Goal: Task Accomplishment & Management: Use online tool/utility

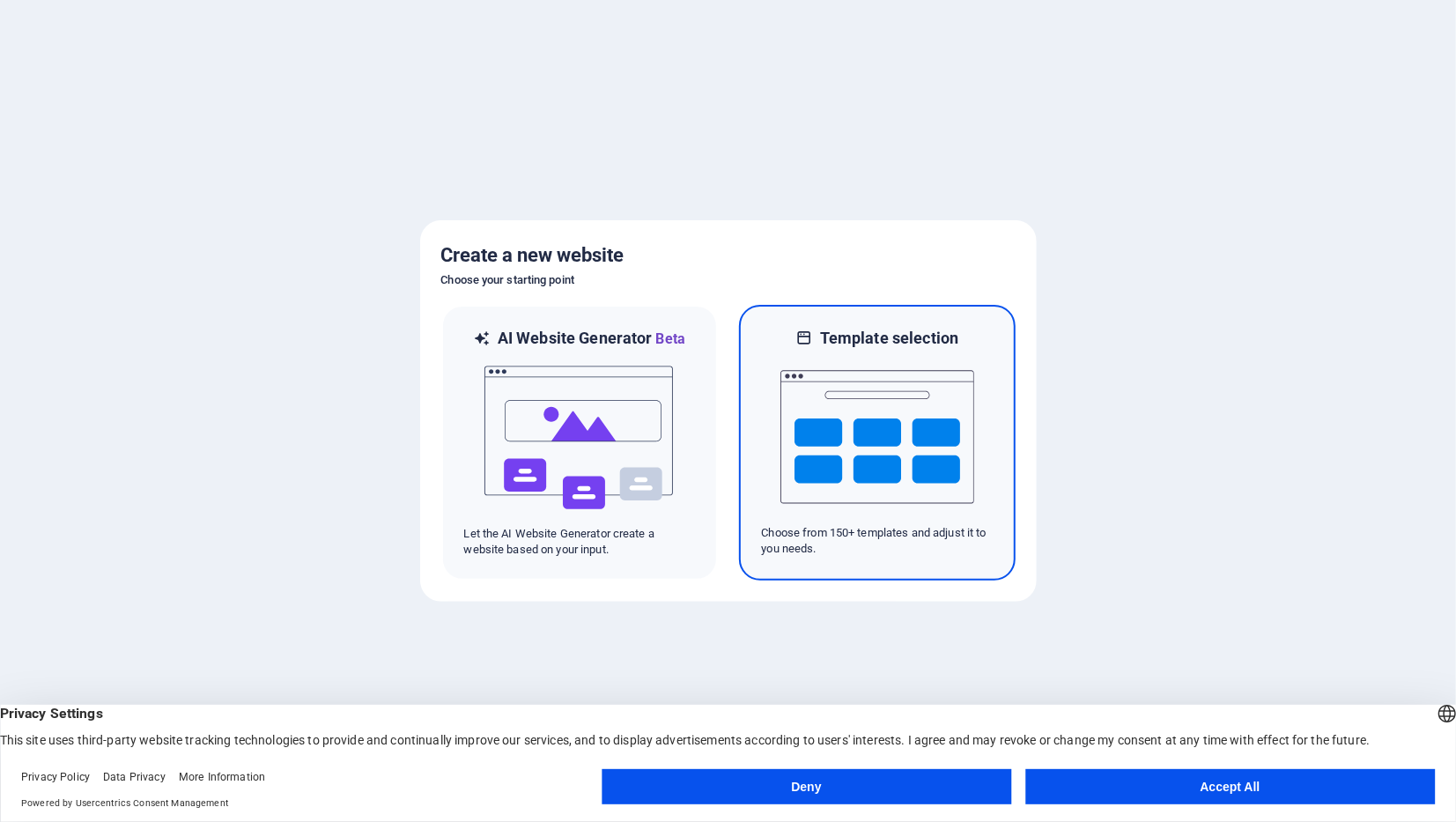
click at [958, 427] on img at bounding box center [877, 436] width 193 height 176
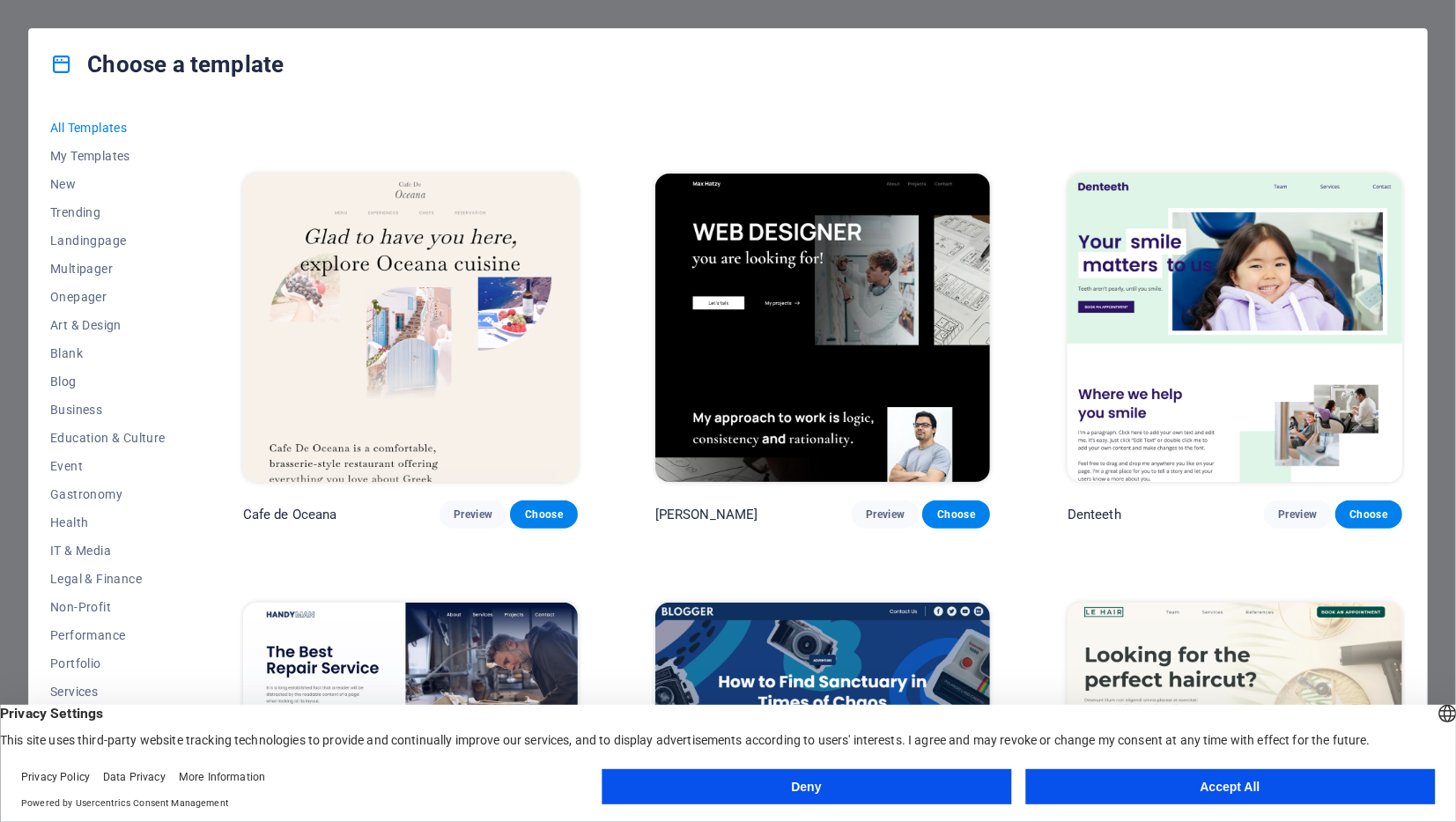
scroll to position [1673, 0]
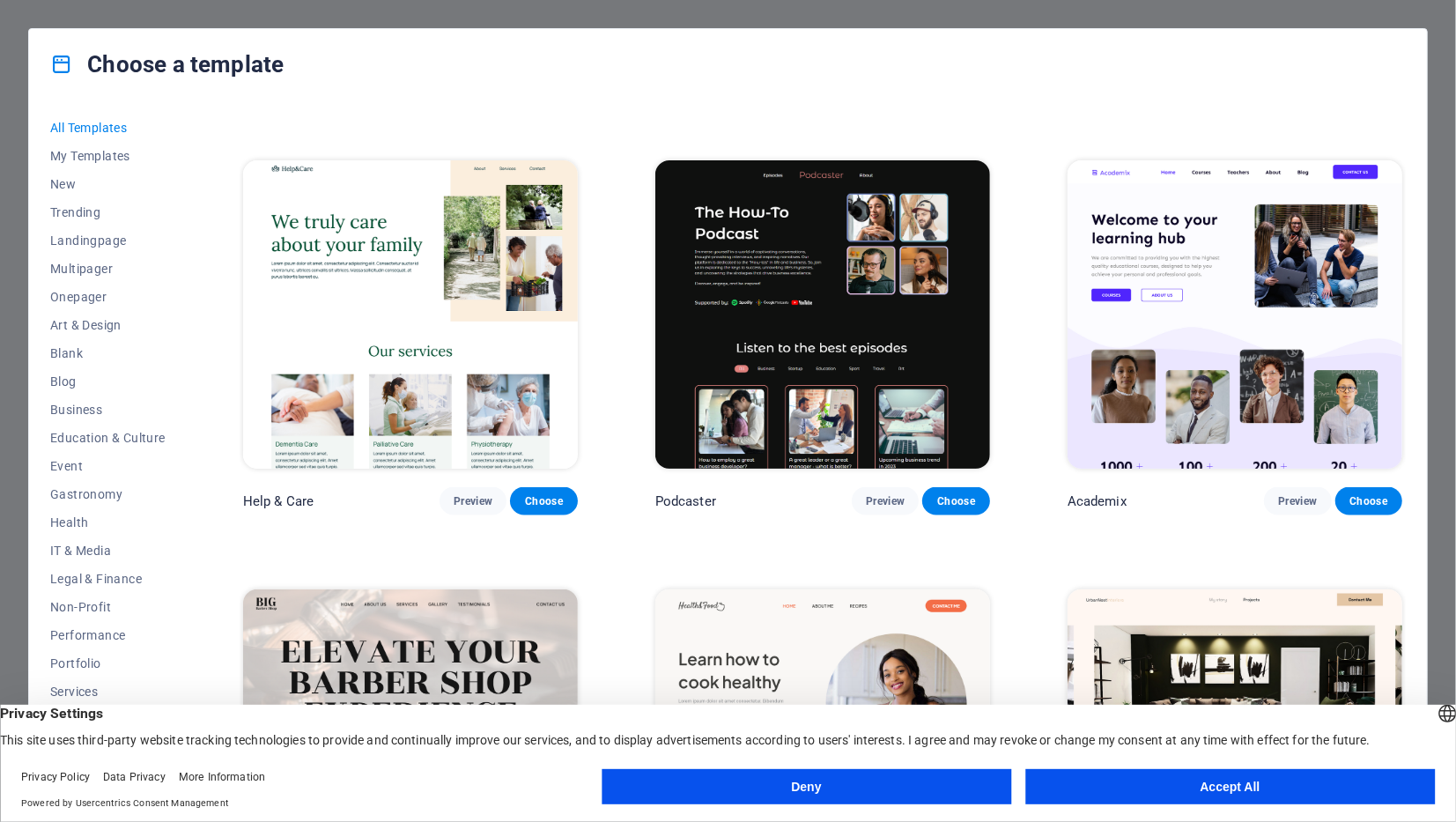
click at [859, 780] on button "Deny" at bounding box center [806, 786] width 409 height 35
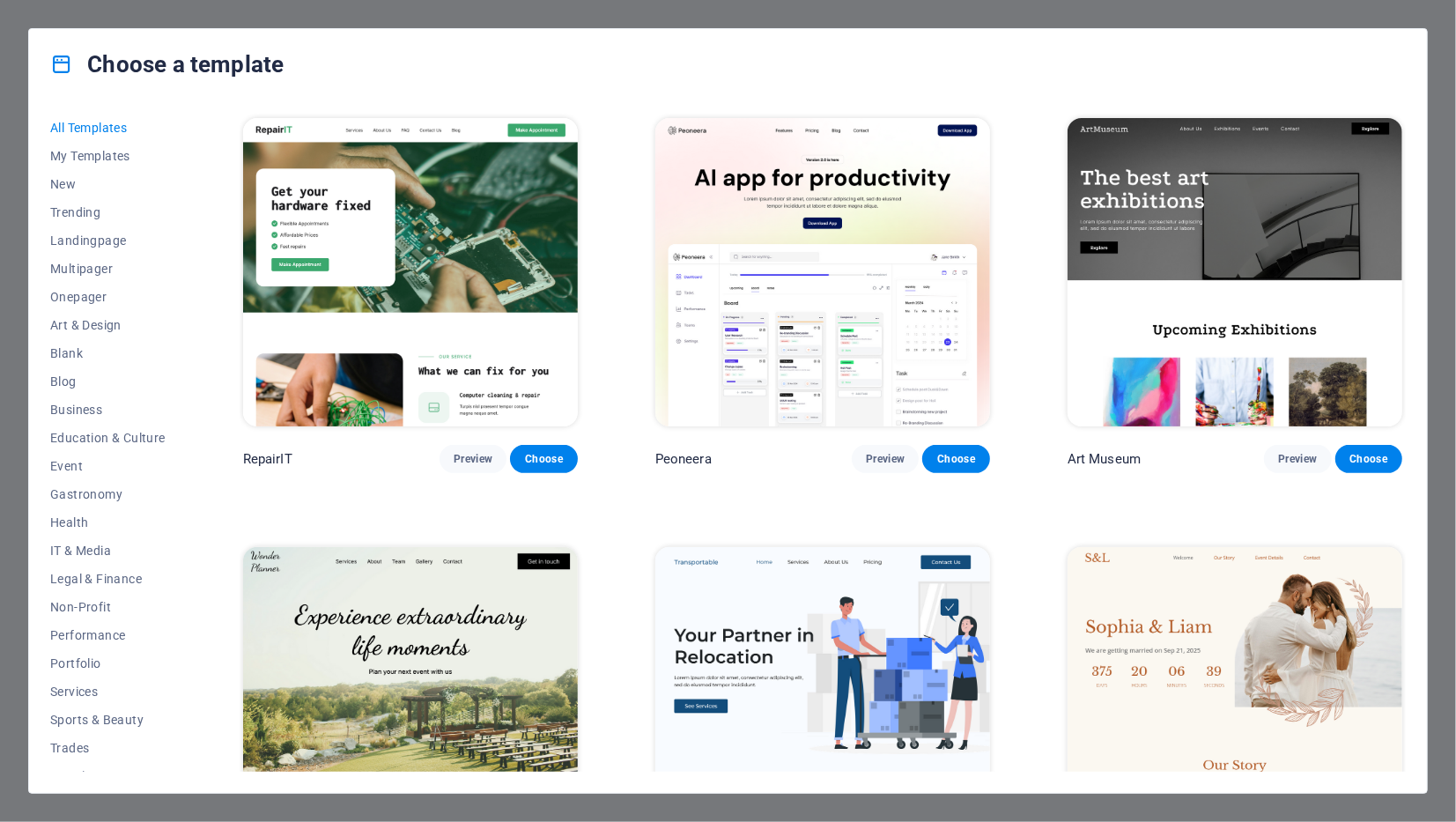
scroll to position [528, 0]
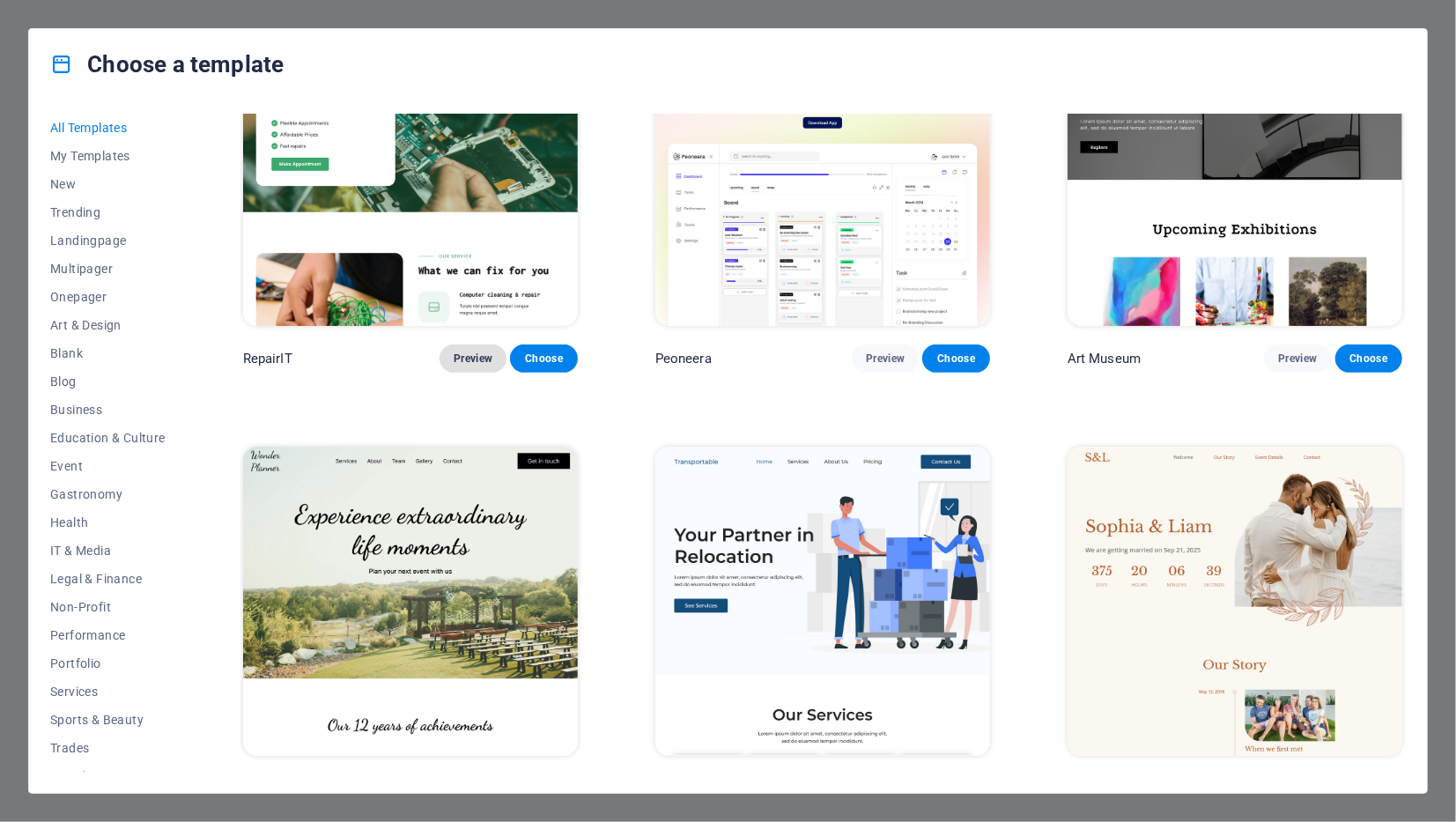
click at [480, 361] on span "Preview" at bounding box center [472, 359] width 39 height 14
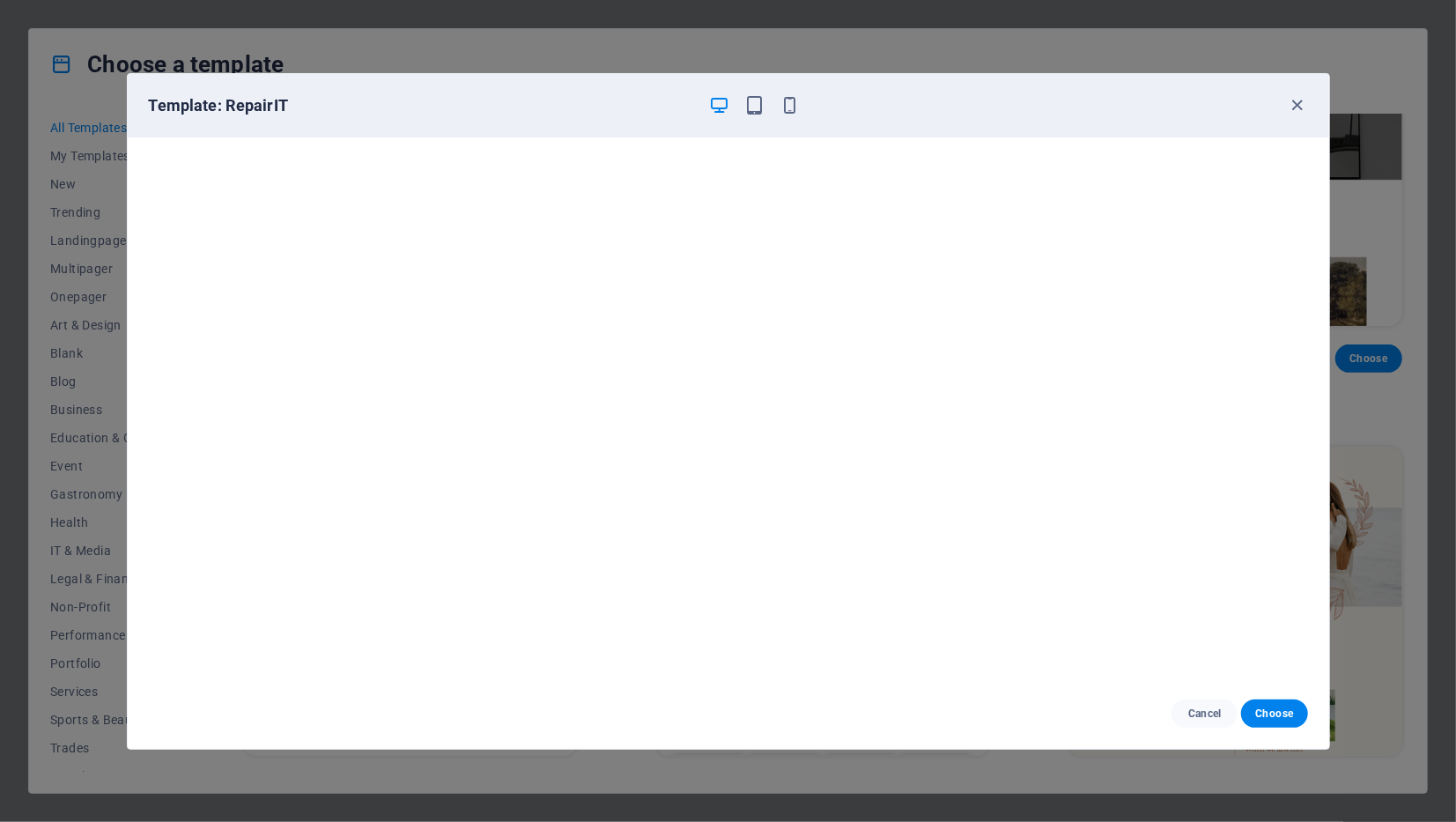
scroll to position [4, 0]
click at [1294, 99] on icon "button" at bounding box center [1296, 105] width 20 height 20
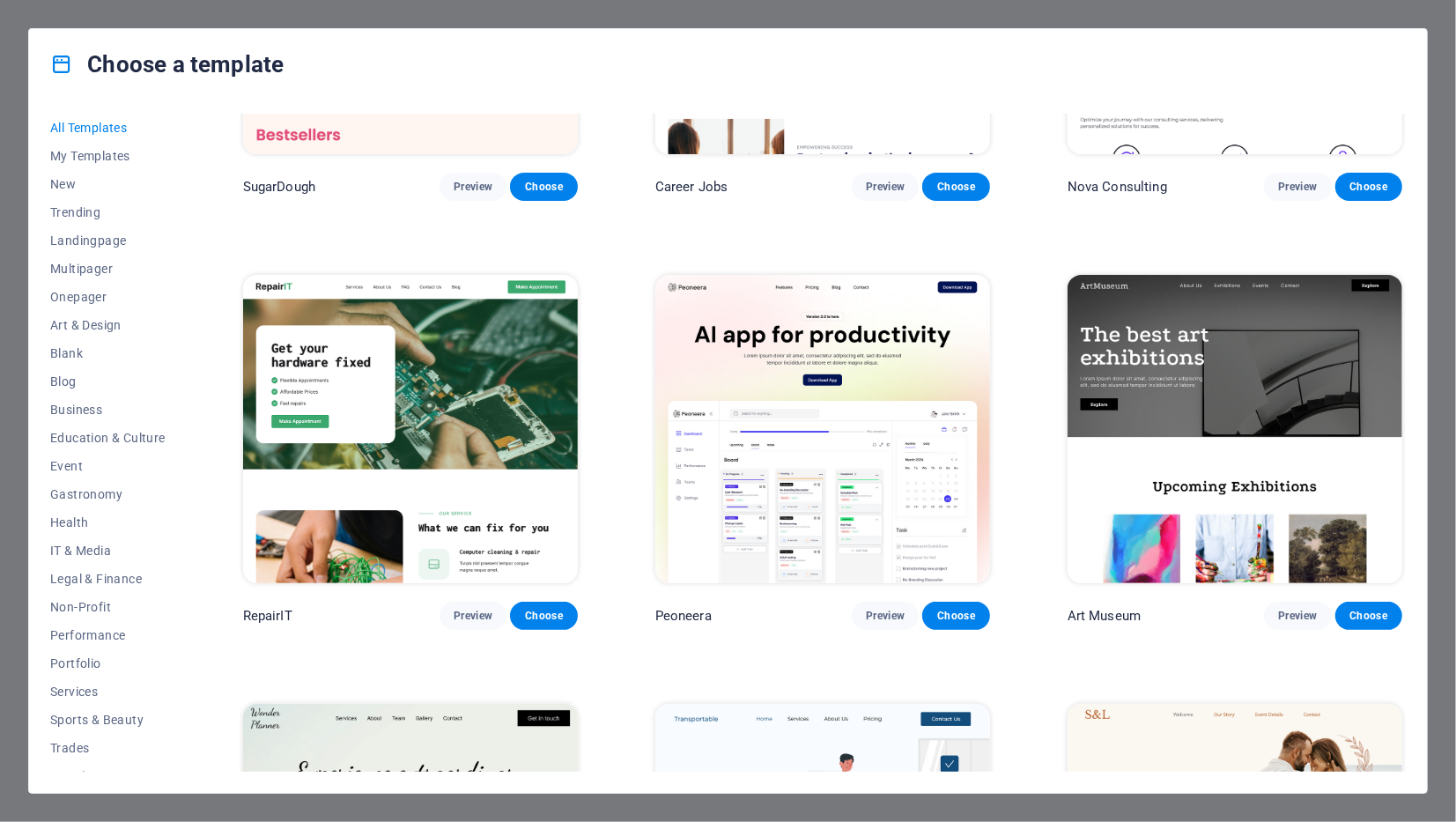
scroll to position [264, 0]
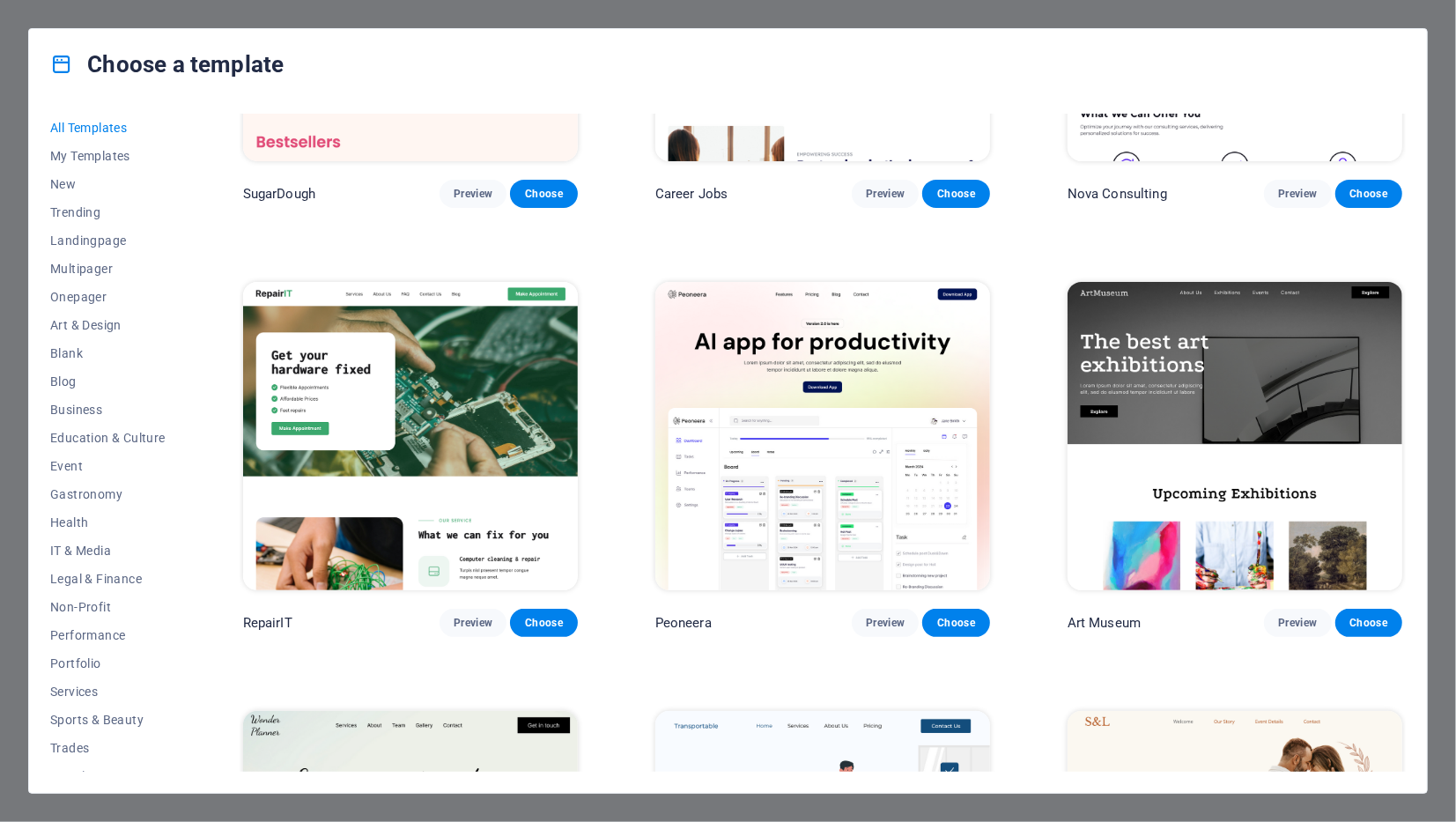
click at [271, 616] on p "RepairIT" at bounding box center [267, 622] width 50 height 17
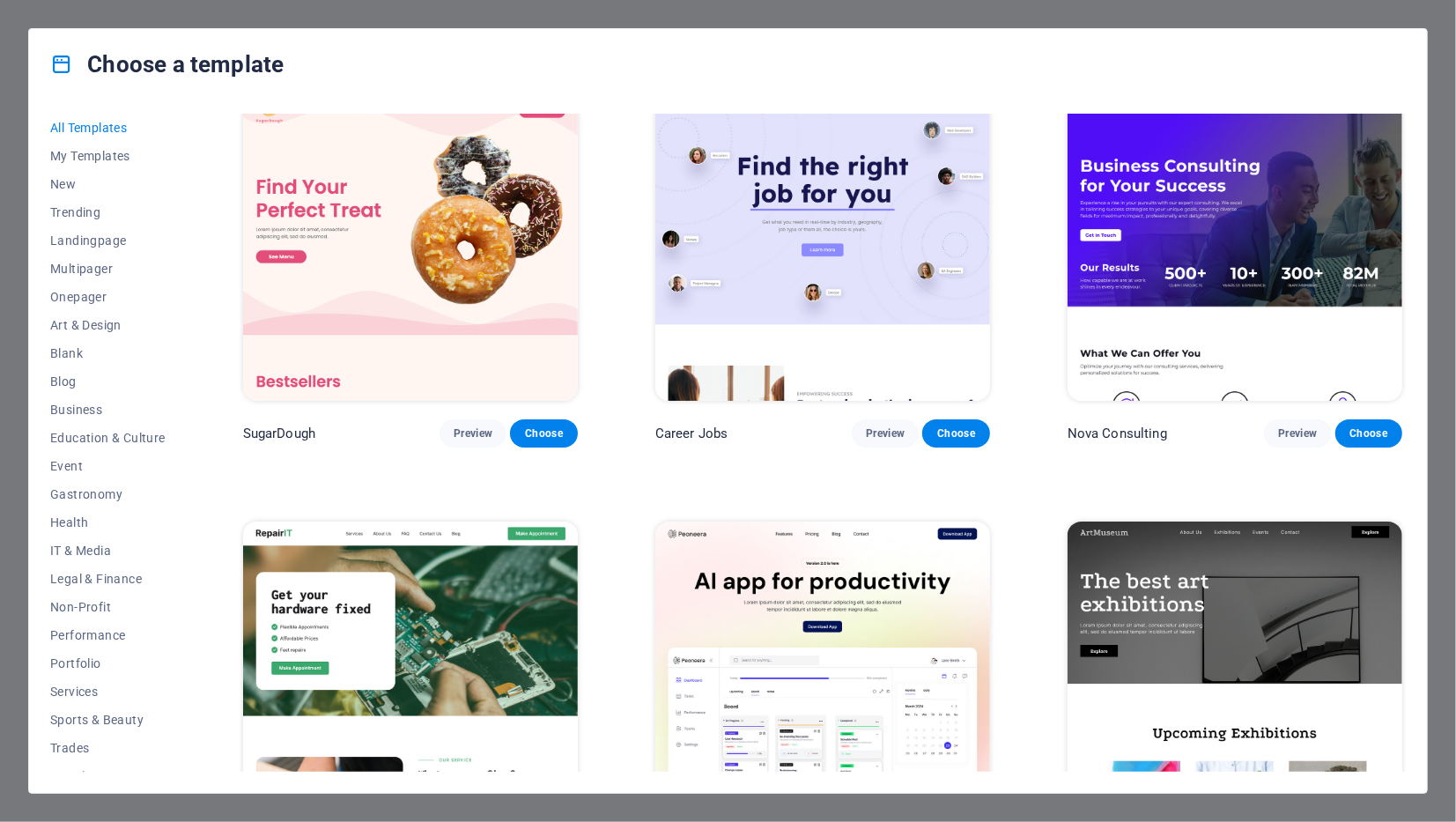
scroll to position [0, 0]
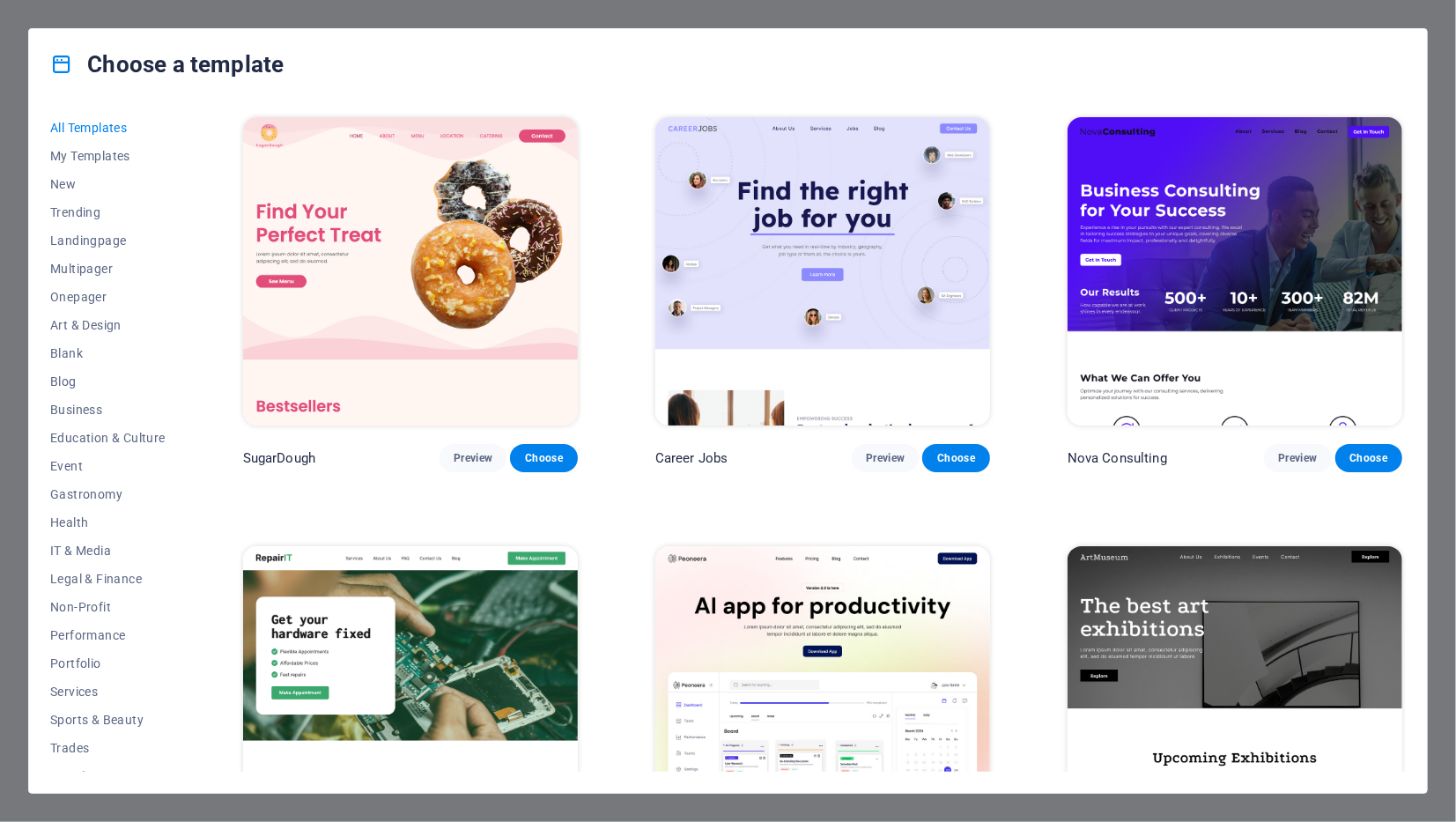
click at [55, 57] on icon at bounding box center [61, 63] width 23 height 23
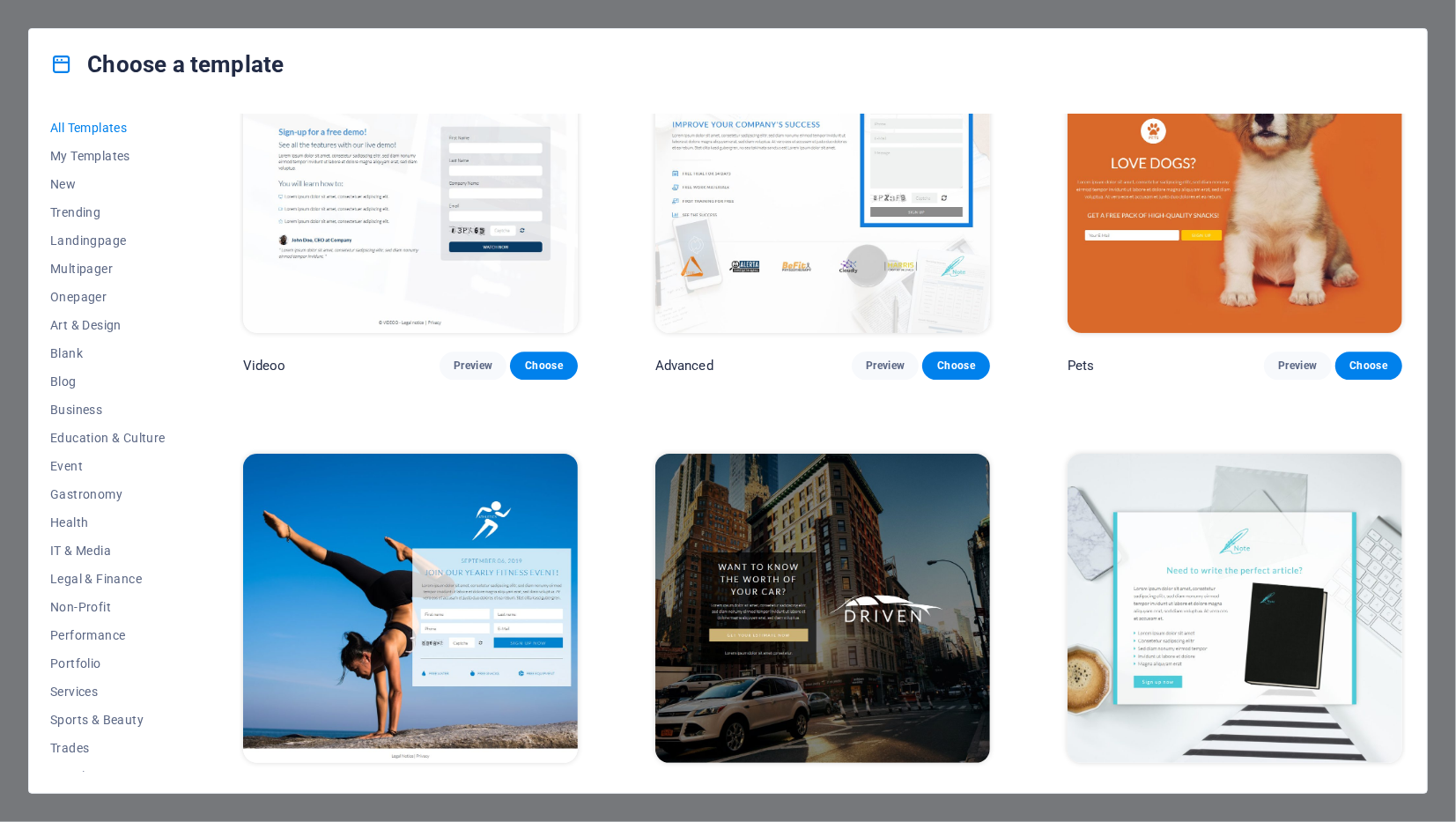
scroll to position [20696, 0]
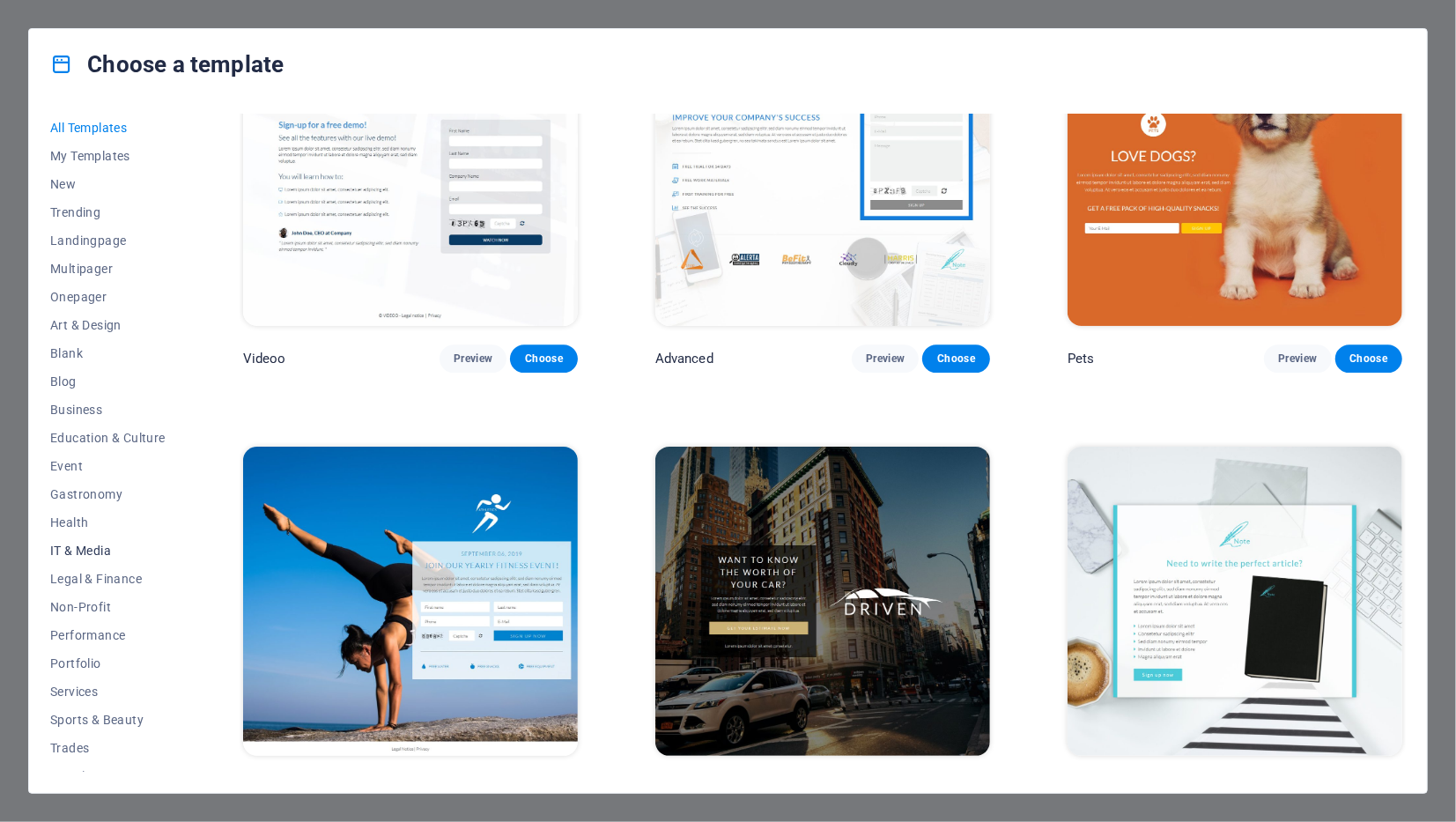
click at [70, 550] on span "IT & Media" at bounding box center [108, 551] width 116 height 14
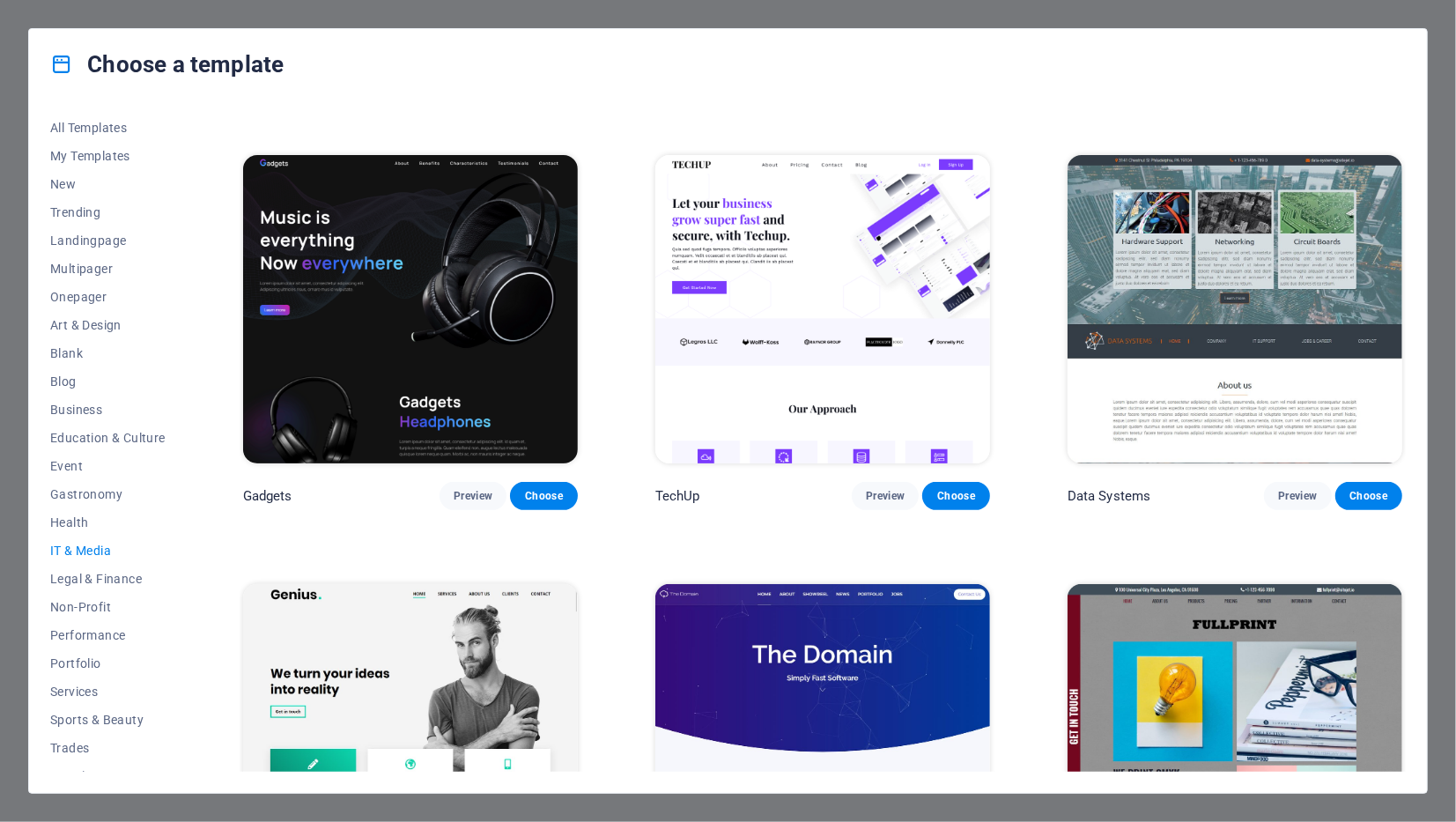
scroll to position [352, 0]
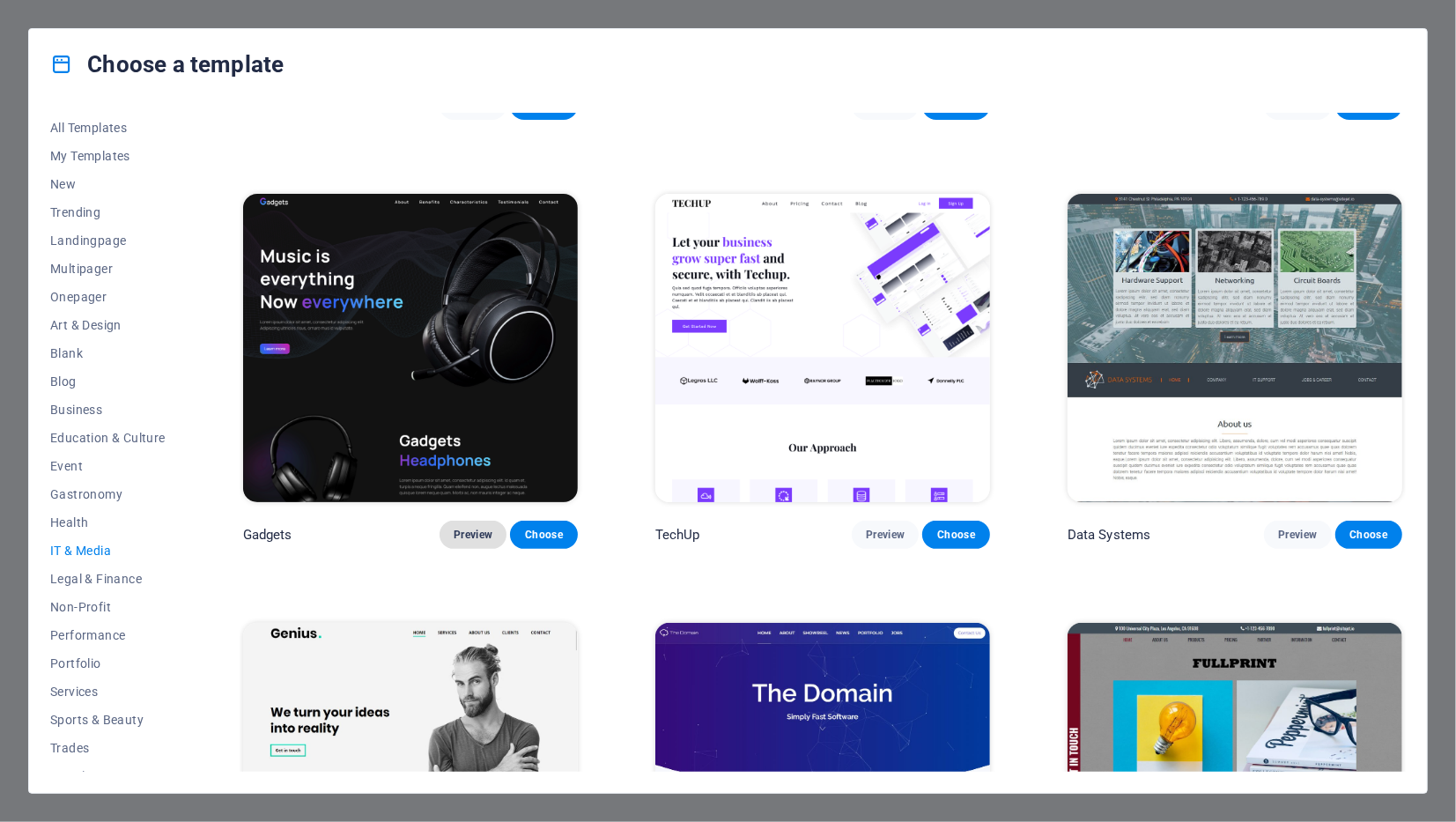
click at [473, 533] on span "Preview" at bounding box center [472, 535] width 39 height 14
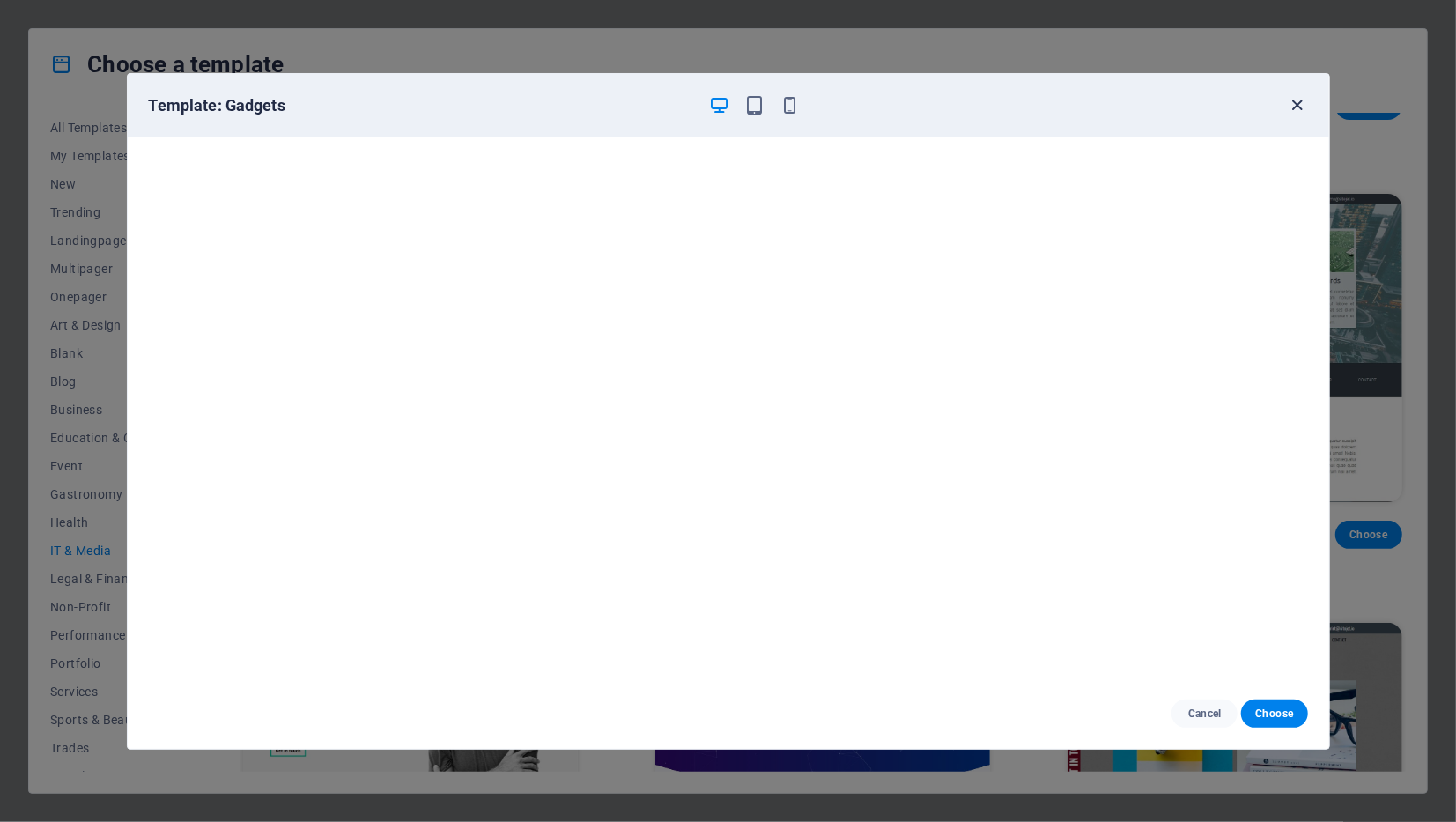
click at [1290, 100] on icon "button" at bounding box center [1296, 105] width 20 height 20
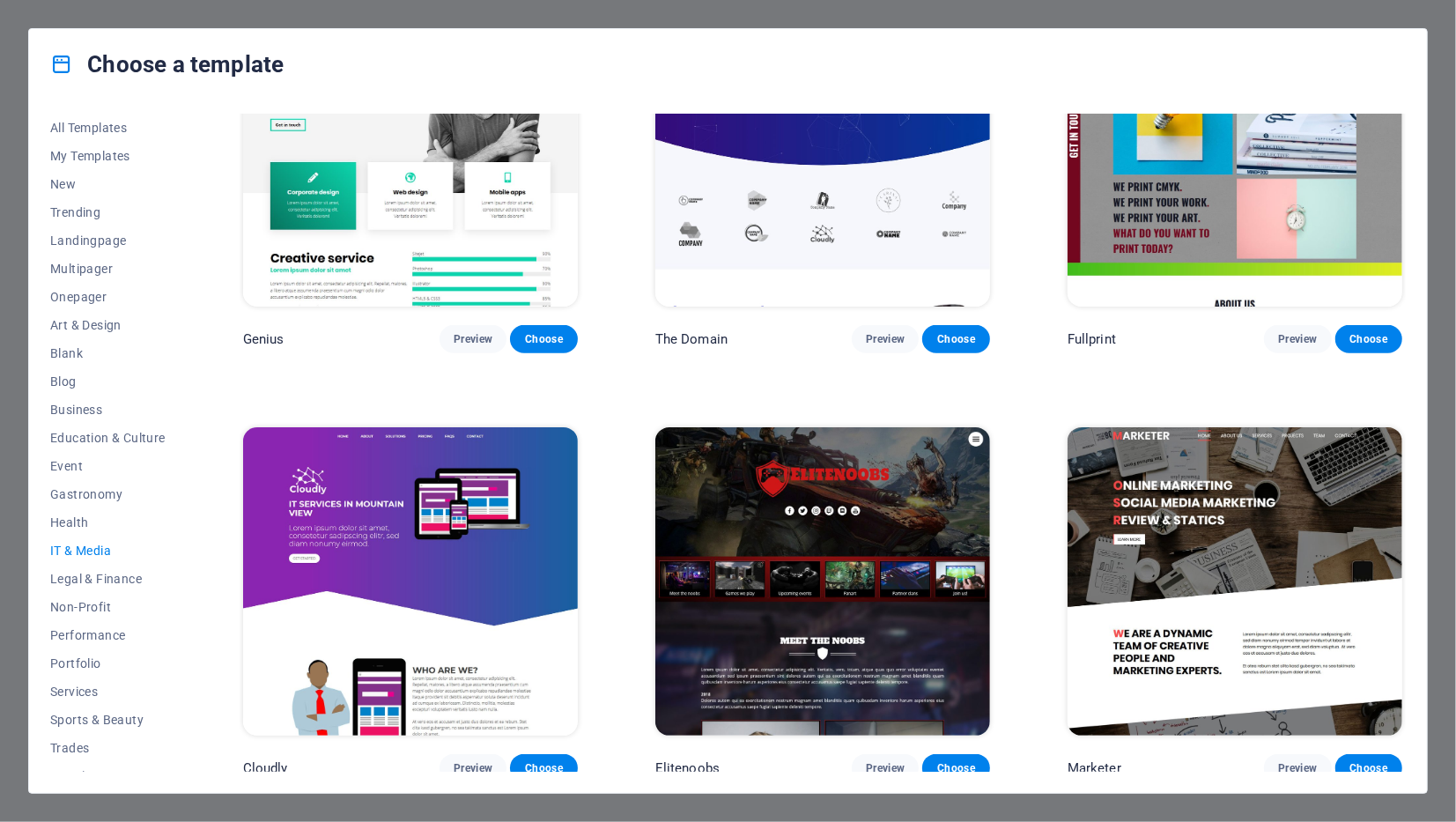
scroll to position [979, 0]
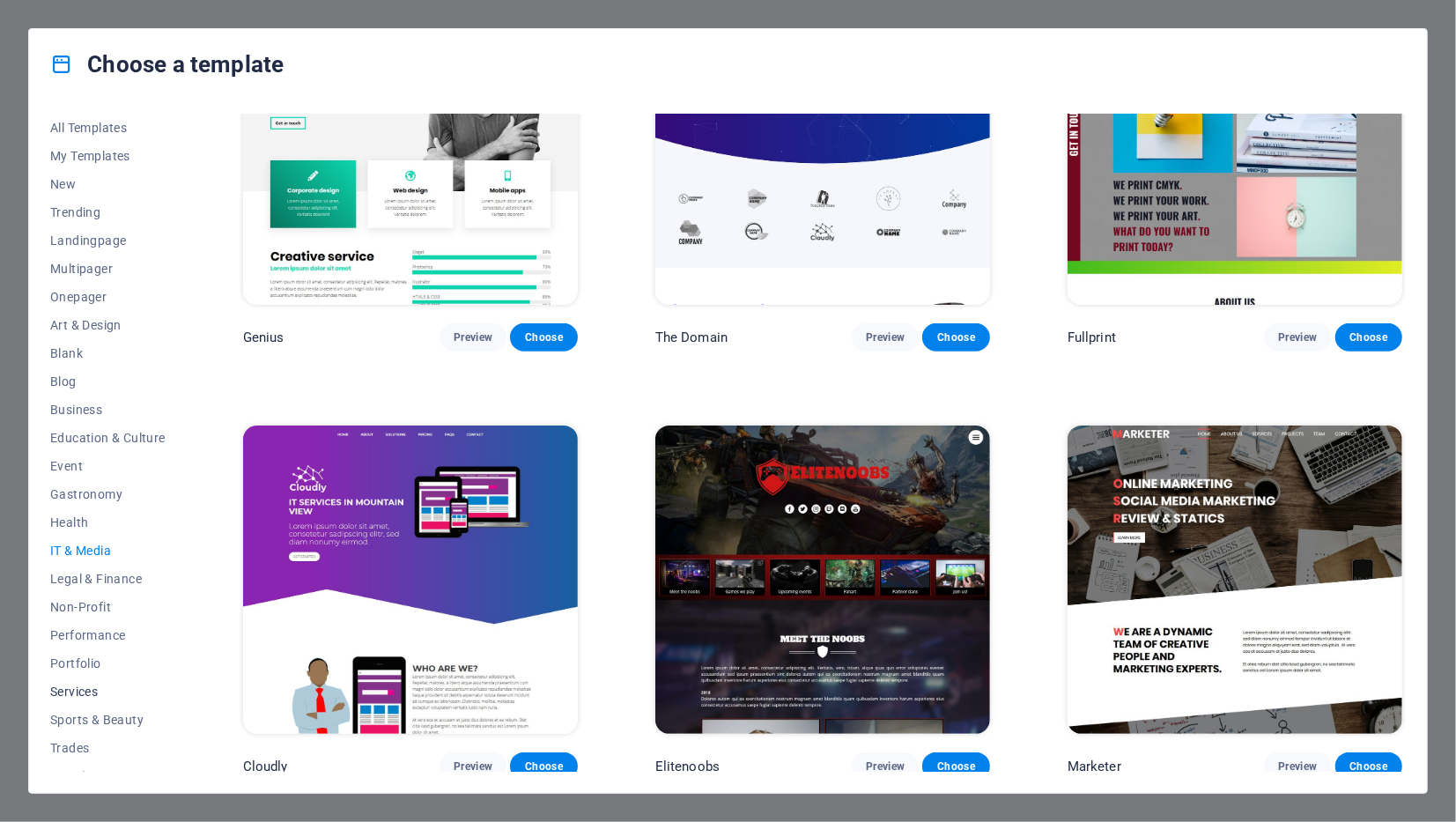
click at [107, 690] on span "Services" at bounding box center [108, 692] width 116 height 14
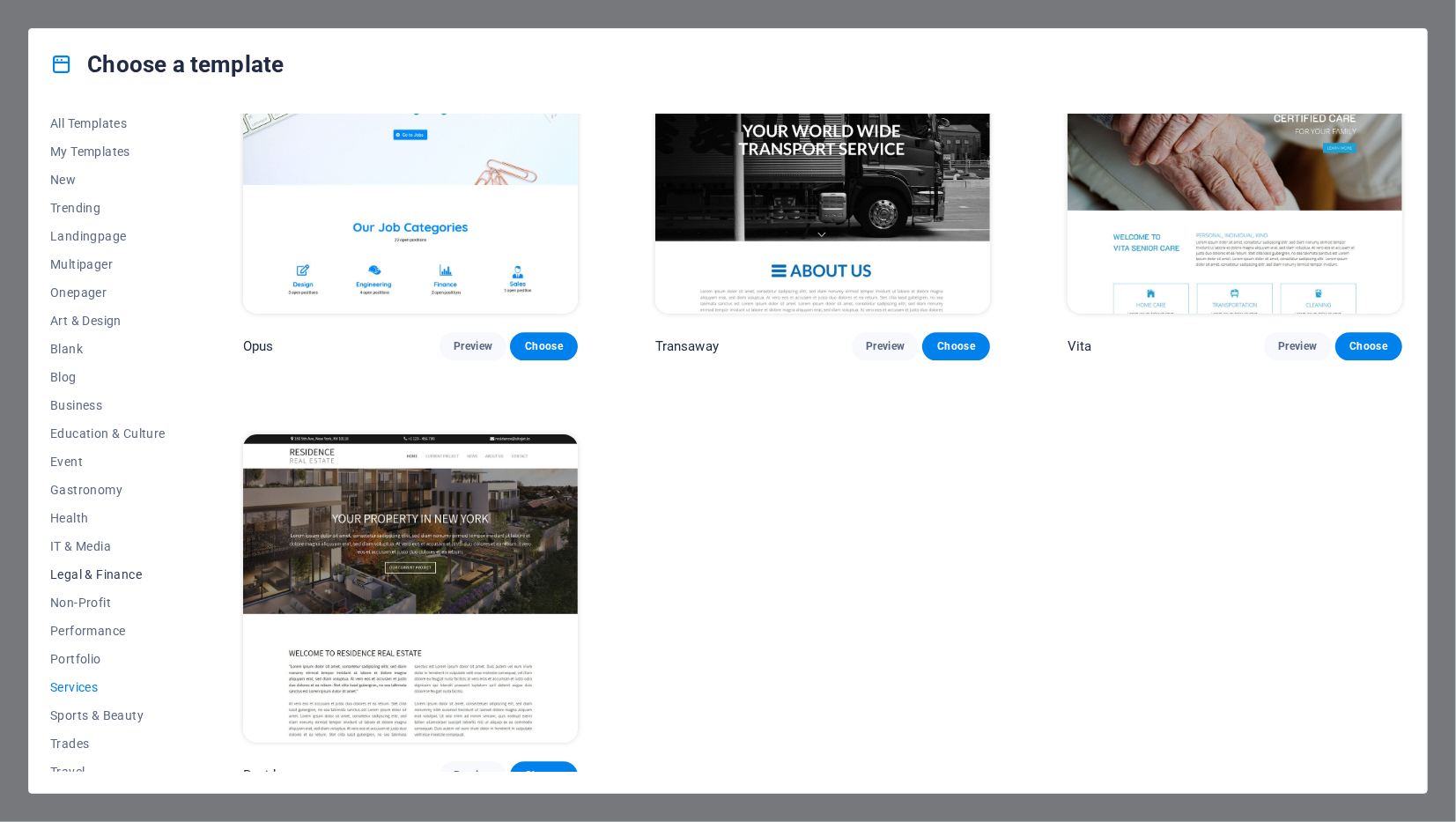
scroll to position [0, 0]
click at [82, 409] on span "Business" at bounding box center [108, 410] width 116 height 14
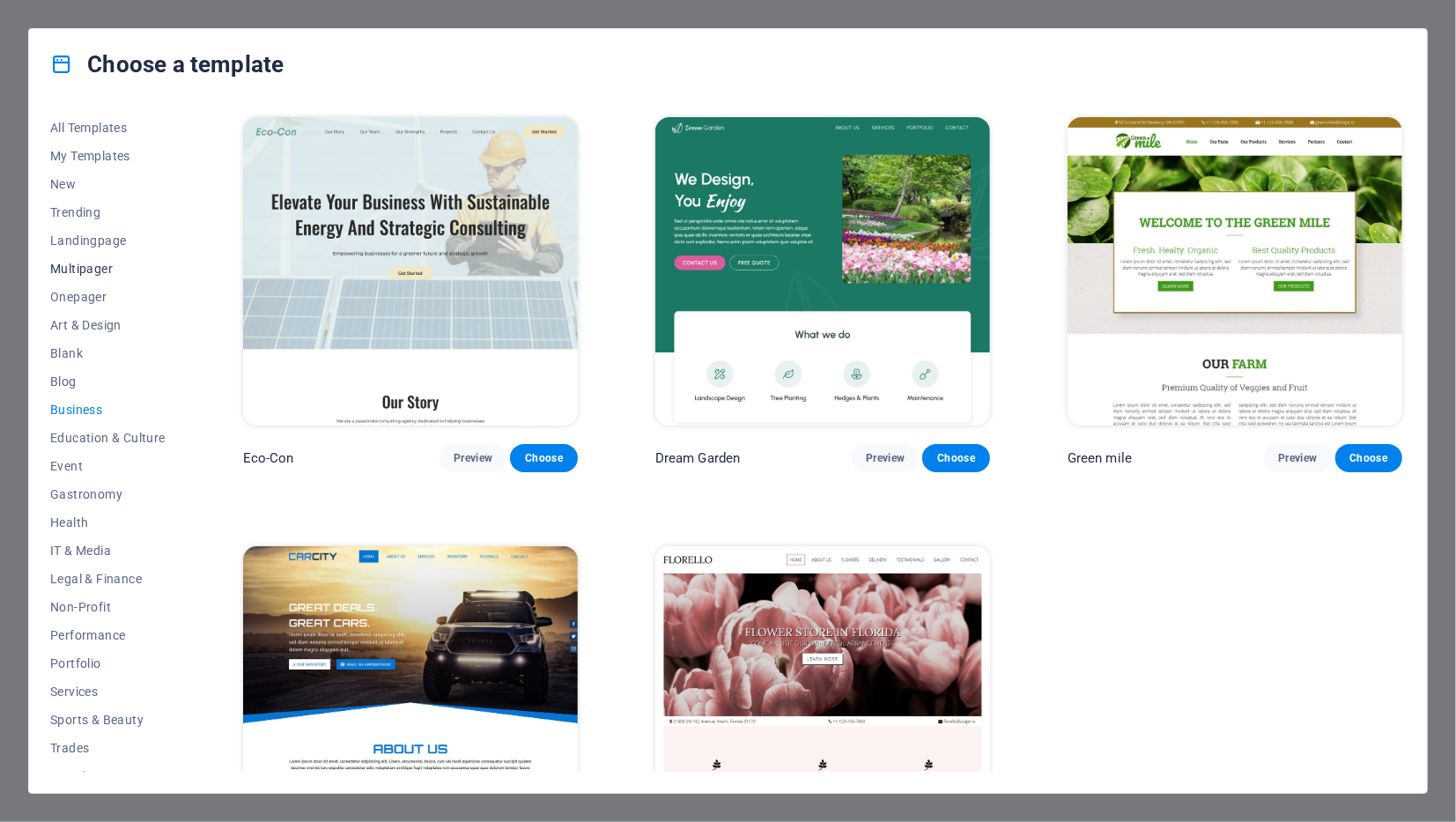
click at [86, 266] on span "Multipager" at bounding box center [108, 269] width 116 height 14
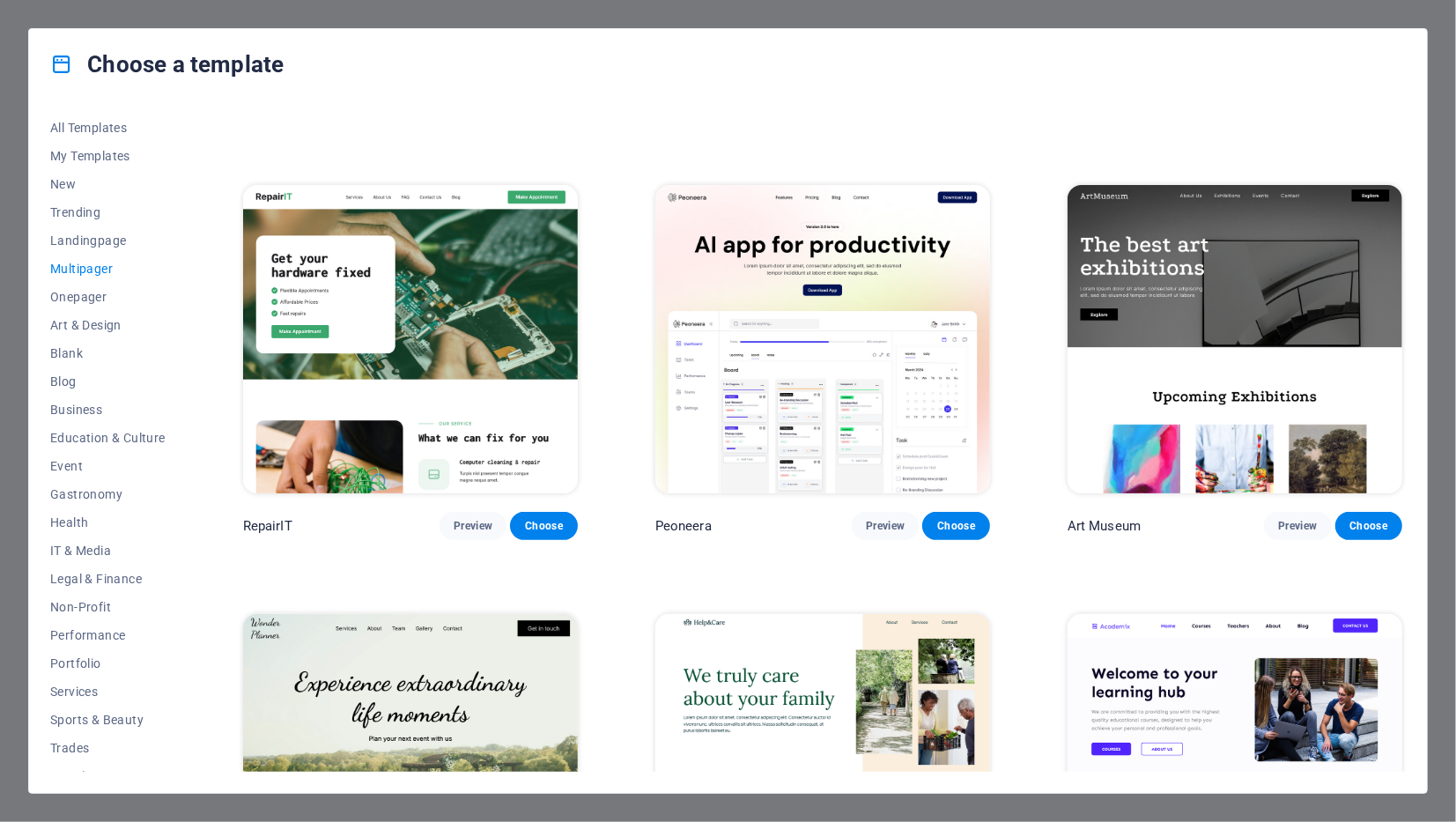
scroll to position [352, 0]
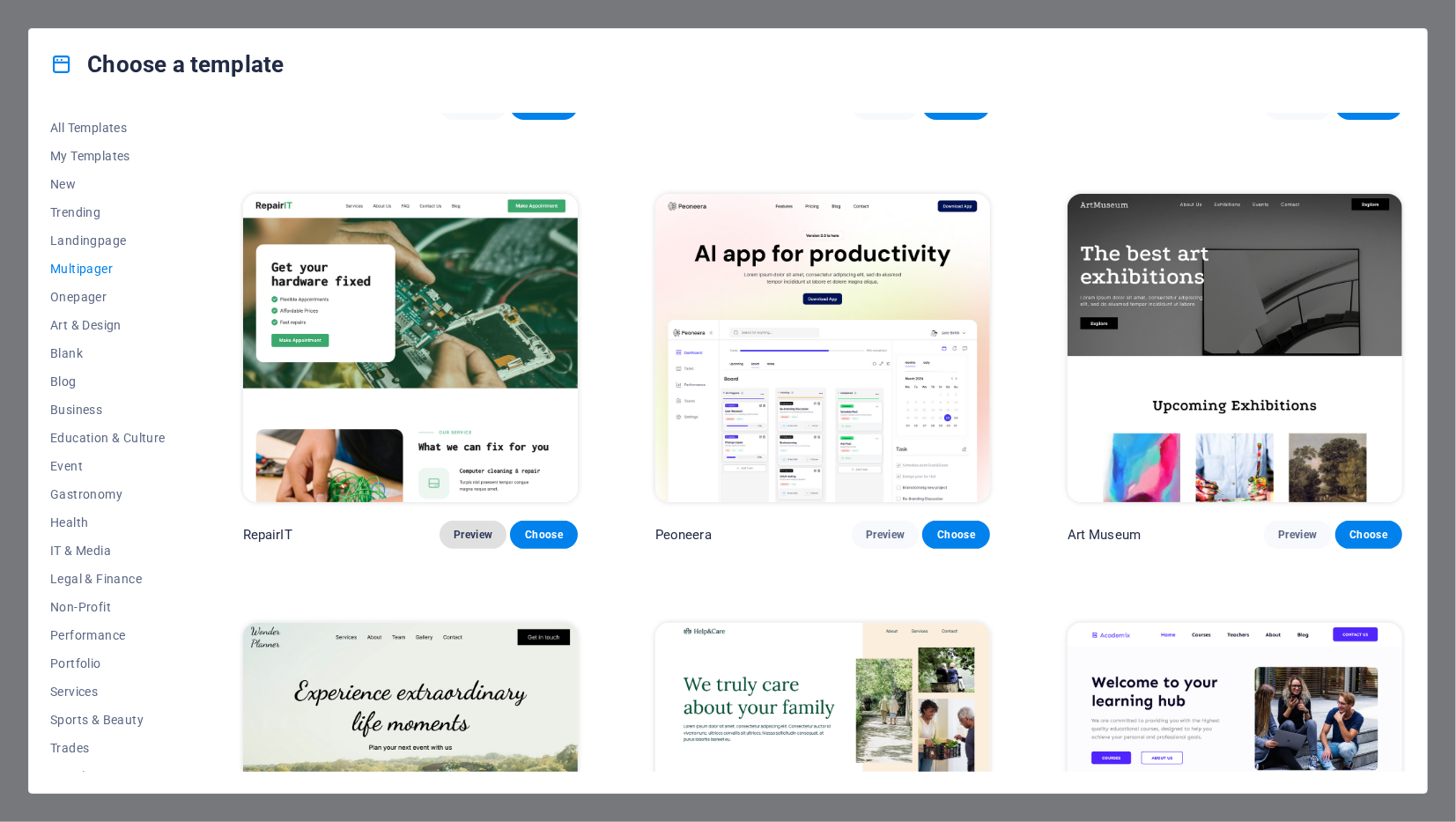
click at [469, 533] on span "Preview" at bounding box center [472, 535] width 39 height 14
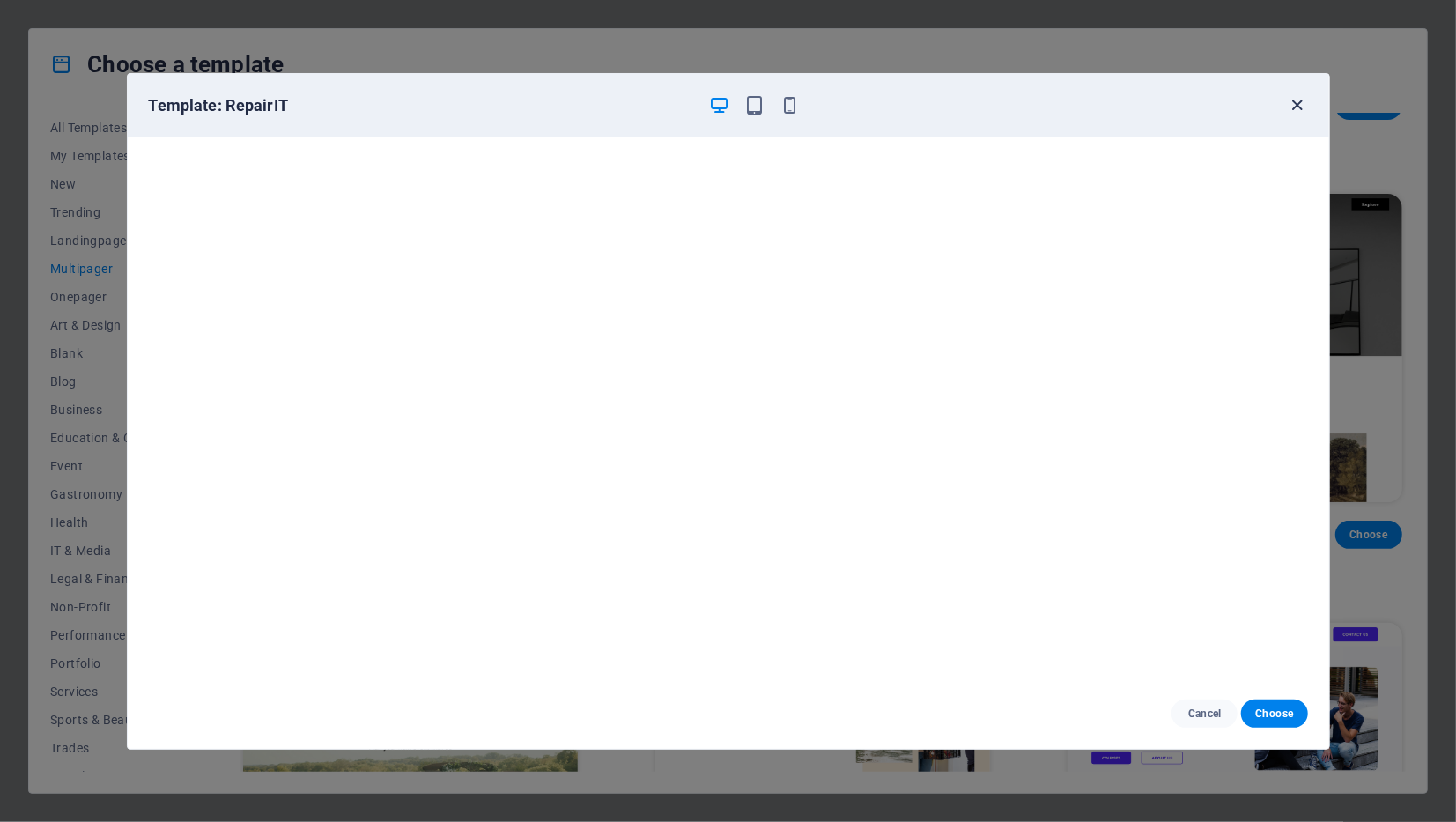
click at [1301, 98] on icon "button" at bounding box center [1296, 105] width 20 height 20
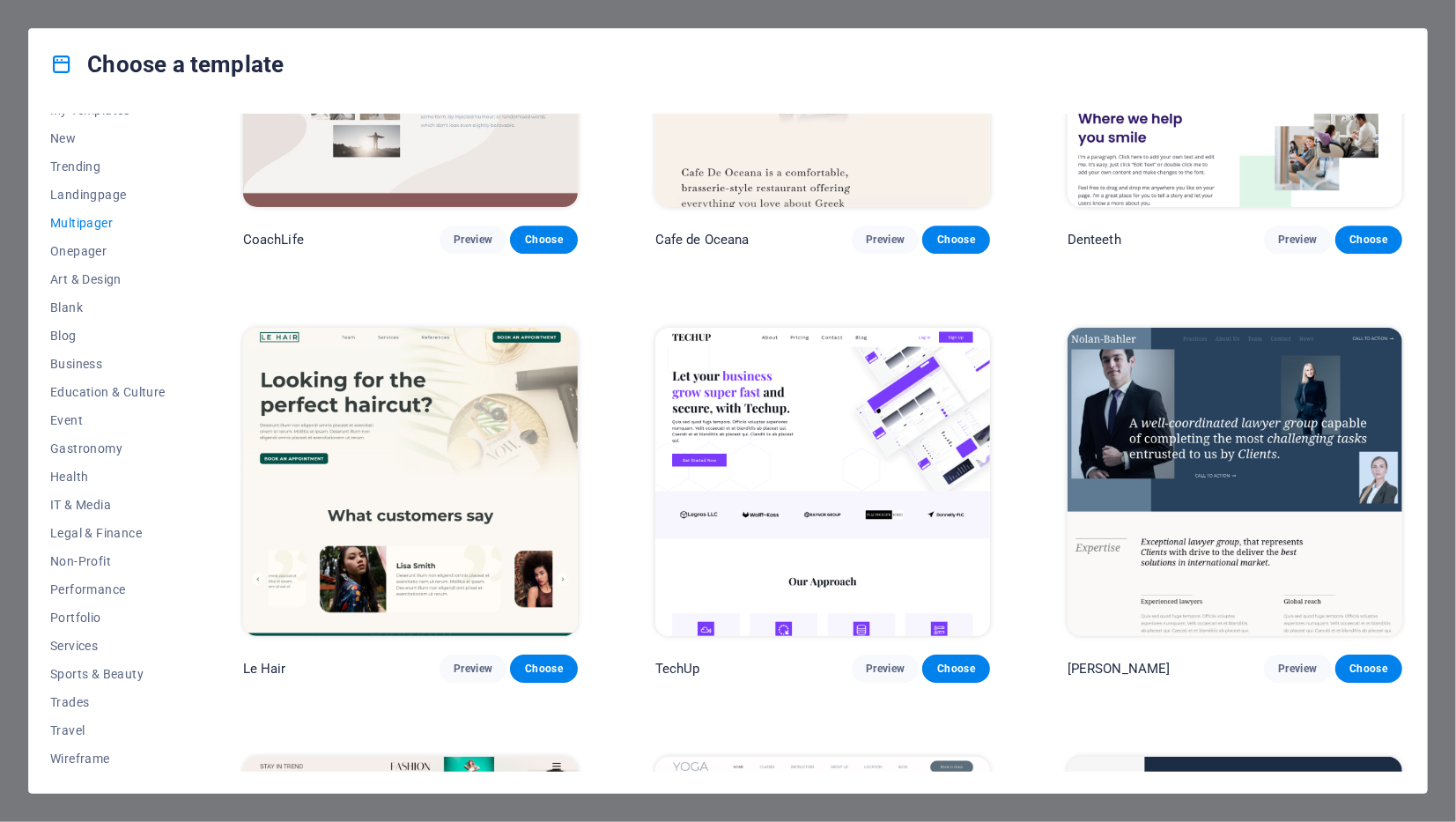
scroll to position [3699, 0]
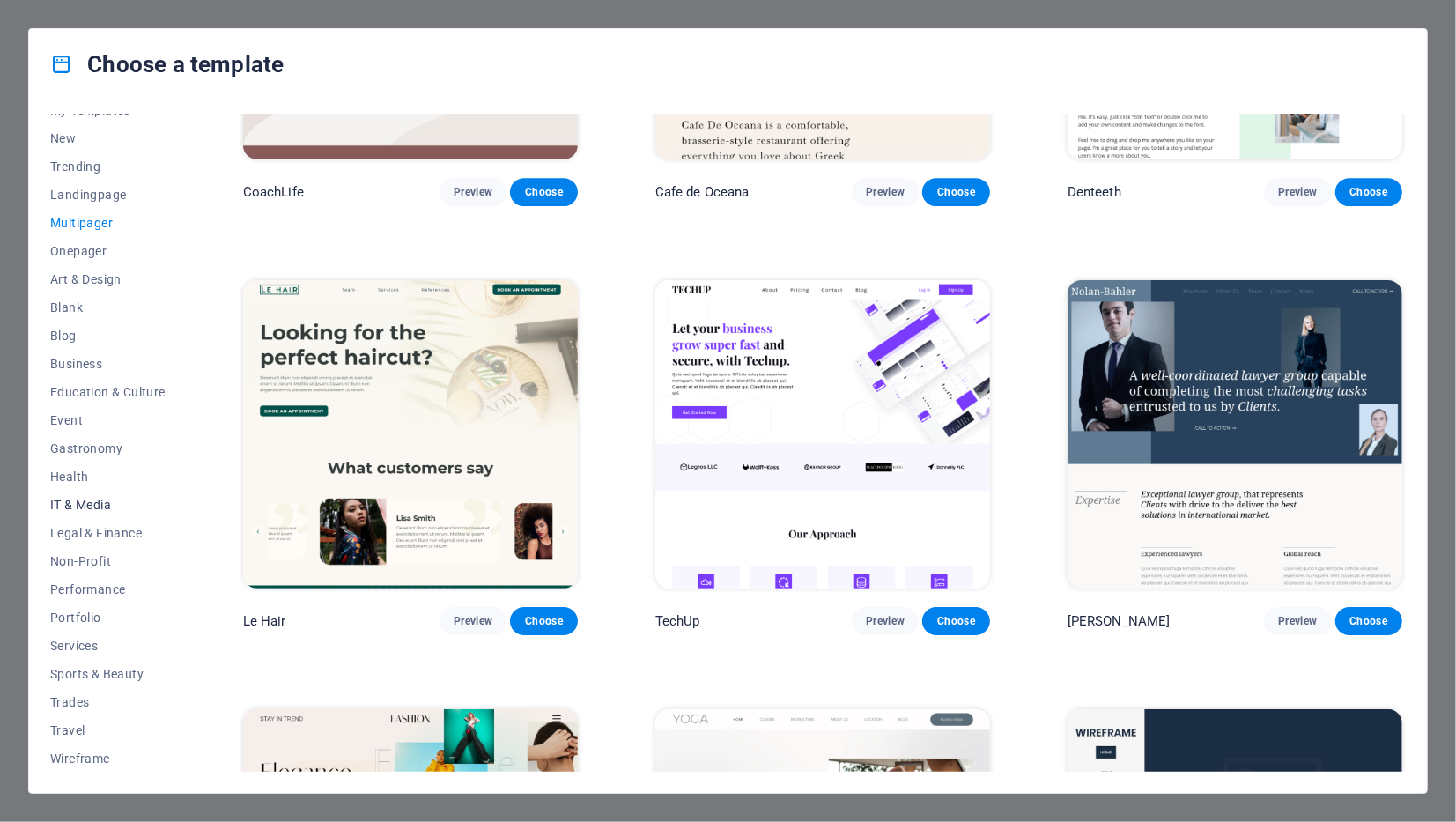
click at [85, 507] on span "IT & Media" at bounding box center [108, 505] width 116 height 14
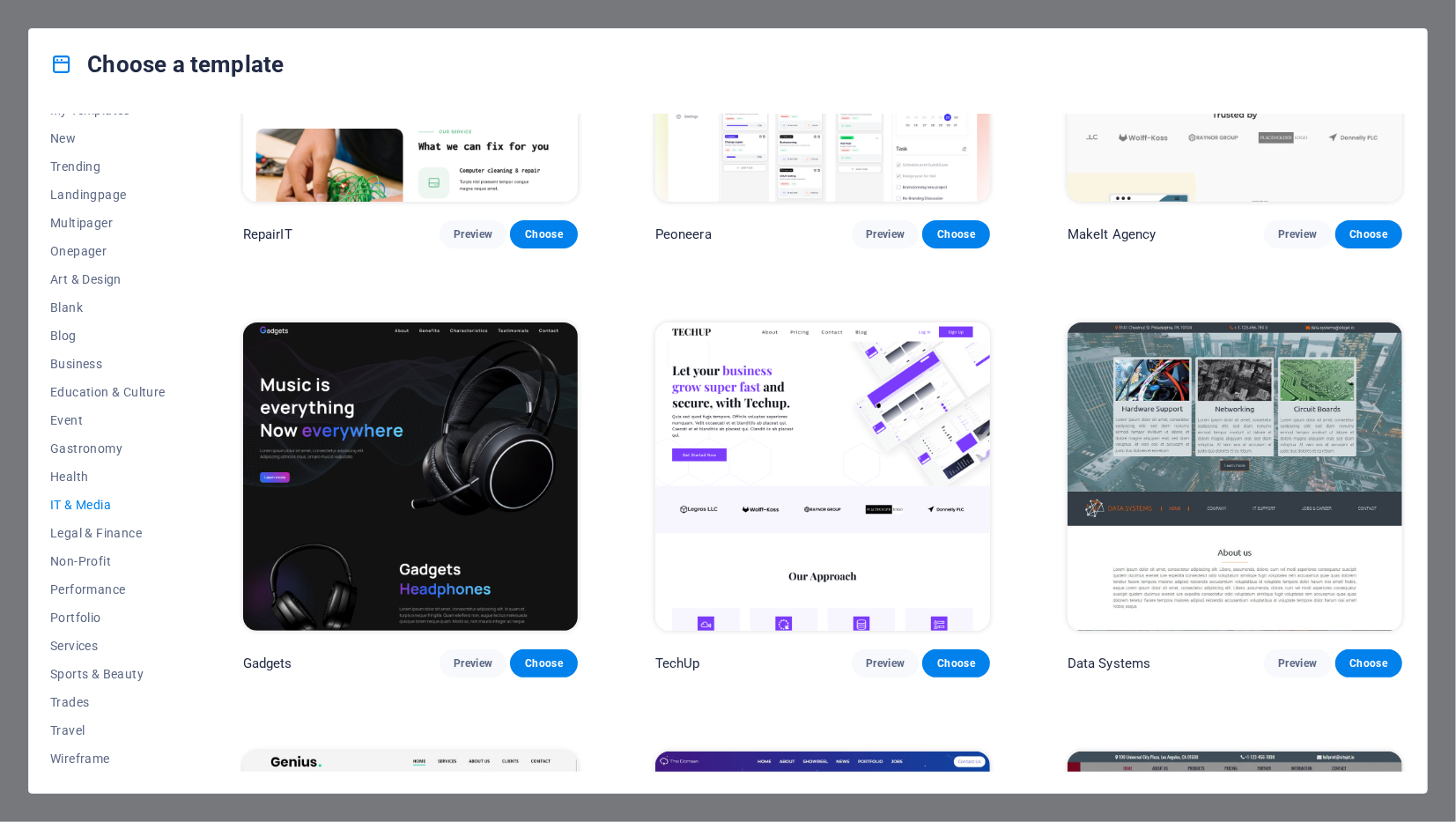
scroll to position [352, 0]
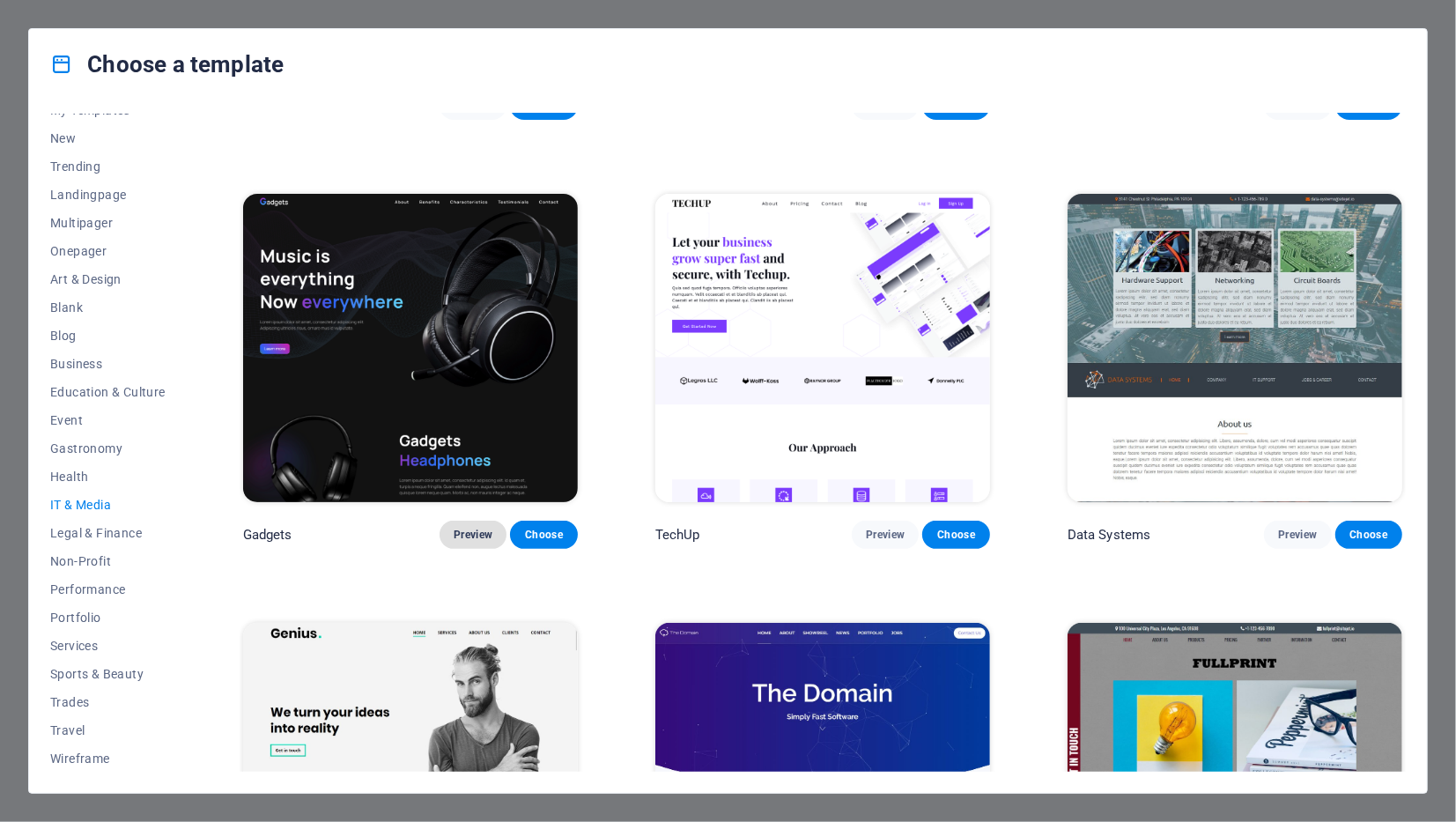
click at [475, 531] on span "Preview" at bounding box center [472, 535] width 39 height 14
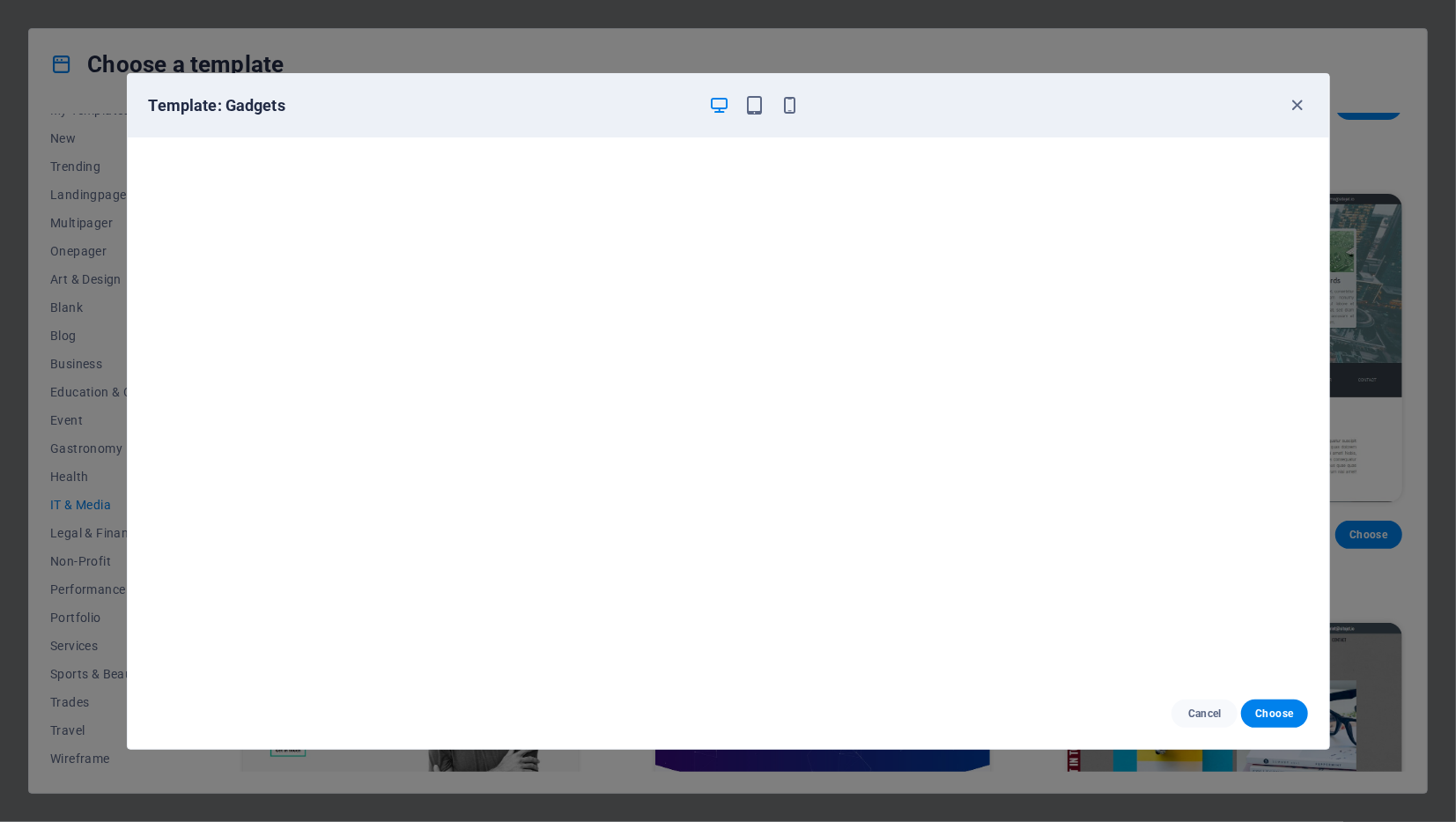
scroll to position [4, 0]
click at [1268, 715] on span "Choose" at bounding box center [1274, 714] width 38 height 14
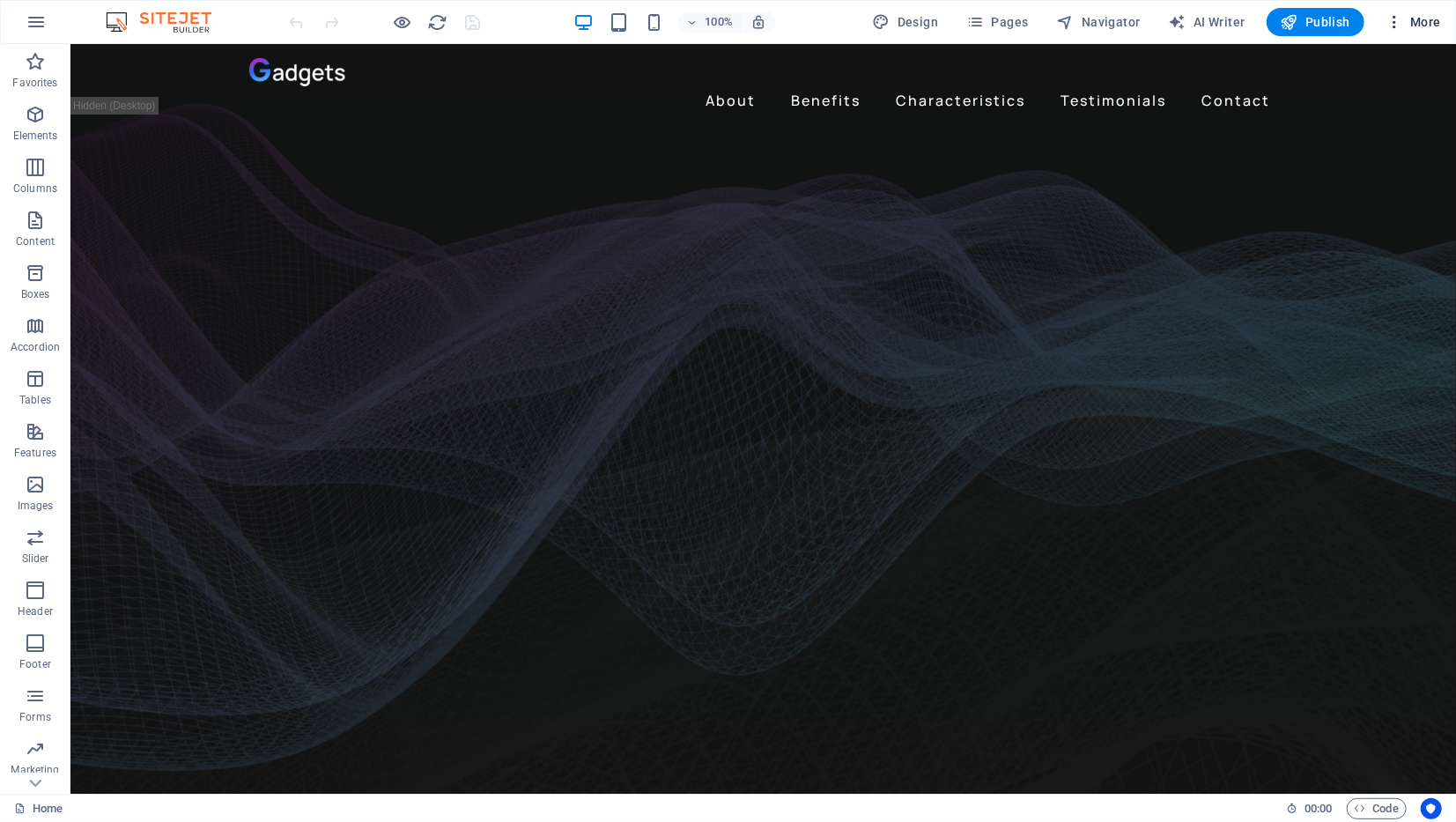
click at [1423, 18] on span "More" at bounding box center [1413, 22] width 55 height 17
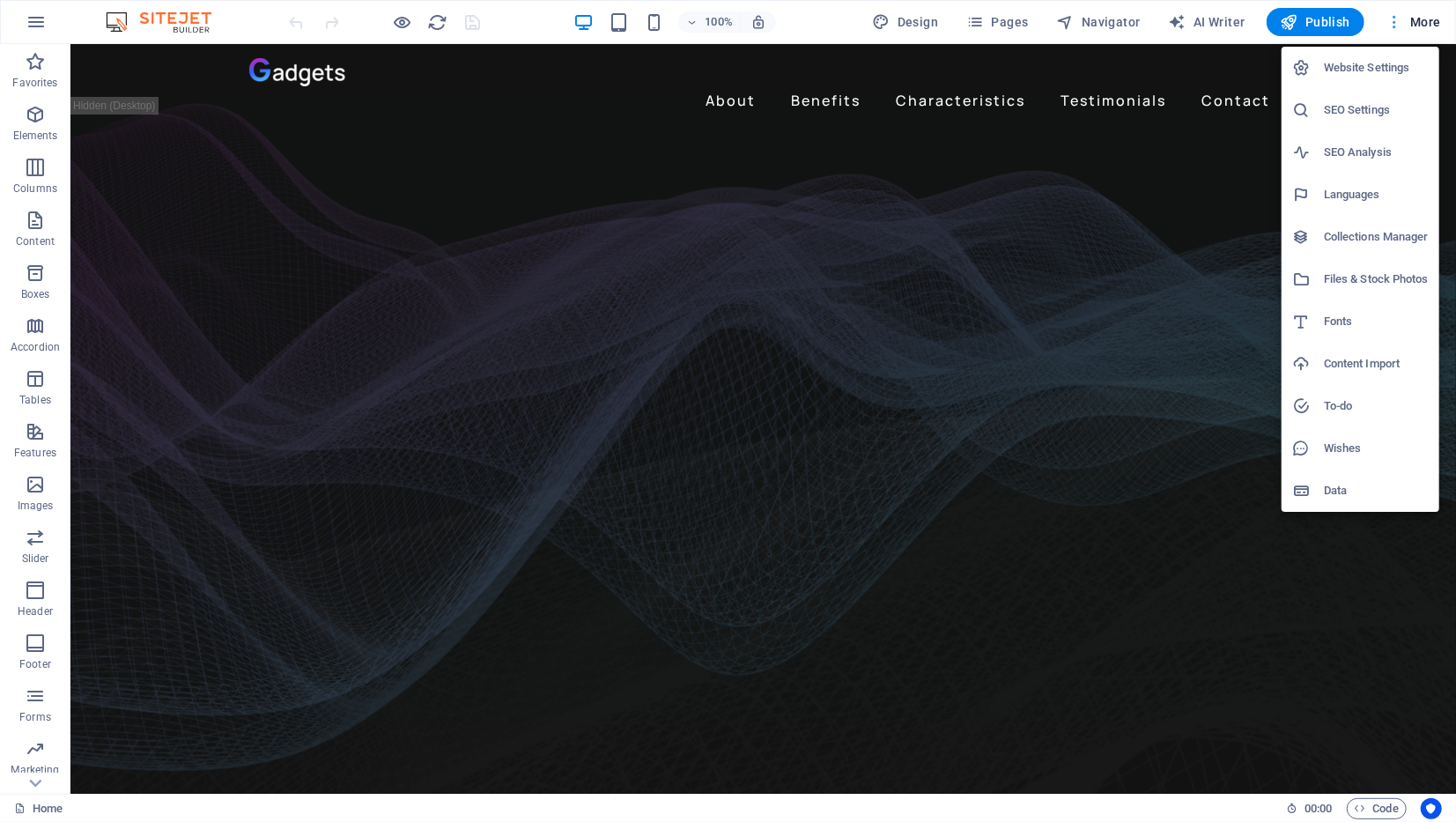
click at [1423, 18] on div at bounding box center [728, 411] width 1456 height 822
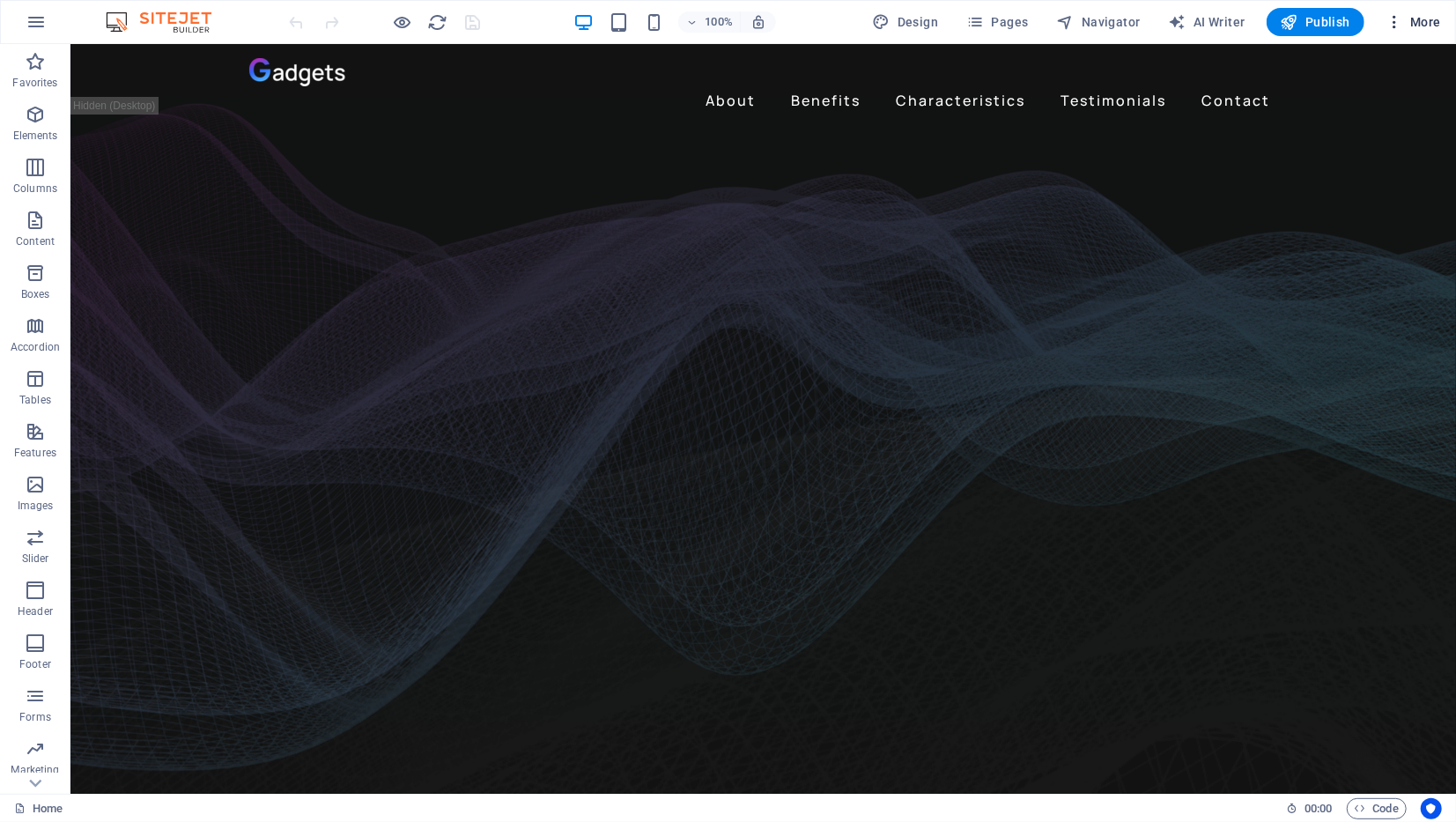
click at [1431, 14] on span "More" at bounding box center [1413, 22] width 55 height 17
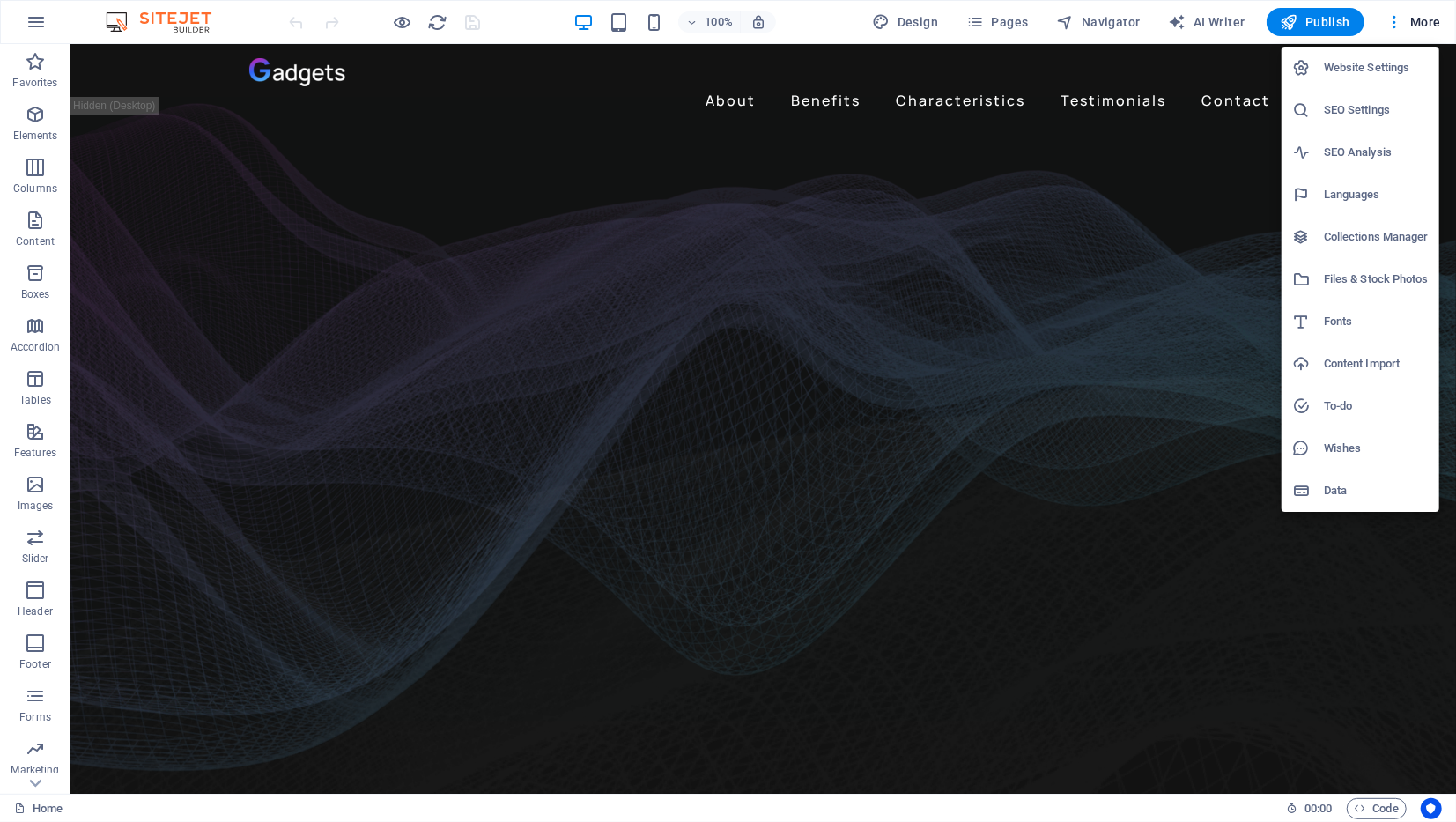
click at [1362, 76] on h6 "Website Settings" at bounding box center [1376, 67] width 105 height 21
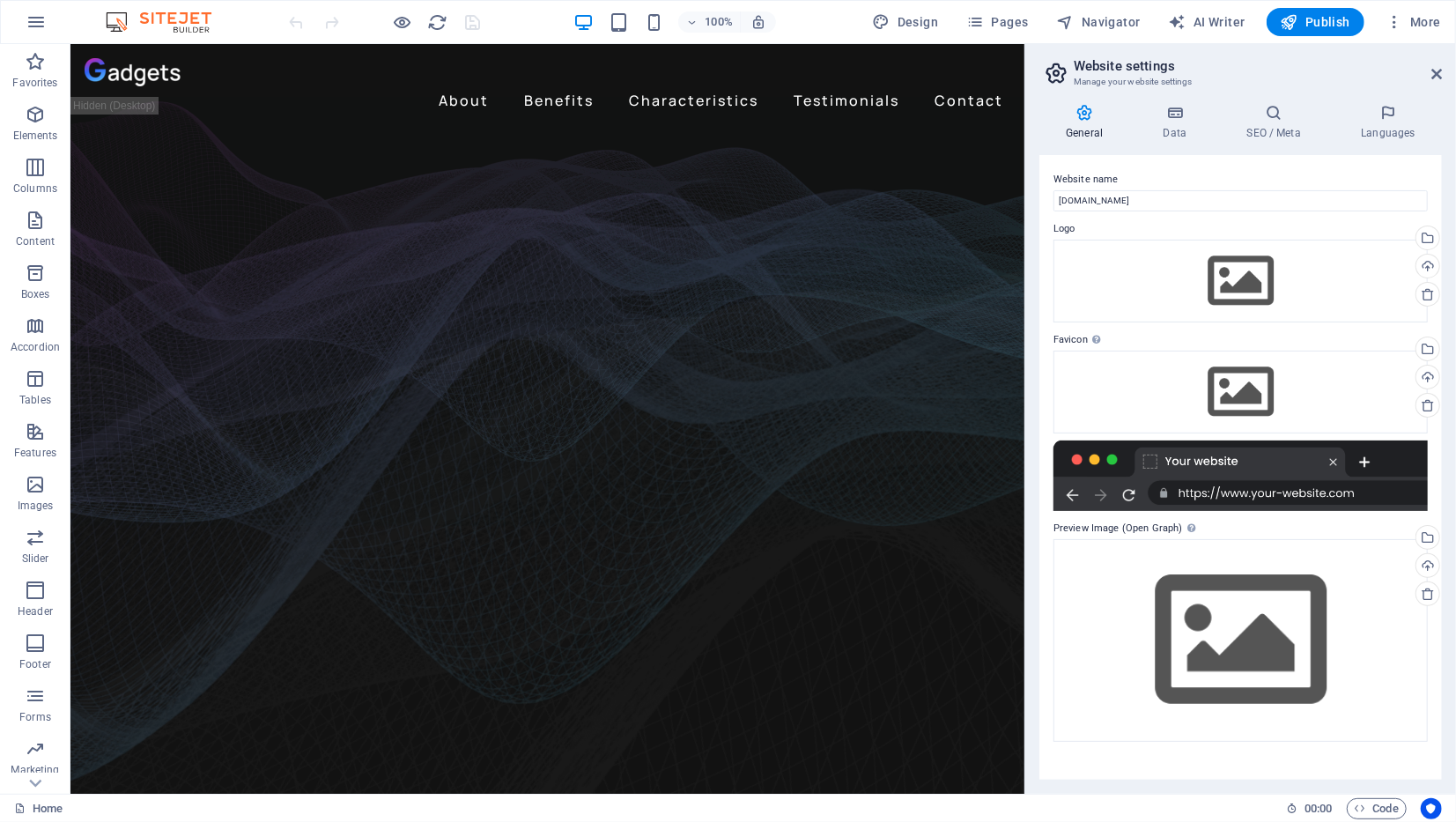
click at [1442, 76] on aside "Website settings Manage your website settings General Data SEO / Meta Languages…" at bounding box center [1240, 419] width 432 height 750
click at [1437, 69] on icon at bounding box center [1436, 74] width 11 height 14
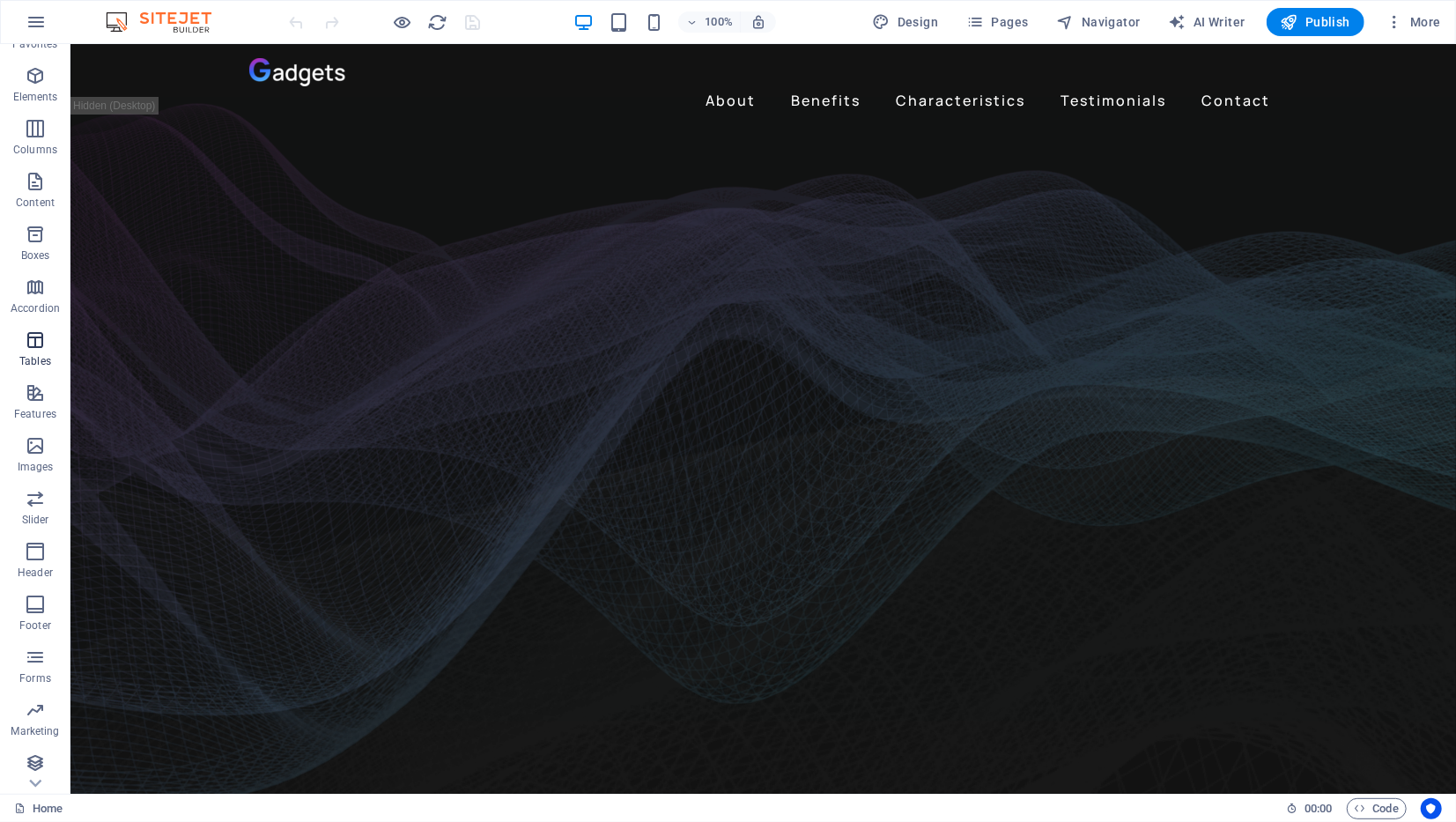
scroll to position [42, 0]
click at [33, 392] on icon "button" at bounding box center [34, 388] width 21 height 21
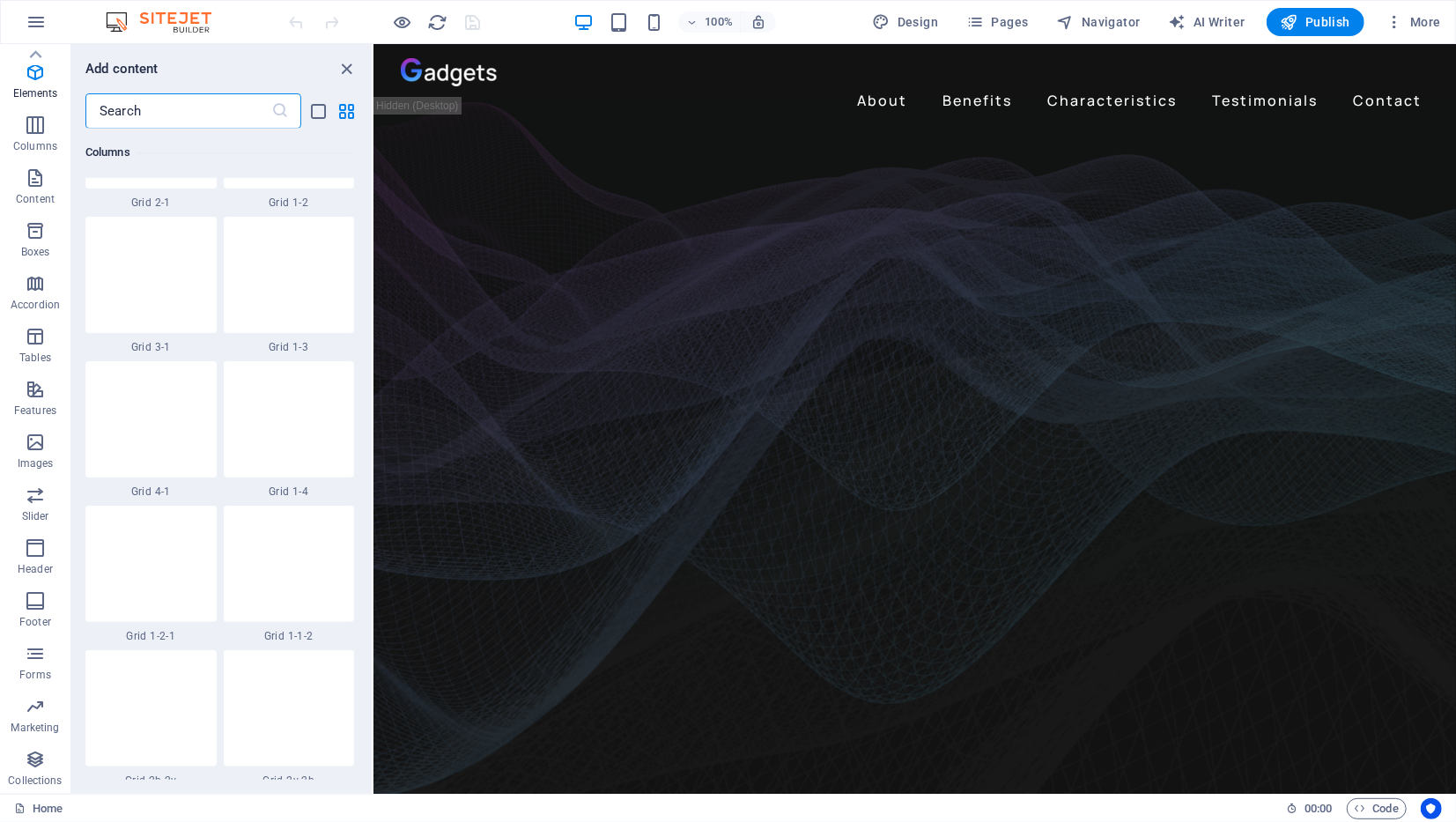
scroll to position [6865, 0]
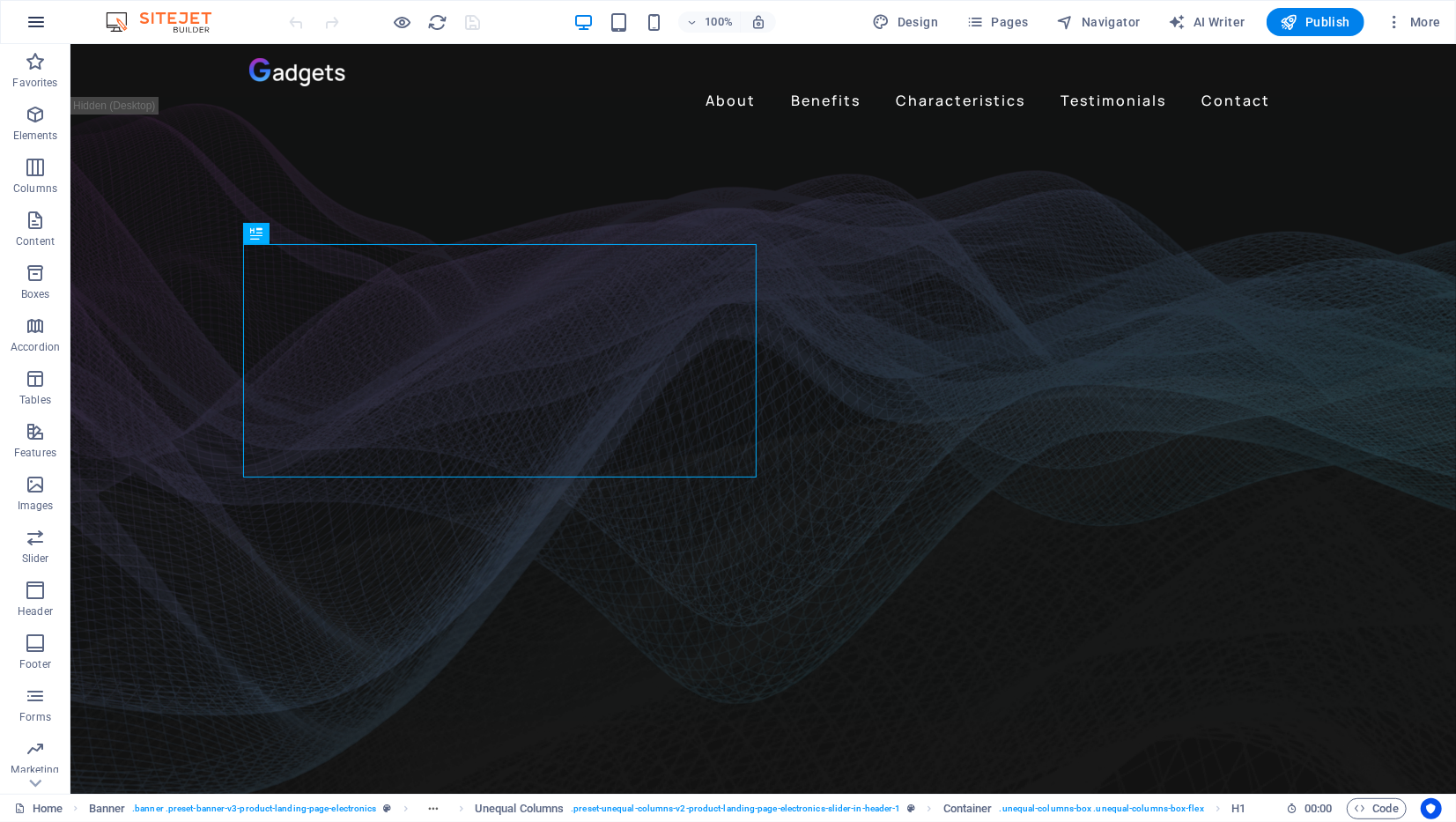
click at [28, 17] on icon "button" at bounding box center [35, 22] width 21 height 21
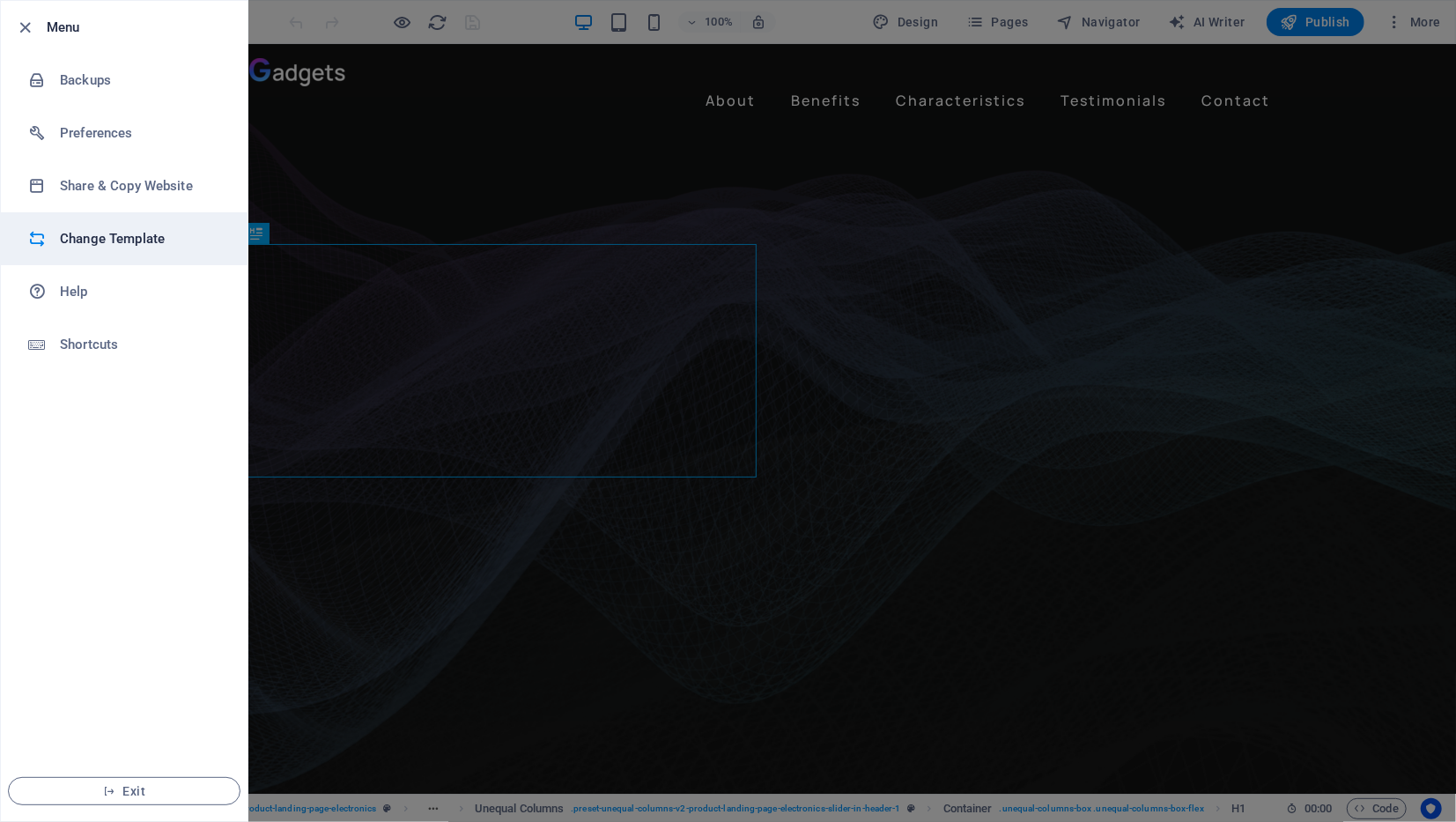
click at [111, 238] on h6 "Change Template" at bounding box center [141, 238] width 163 height 21
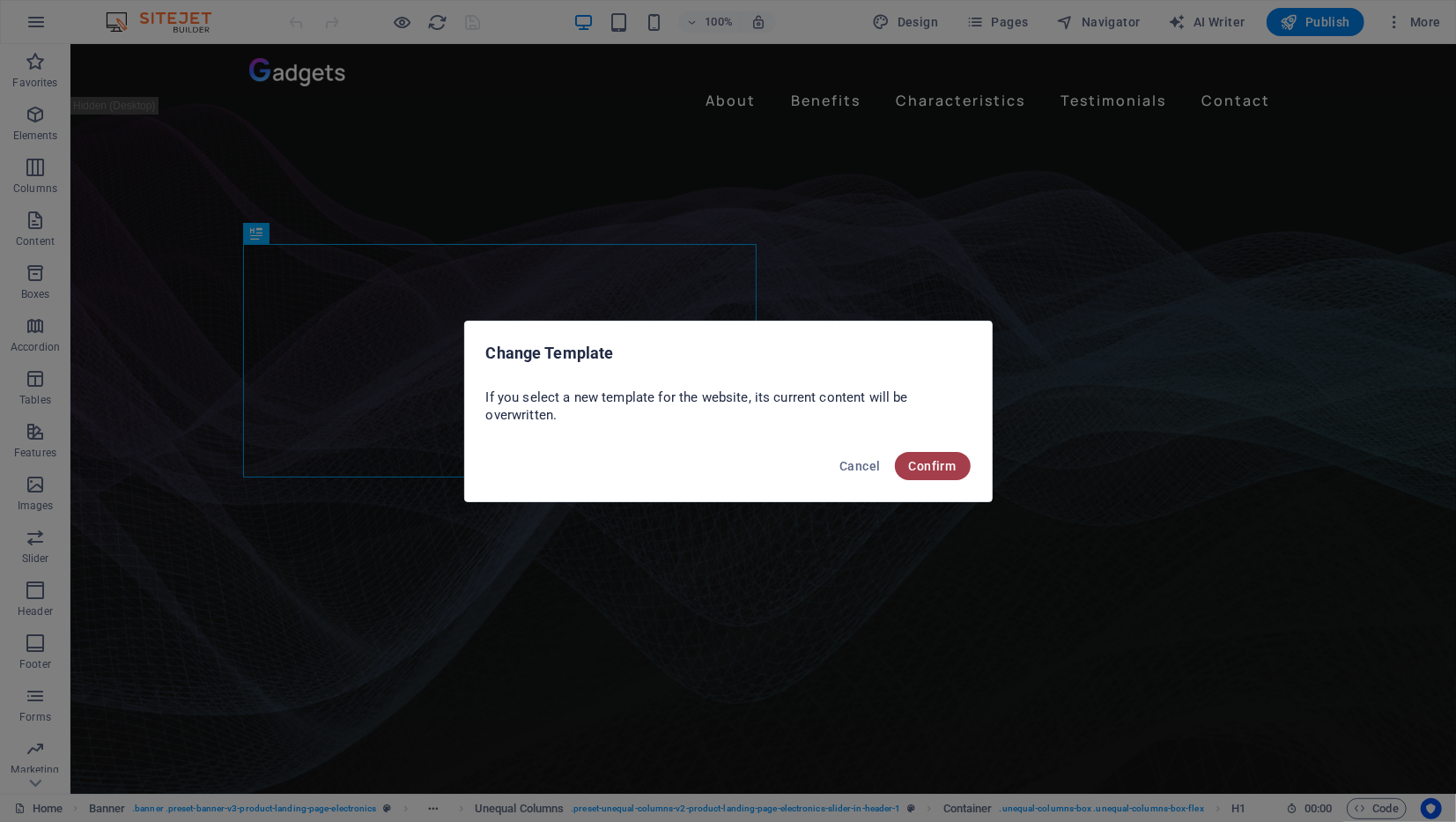
click at [935, 462] on span "Confirm" at bounding box center [932, 466] width 48 height 14
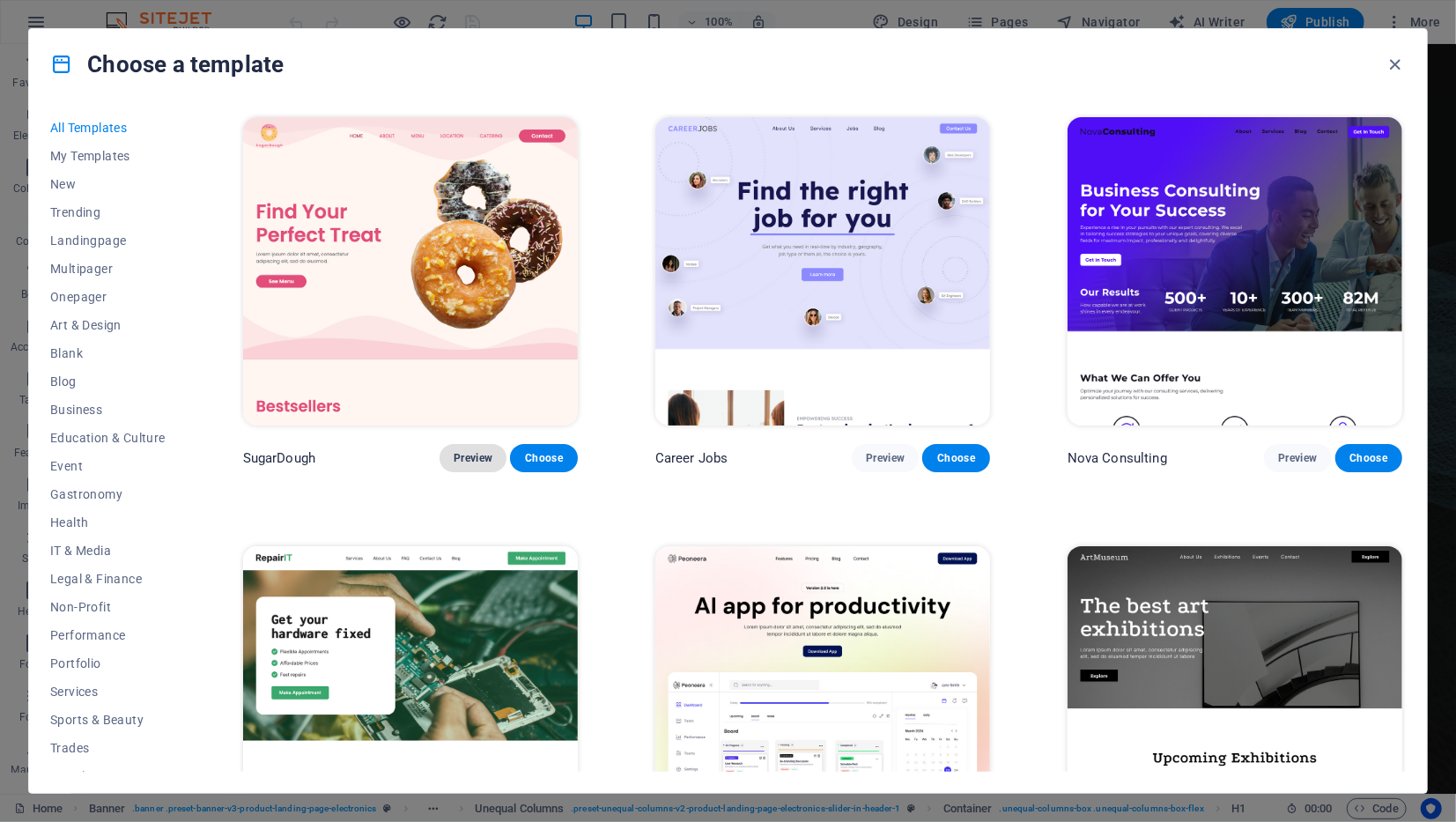
click at [465, 461] on span "Preview" at bounding box center [472, 458] width 39 height 14
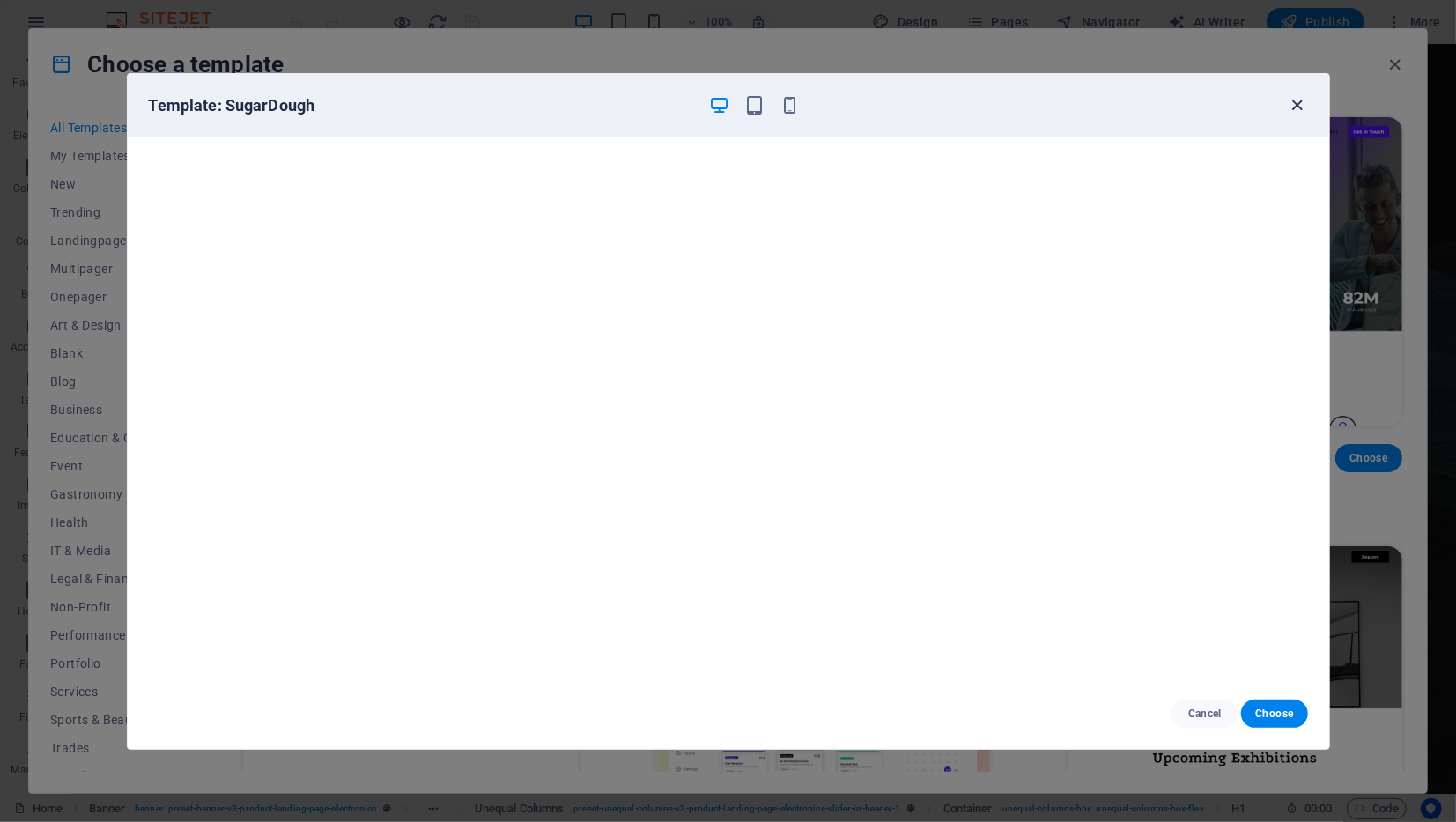
click at [1302, 102] on icon "button" at bounding box center [1296, 105] width 20 height 20
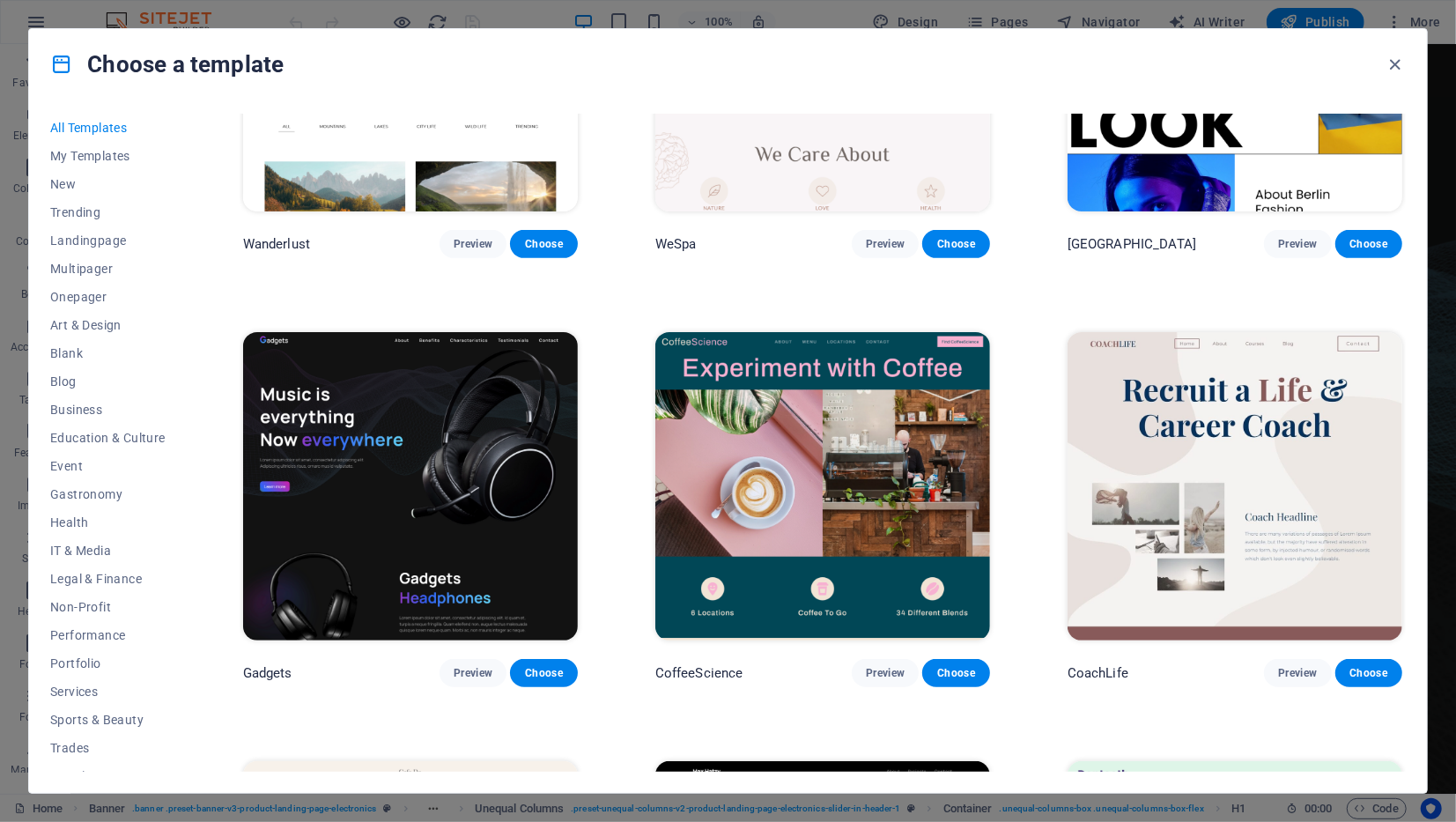
scroll to position [4932, 0]
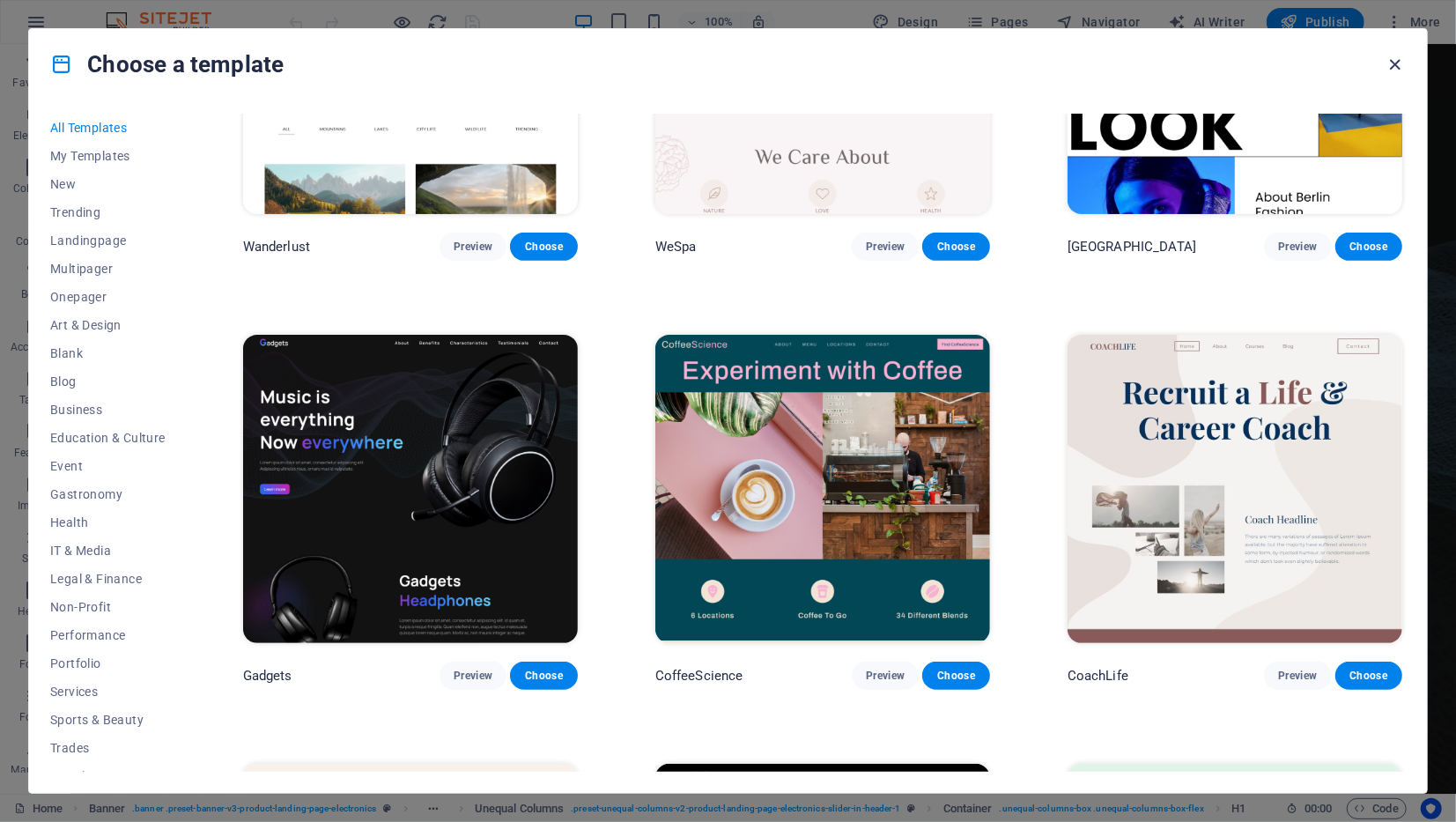
click at [1398, 71] on icon "button" at bounding box center [1395, 64] width 20 height 20
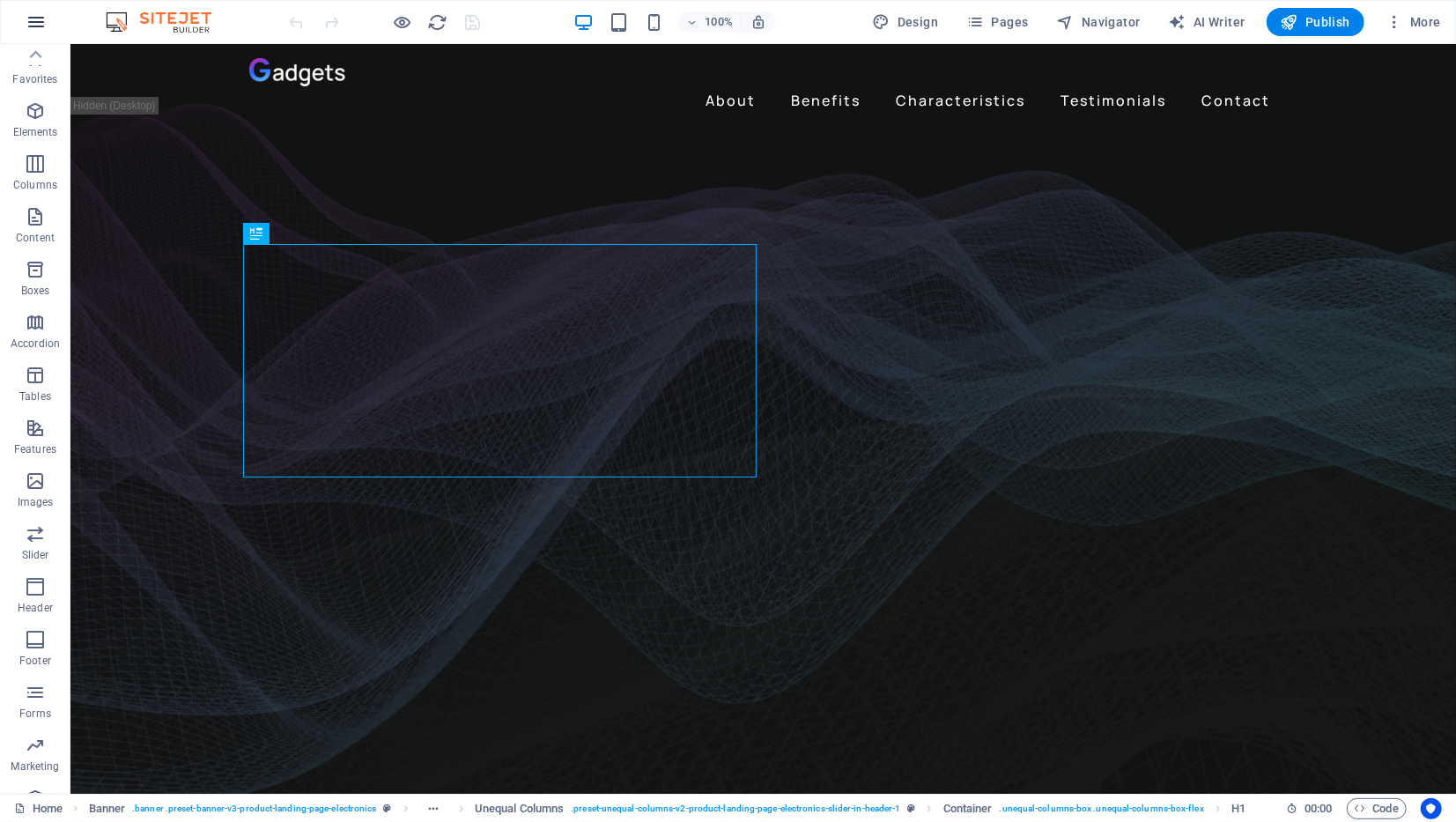
scroll to position [0, 0]
click at [41, 19] on icon "button" at bounding box center [35, 22] width 21 height 21
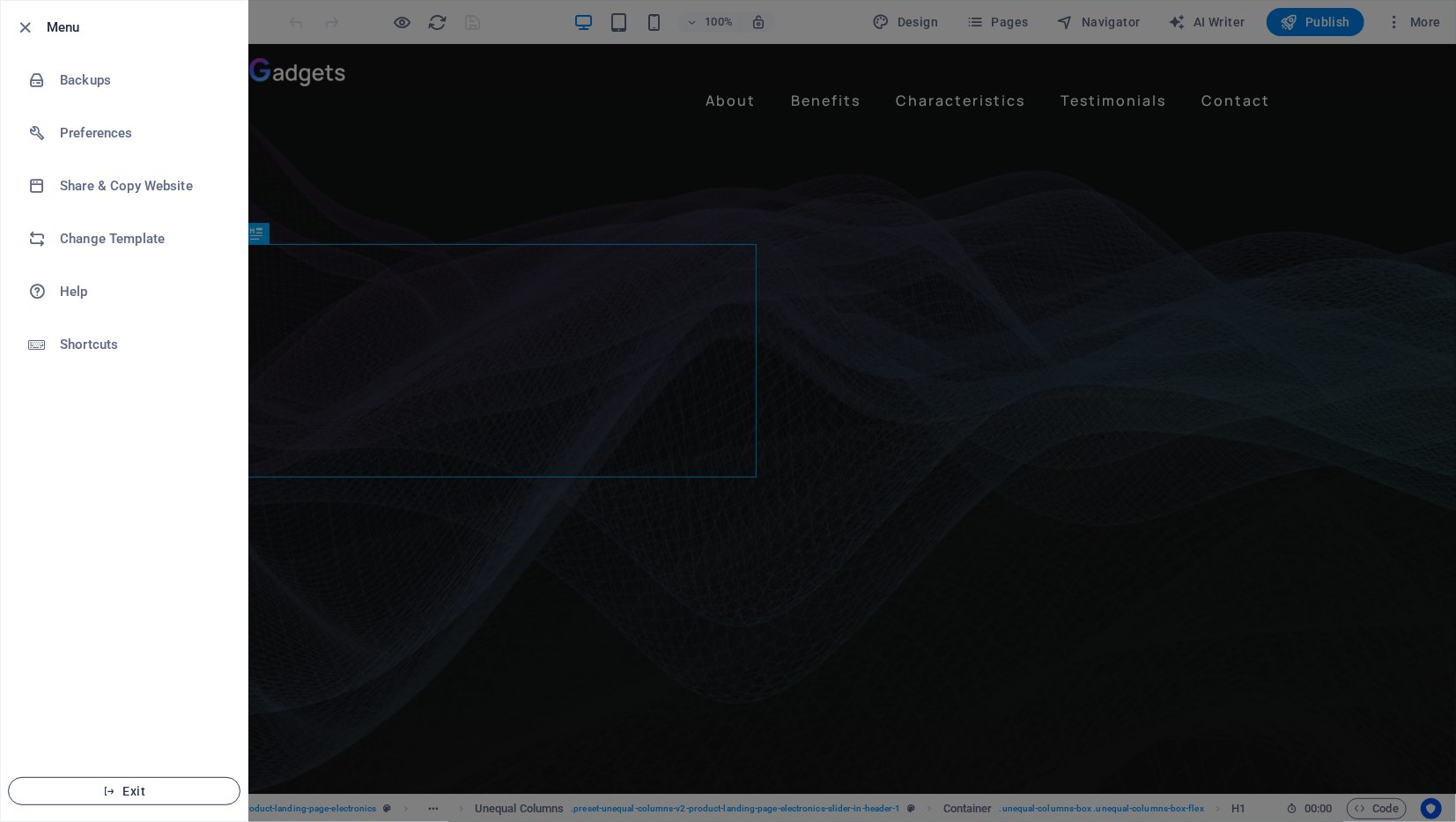
click at [170, 781] on button "Exit" at bounding box center [124, 790] width 232 height 28
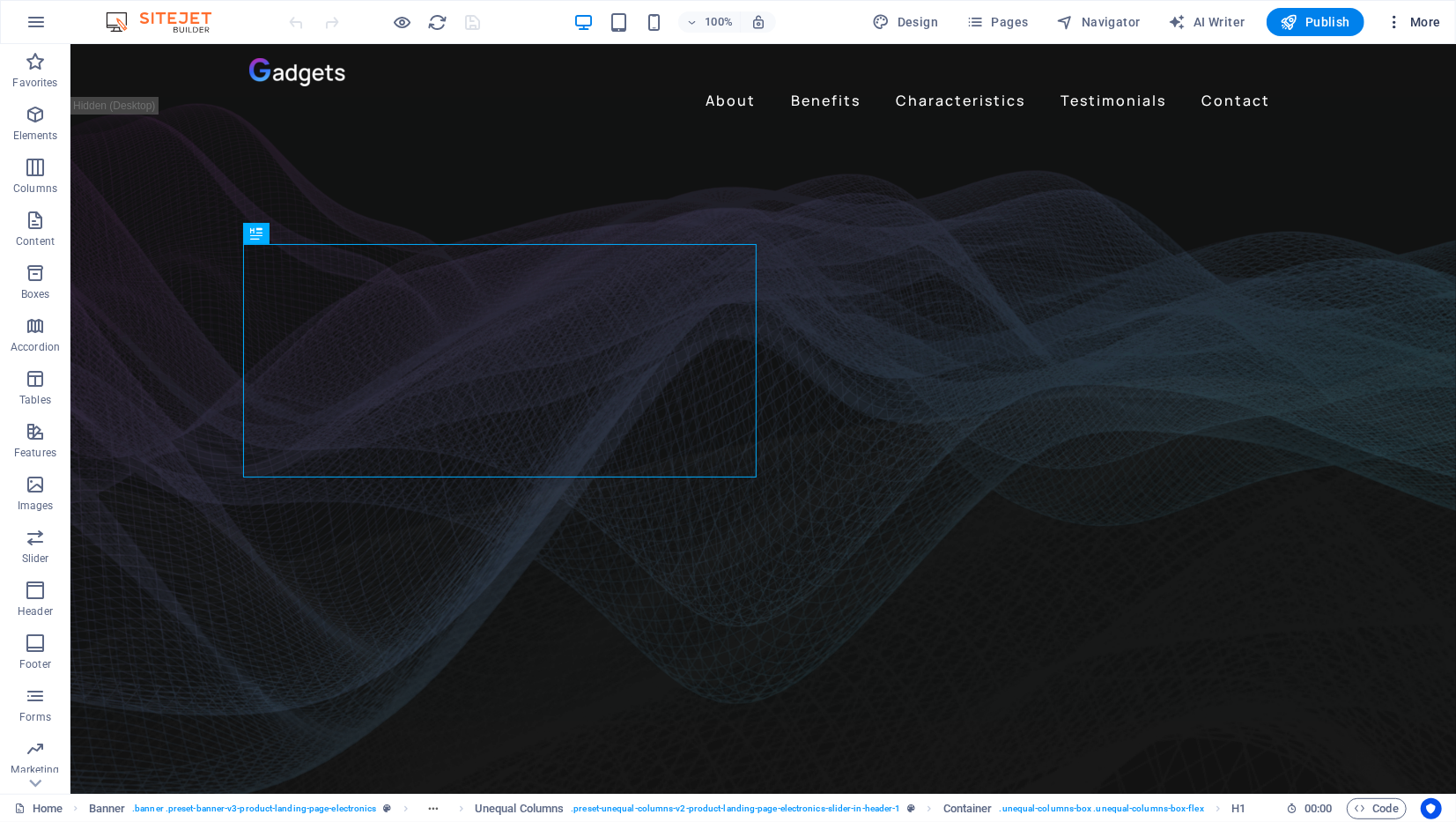
click at [1401, 19] on icon "button" at bounding box center [1394, 22] width 17 height 17
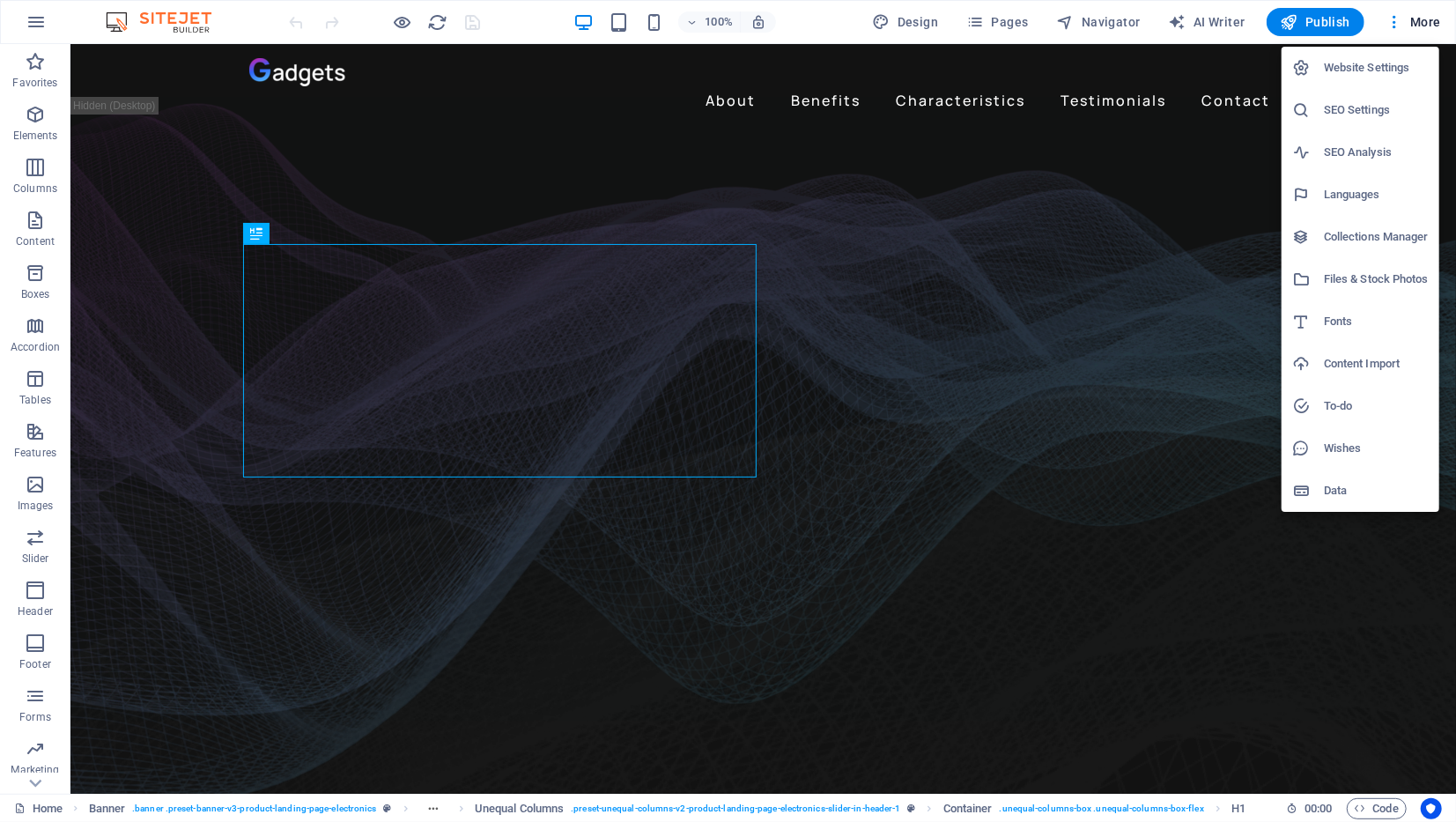
click at [1358, 64] on h6 "Website Settings" at bounding box center [1376, 67] width 105 height 21
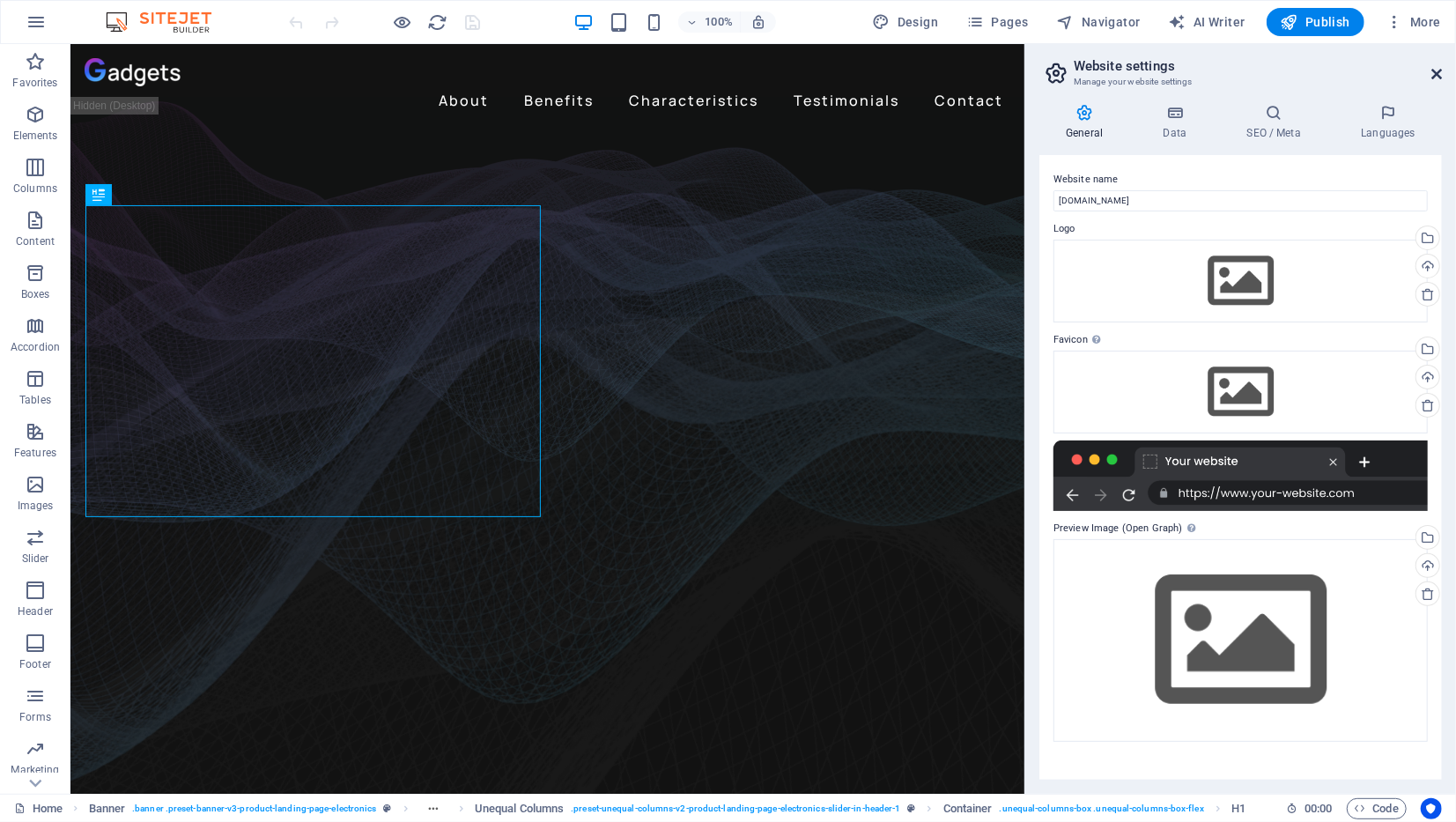
click at [1436, 74] on icon at bounding box center [1436, 74] width 11 height 14
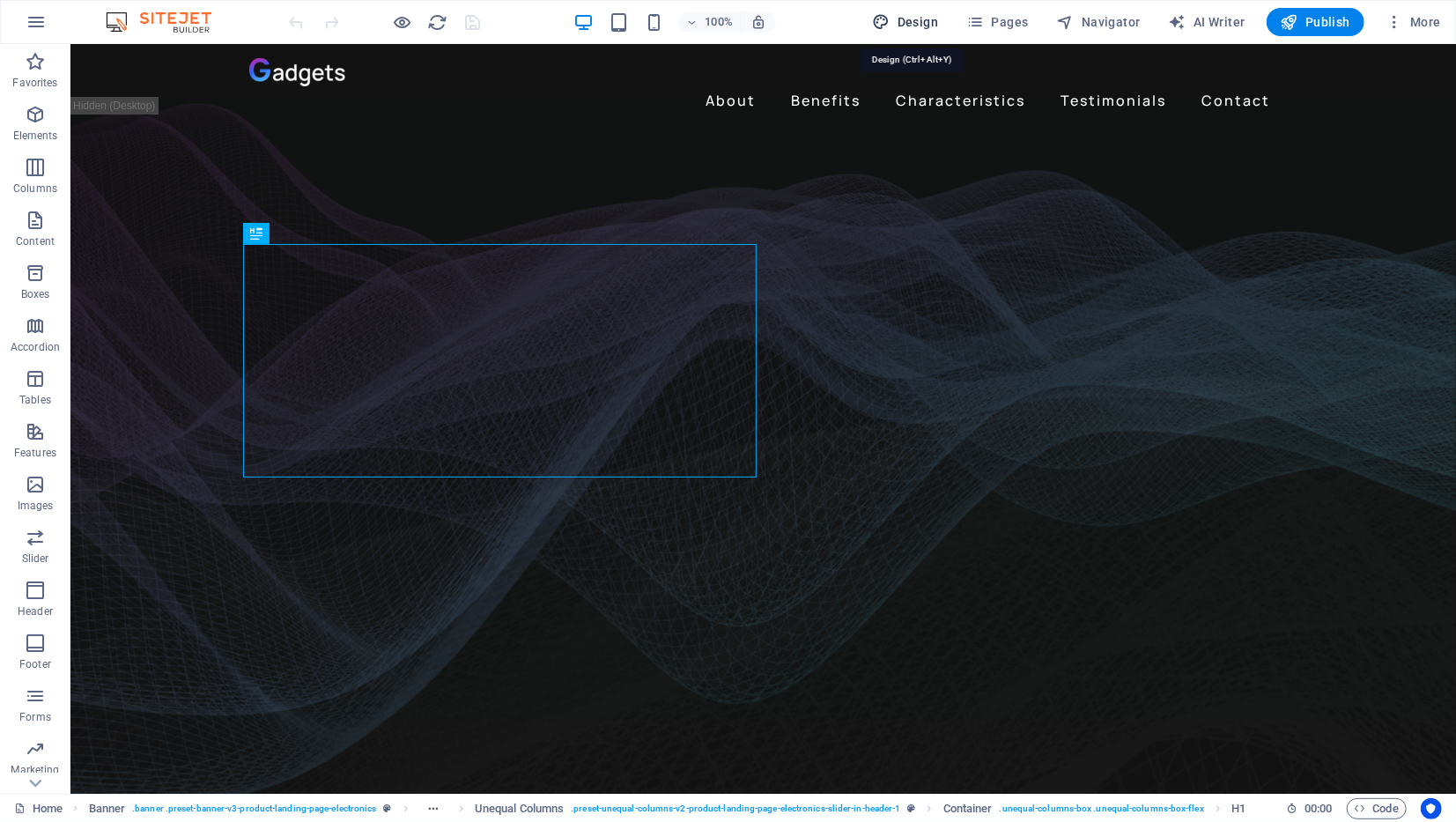
click at [899, 22] on span "Design" at bounding box center [905, 22] width 66 height 17
select select "px"
select select "400"
select select "px"
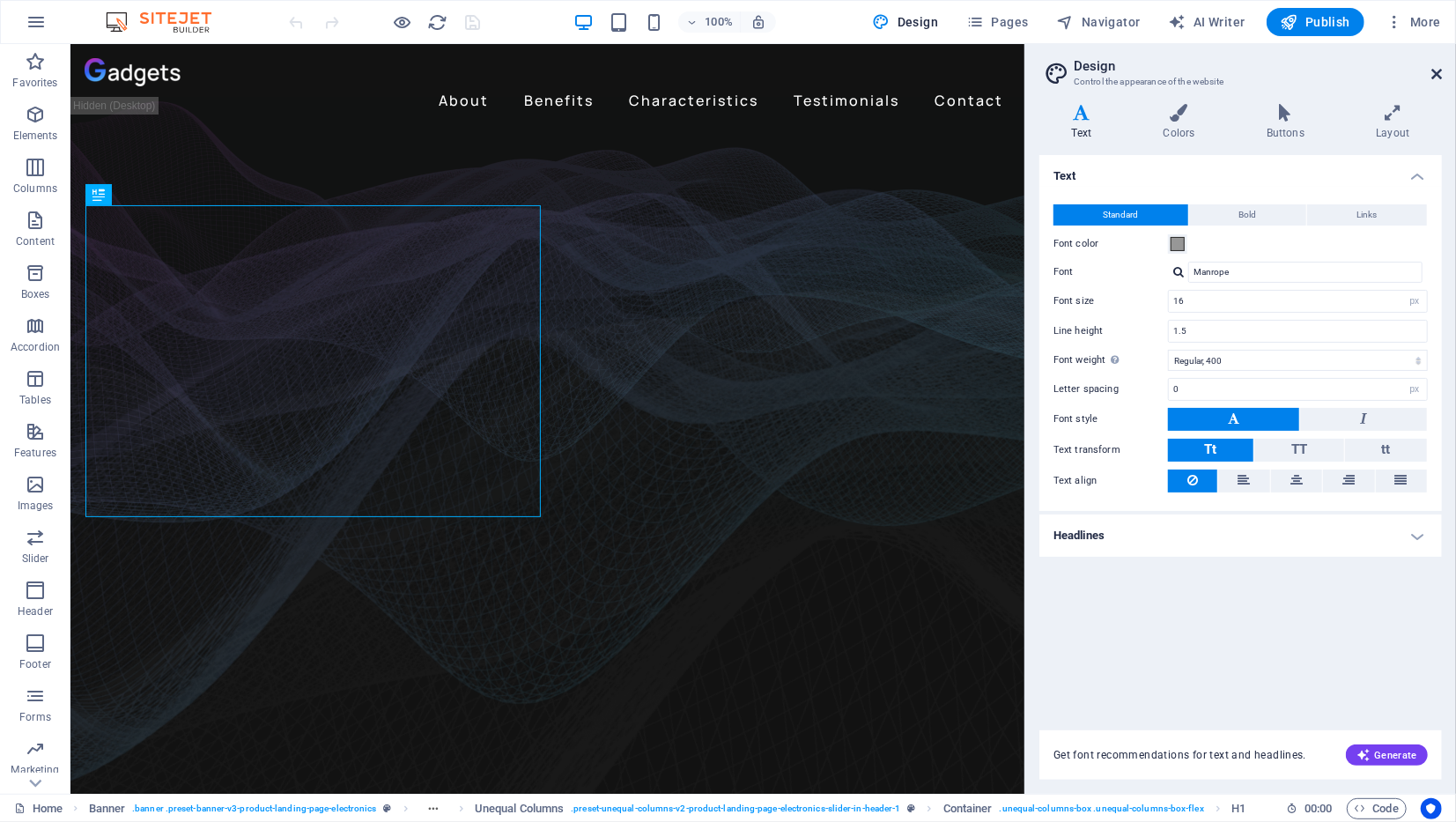
click at [1437, 69] on icon at bounding box center [1436, 74] width 11 height 14
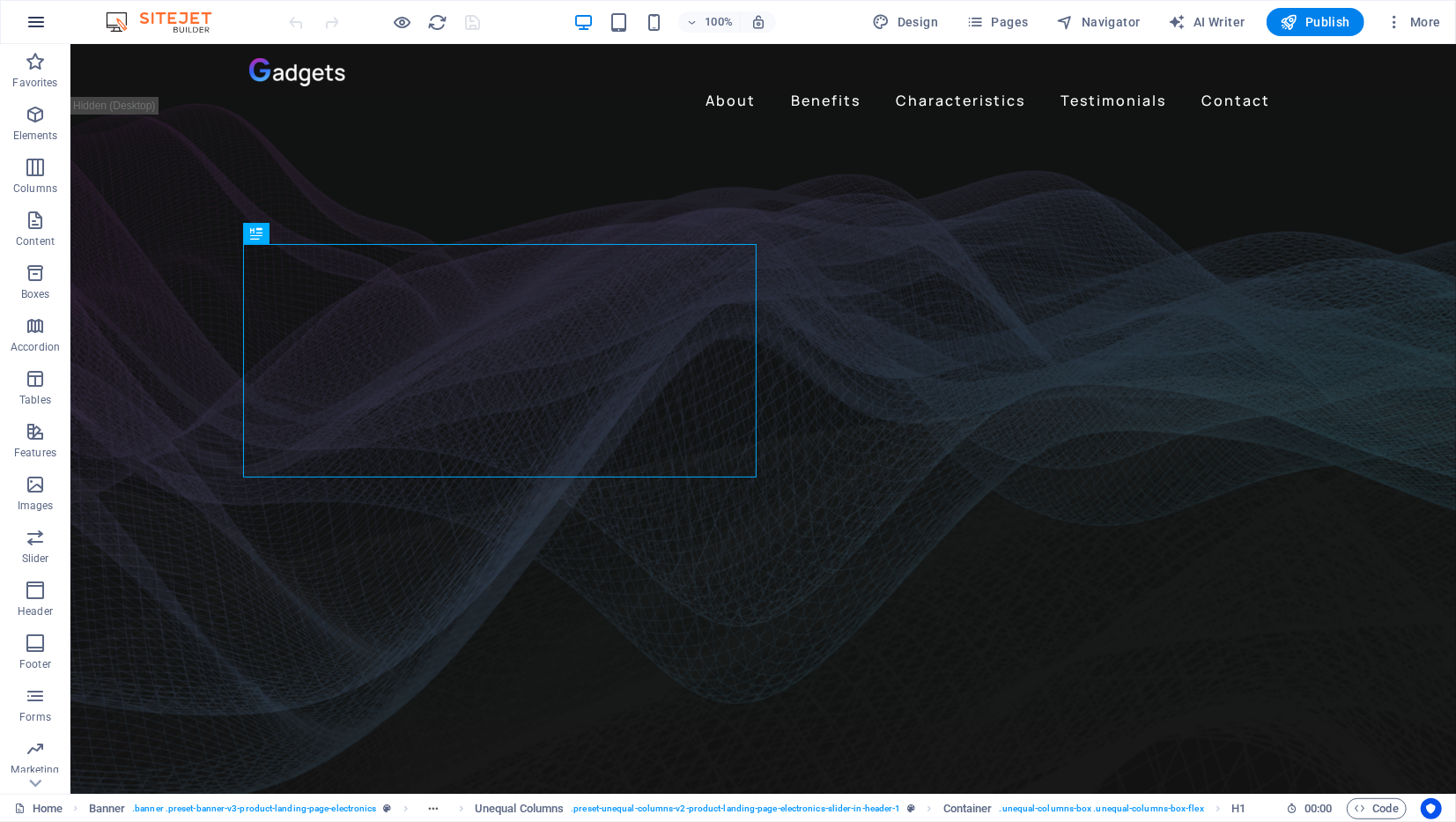
click at [35, 26] on icon "button" at bounding box center [35, 22] width 21 height 21
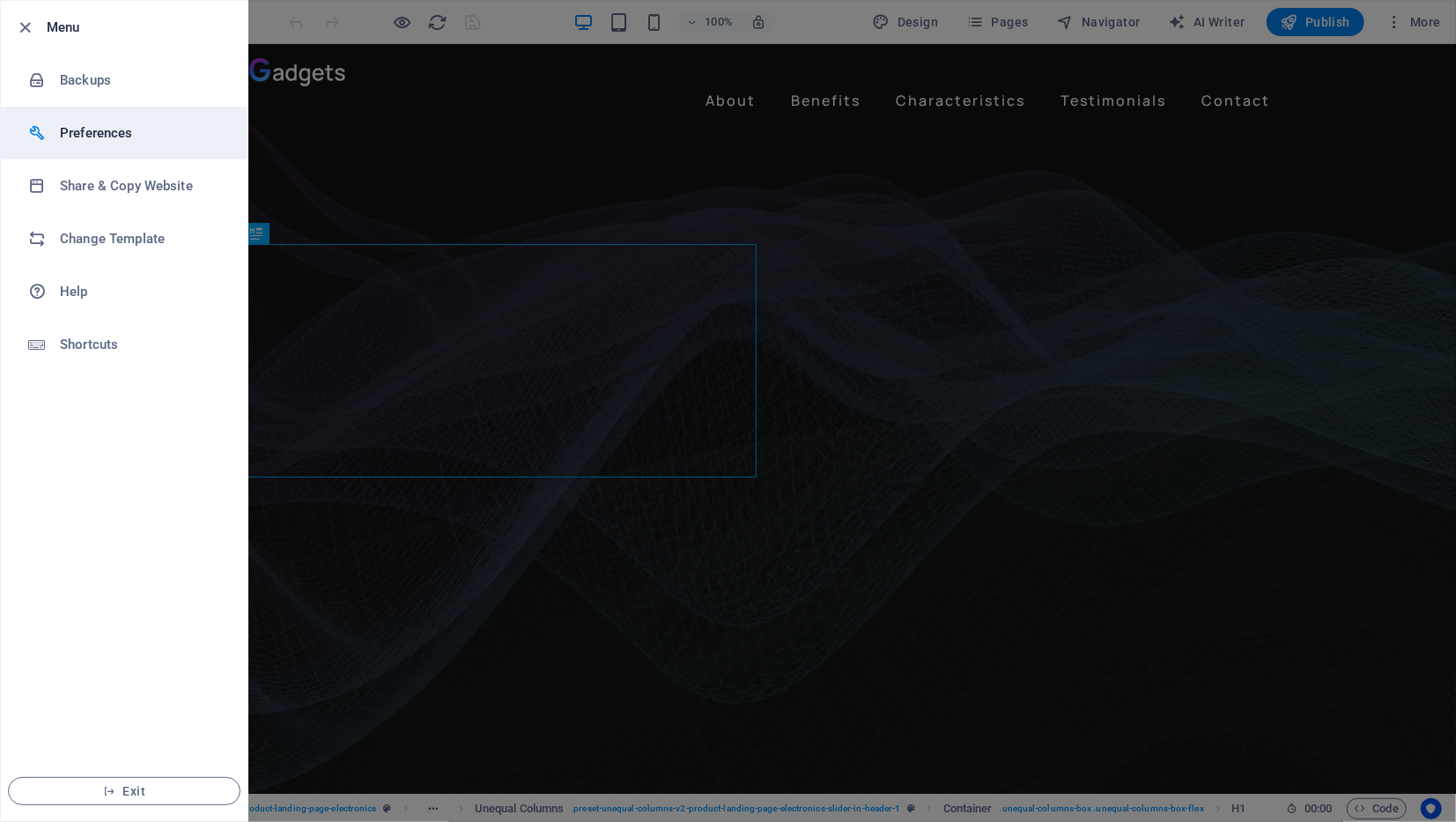
click at [94, 145] on li "Preferences" at bounding box center [124, 133] width 247 height 52
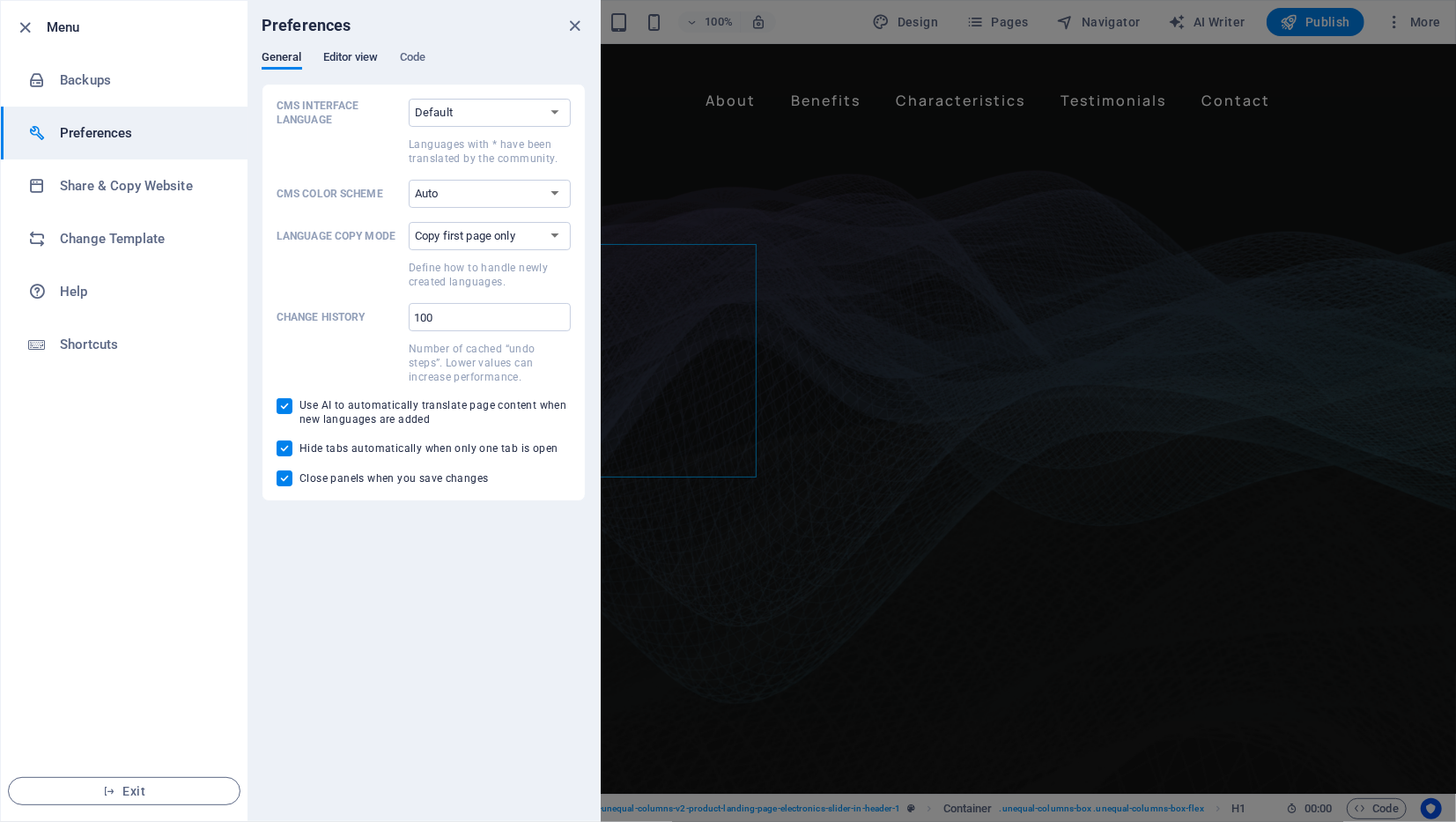
click at [368, 59] on span "Editor view" at bounding box center [350, 59] width 55 height 24
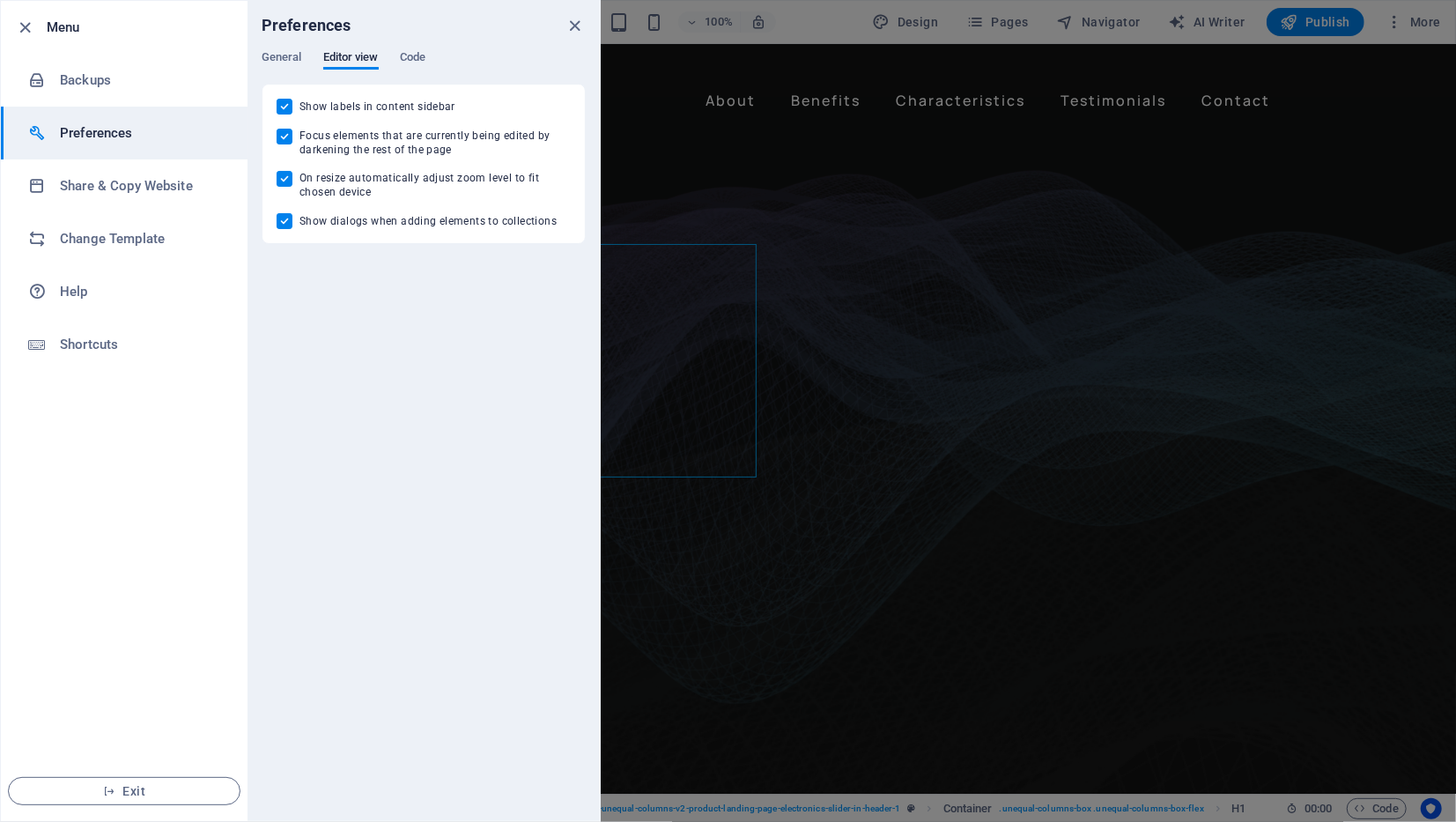
click at [437, 55] on div "General Editor view Code" at bounding box center [424, 67] width 324 height 33
click at [416, 59] on span "Code" at bounding box center [413, 59] width 25 height 24
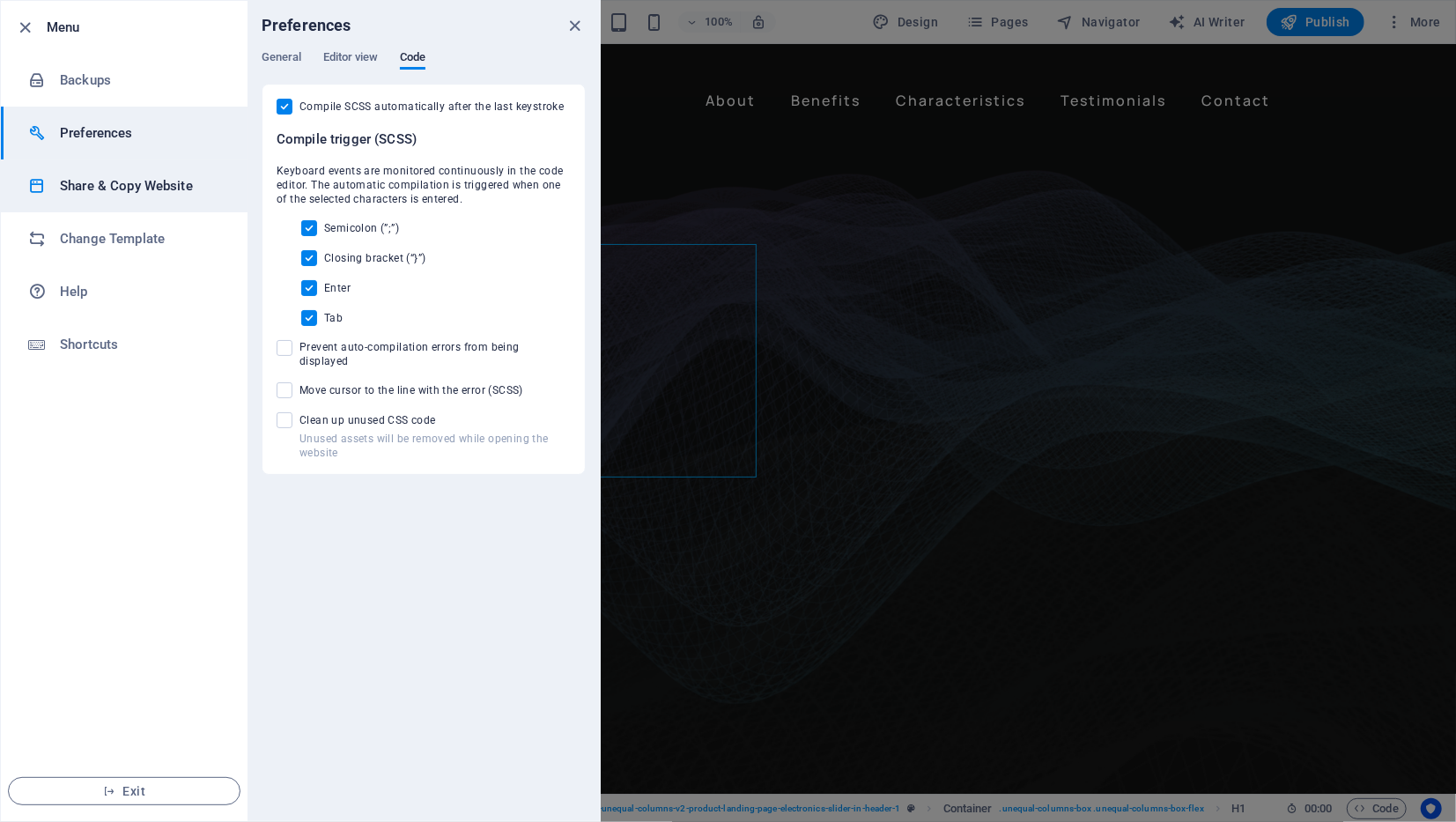
click at [103, 186] on h6 "Share & Copy Website" at bounding box center [141, 185] width 163 height 21
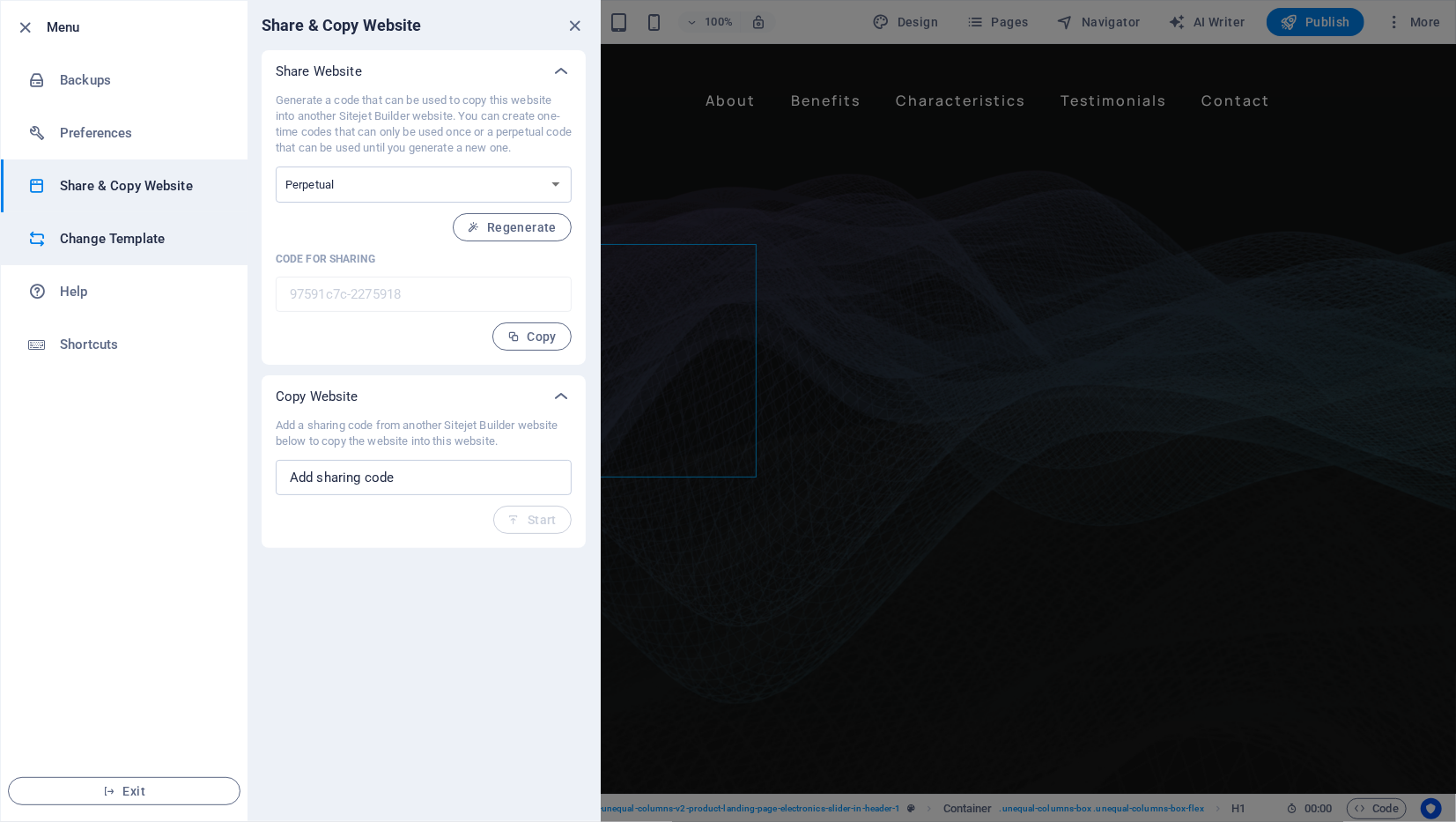
click at [131, 229] on h6 "Change Template" at bounding box center [141, 238] width 163 height 21
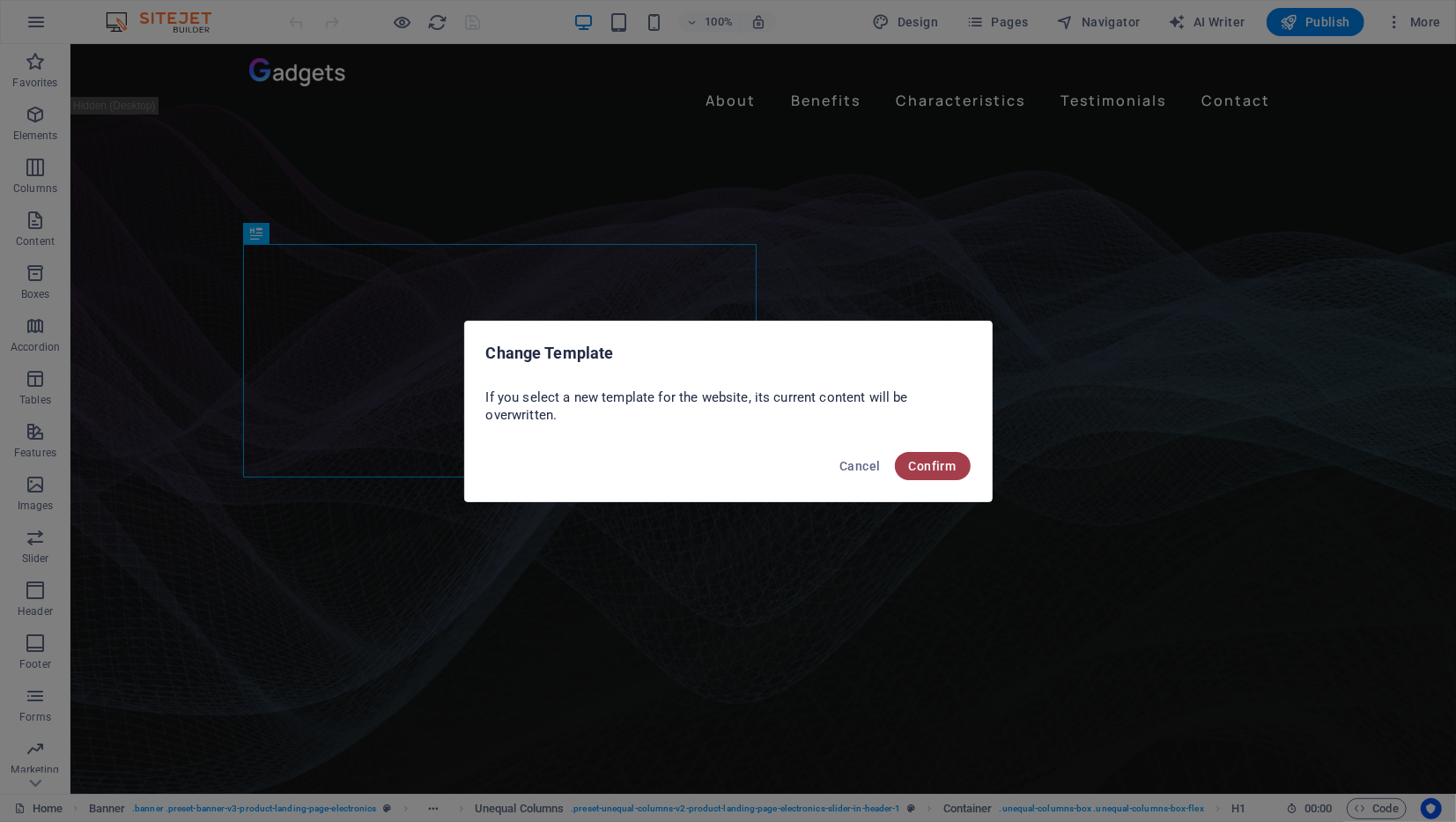
click at [938, 462] on span "Confirm" at bounding box center [932, 466] width 48 height 14
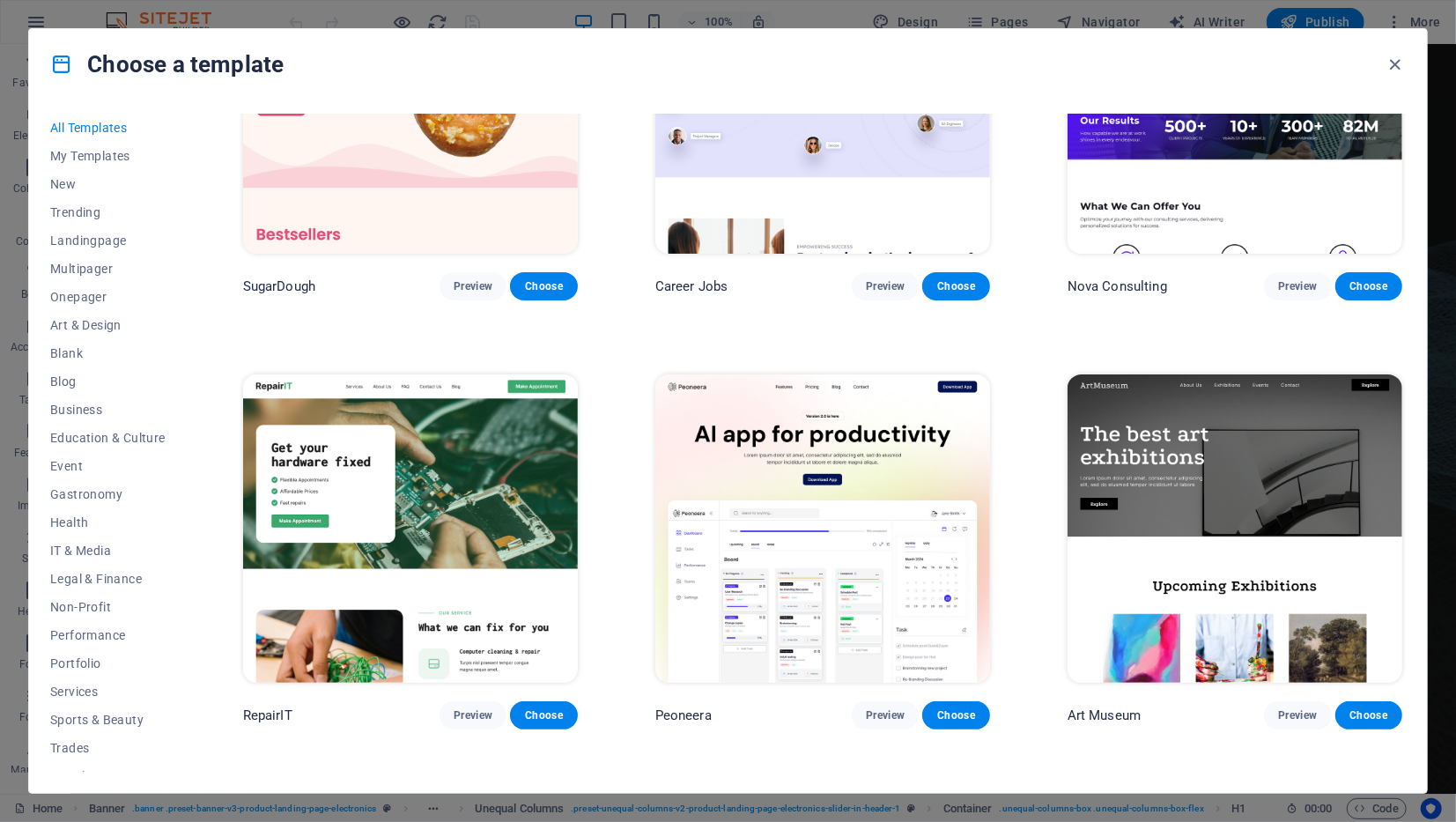
scroll to position [176, 0]
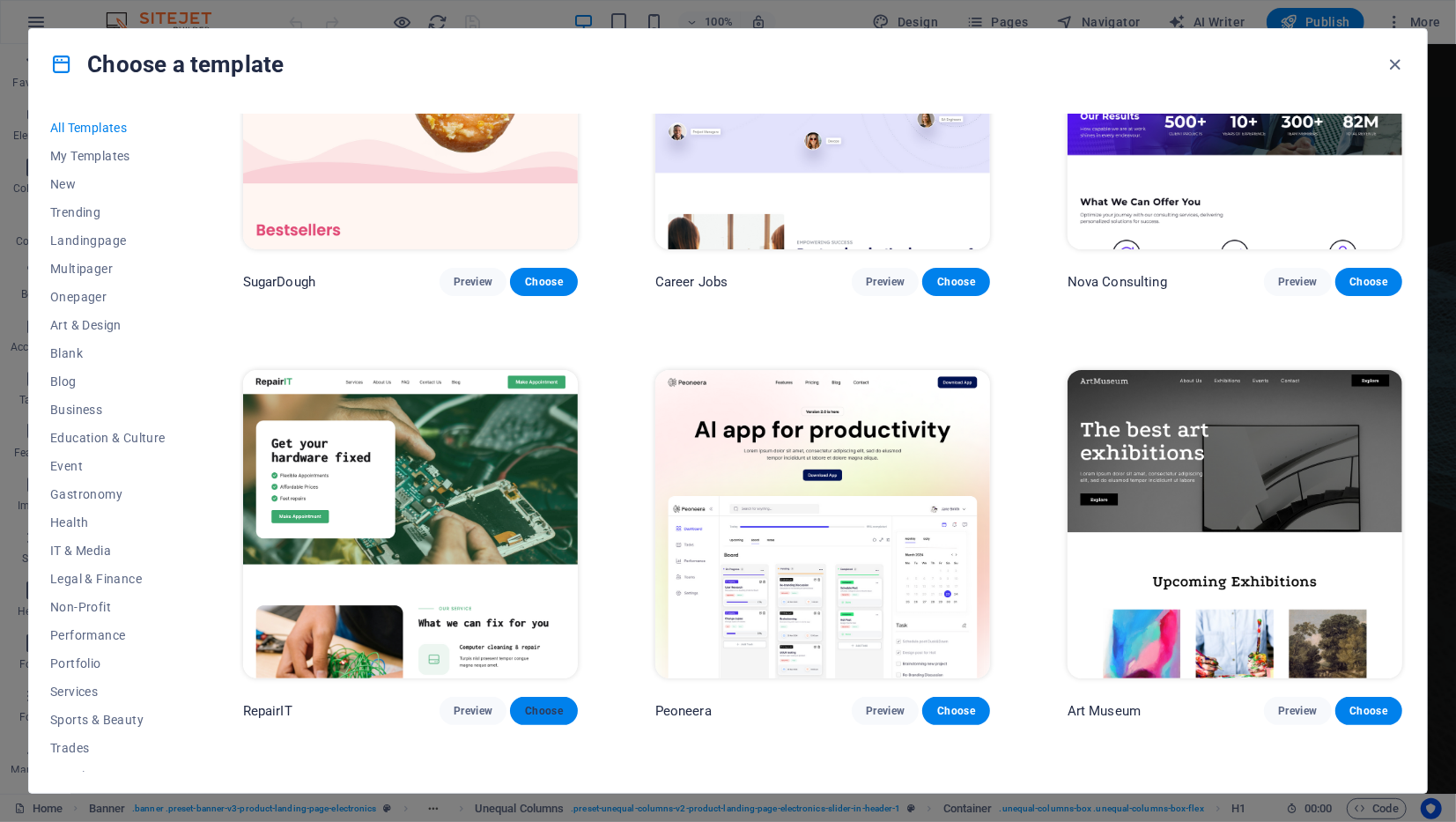
click at [552, 714] on span "Choose" at bounding box center [543, 711] width 39 height 14
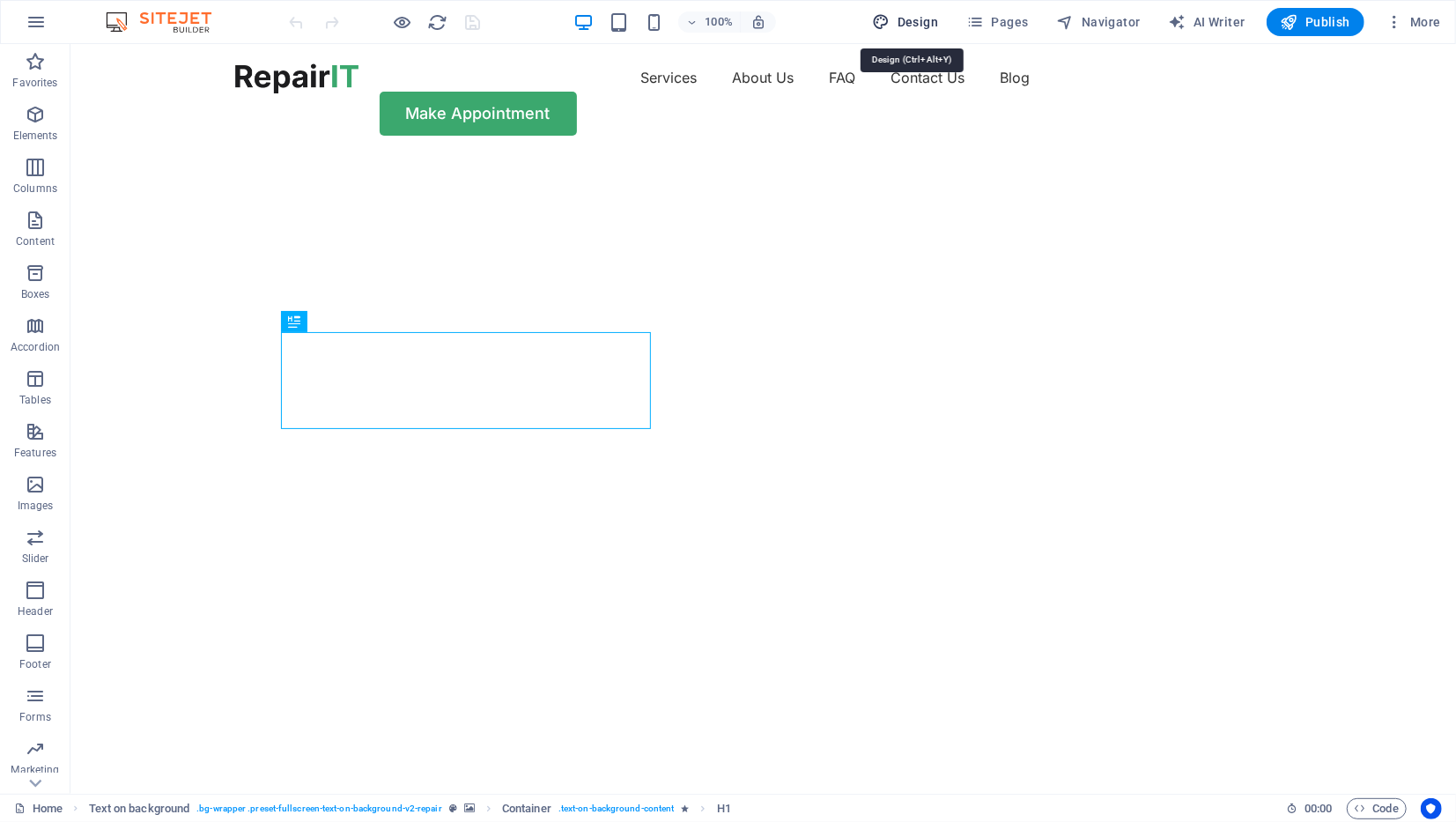
click at [913, 19] on span "Design" at bounding box center [905, 22] width 66 height 17
select select "px"
select select "400"
select select "px"
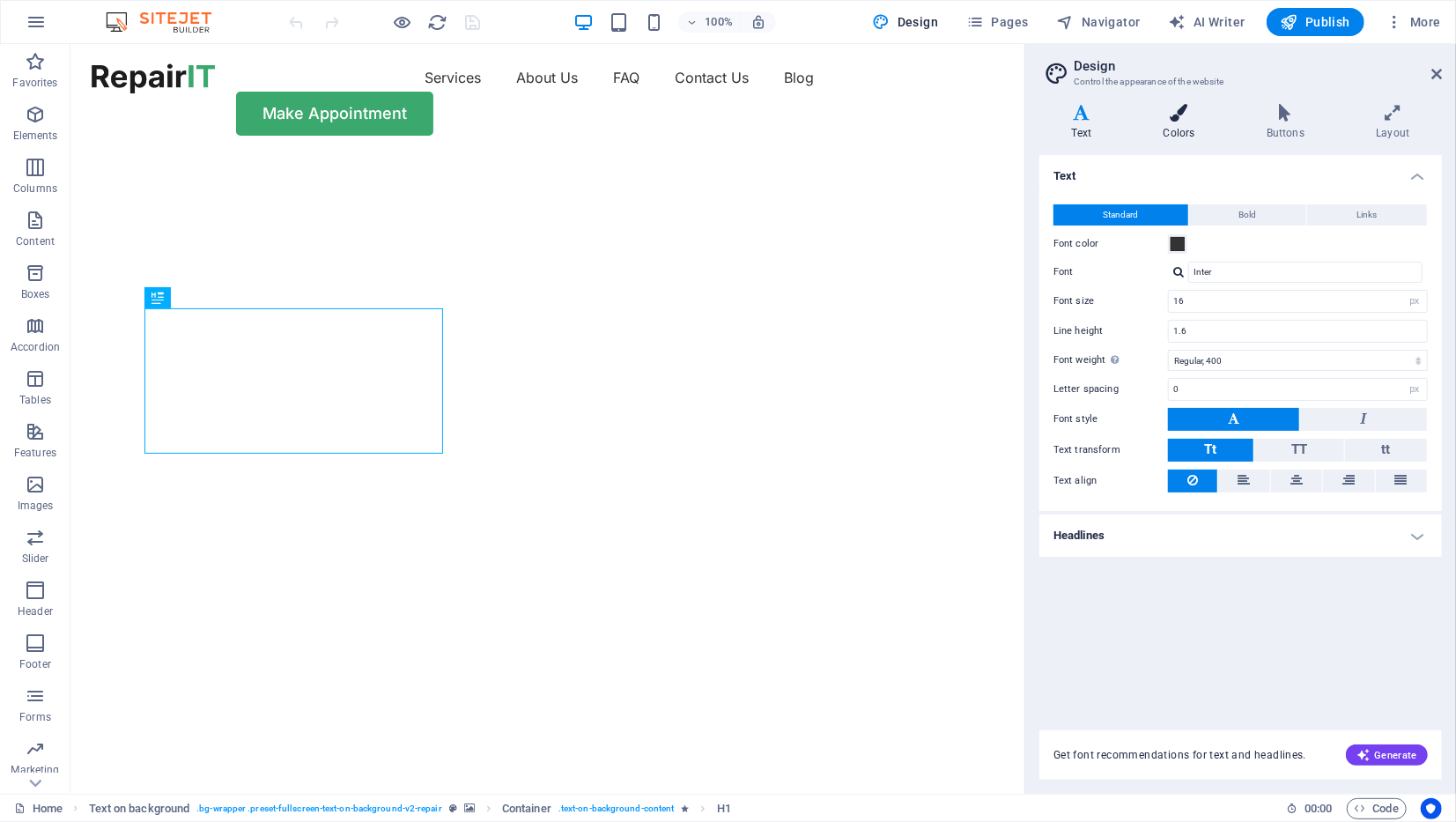
click at [1180, 114] on icon at bounding box center [1179, 112] width 96 height 17
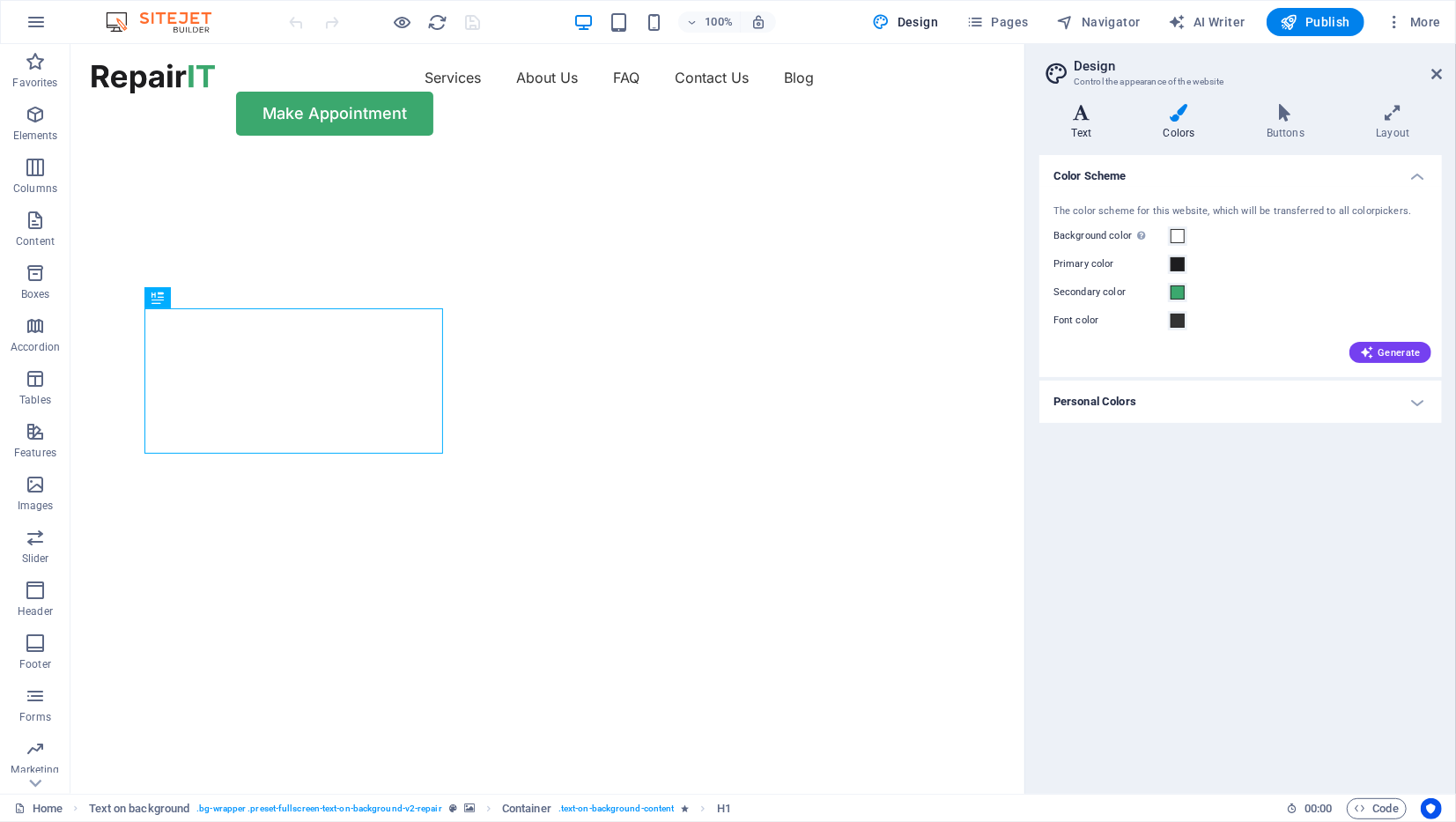
click at [1077, 116] on icon at bounding box center [1081, 112] width 85 height 17
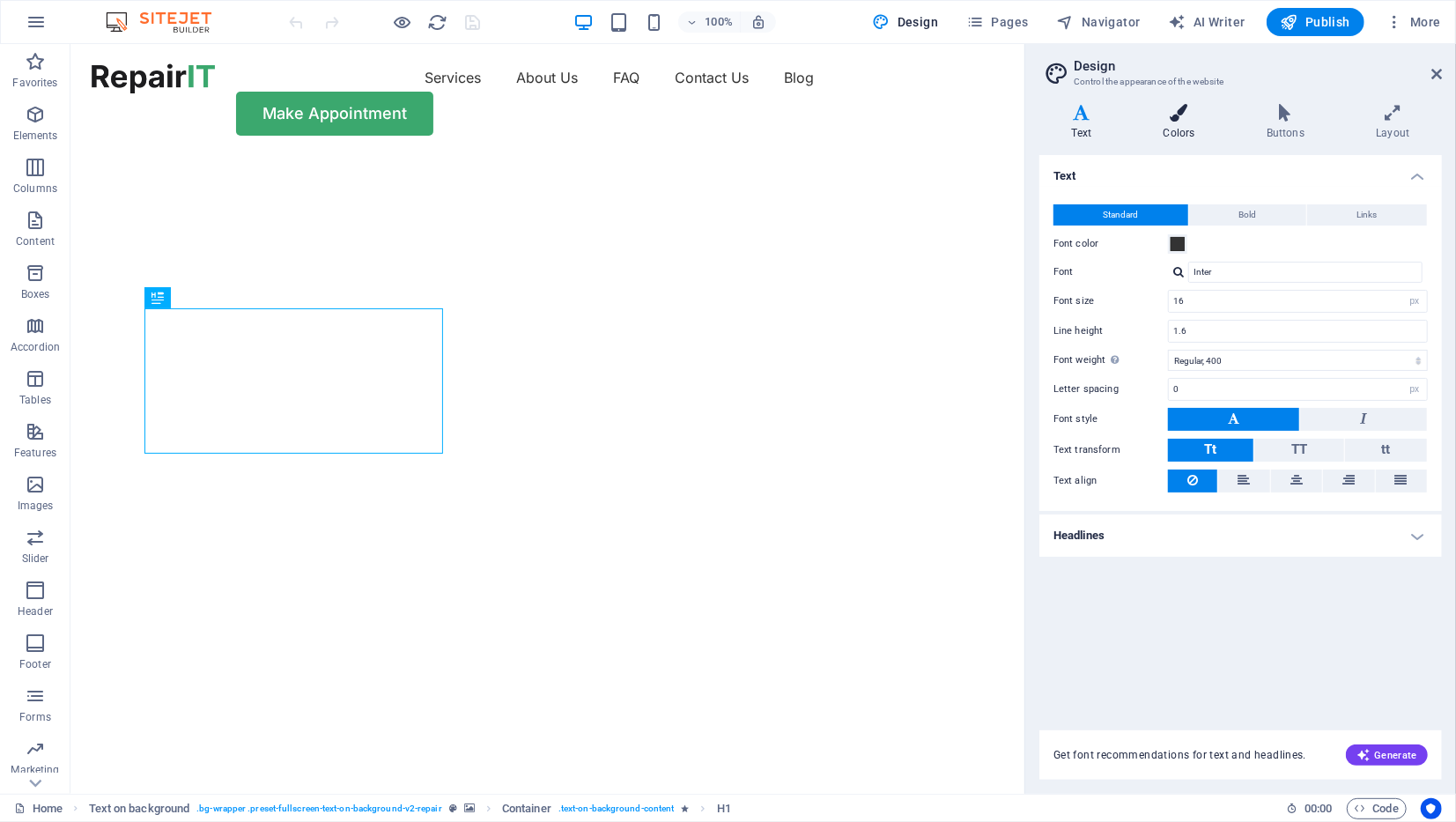
click at [1169, 113] on icon at bounding box center [1179, 112] width 96 height 17
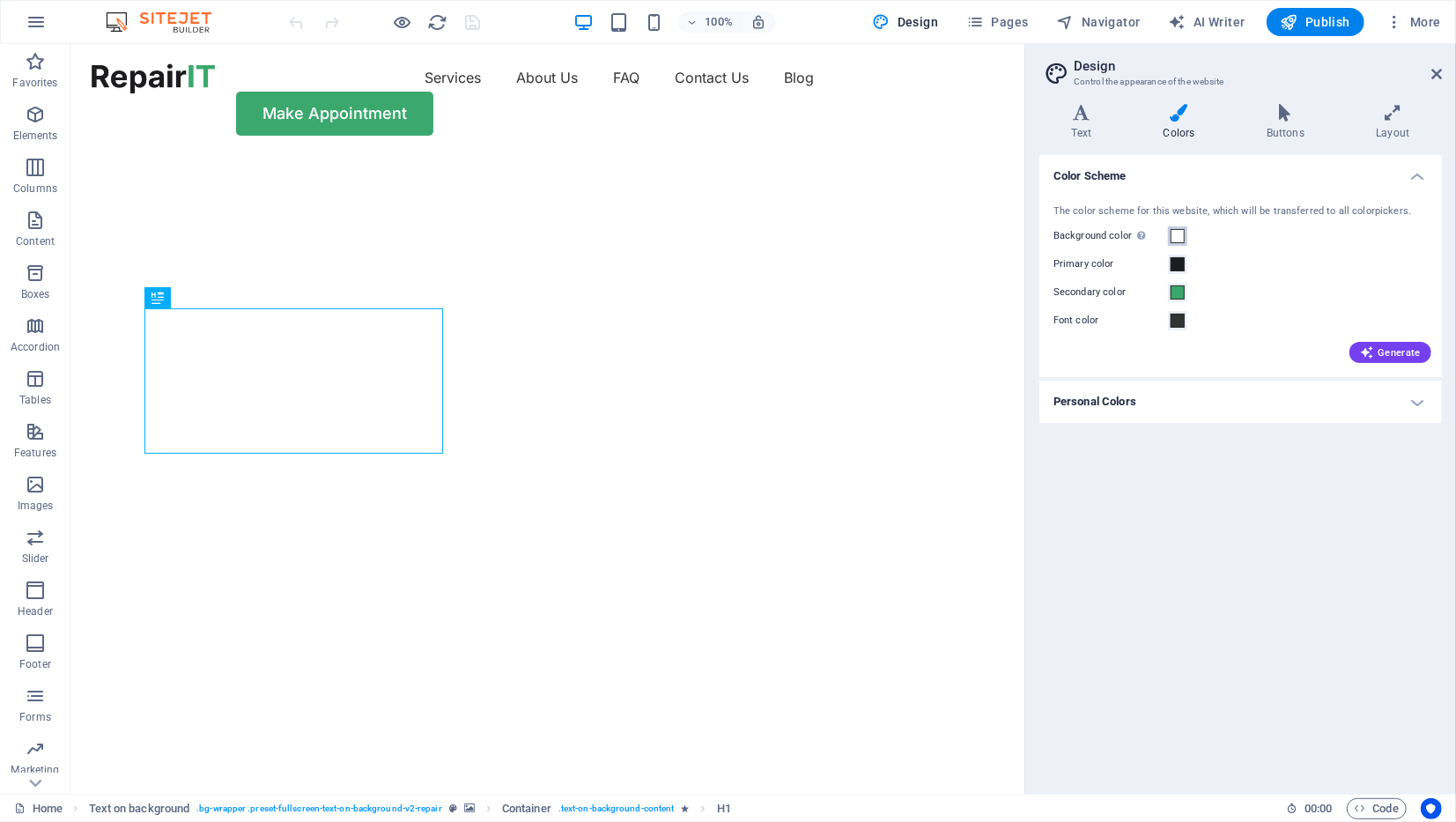
click at [1177, 233] on span at bounding box center [1178, 236] width 14 height 14
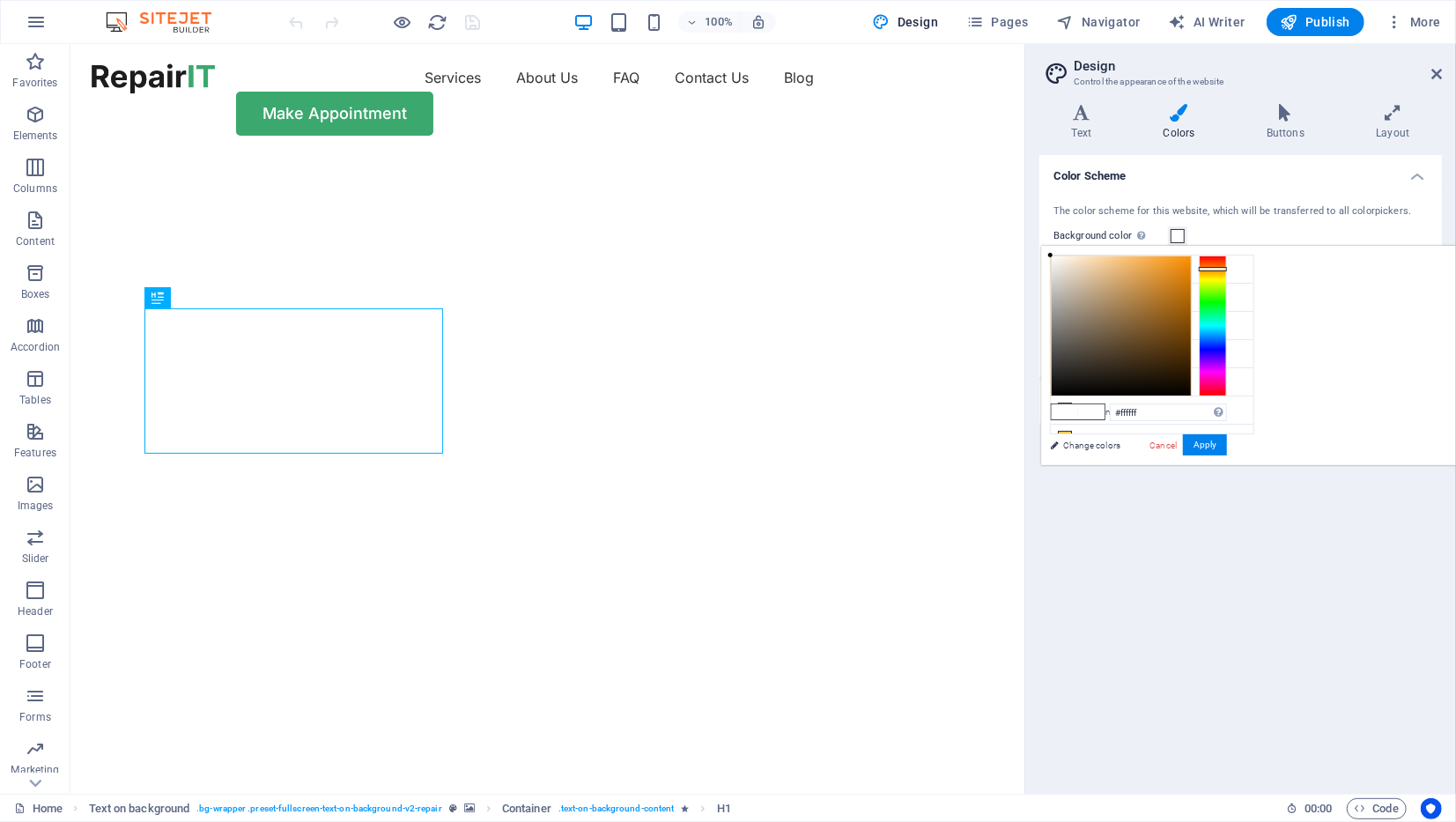
click at [1227, 267] on div at bounding box center [1212, 326] width 28 height 141
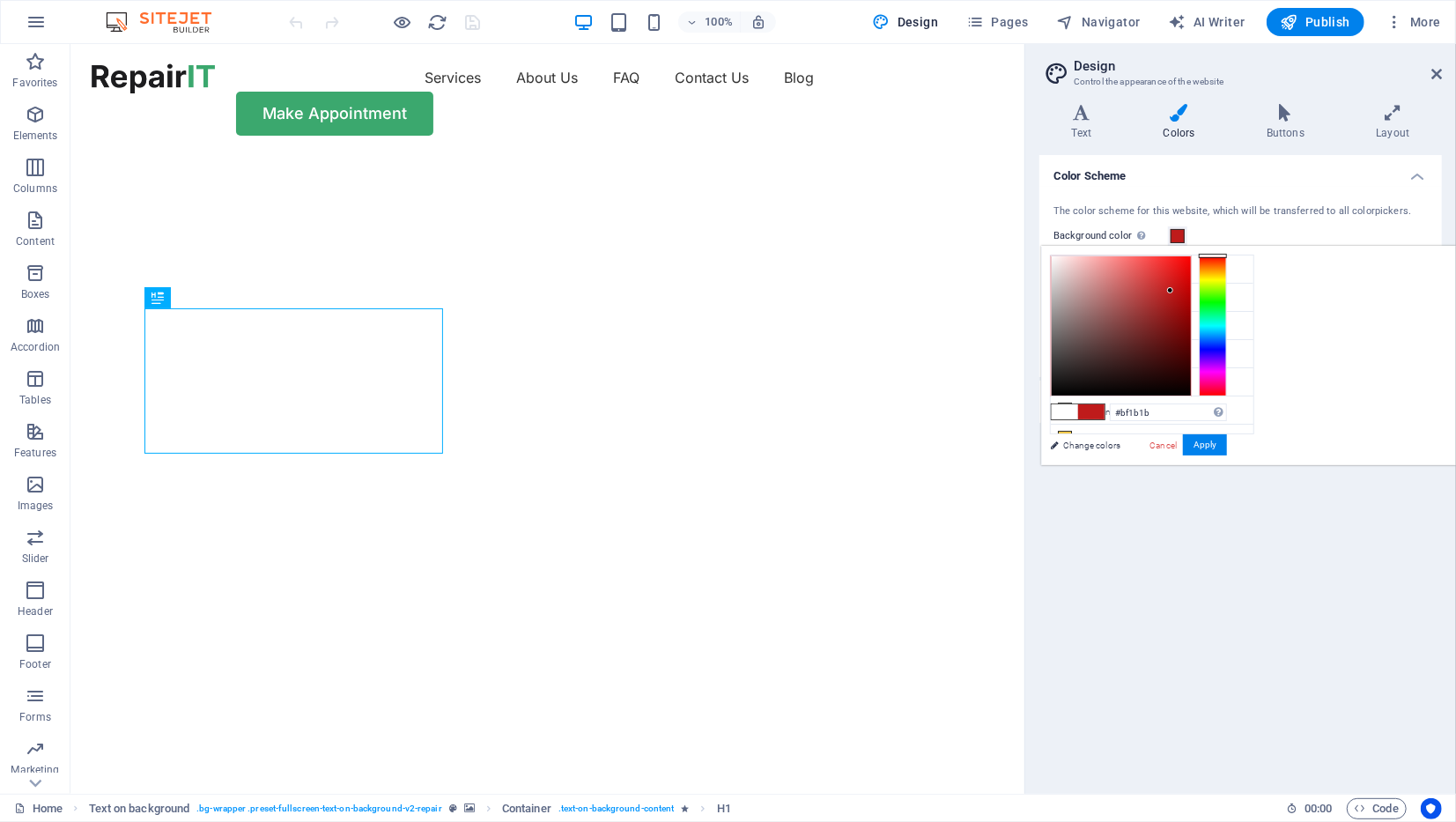
drag, startPoint x: 1386, startPoint y: 276, endPoint x: 1391, endPoint y: 290, distance: 14.9
click at [1190, 290] on div at bounding box center [1121, 326] width 139 height 139
click at [1227, 265] on div at bounding box center [1212, 326] width 28 height 141
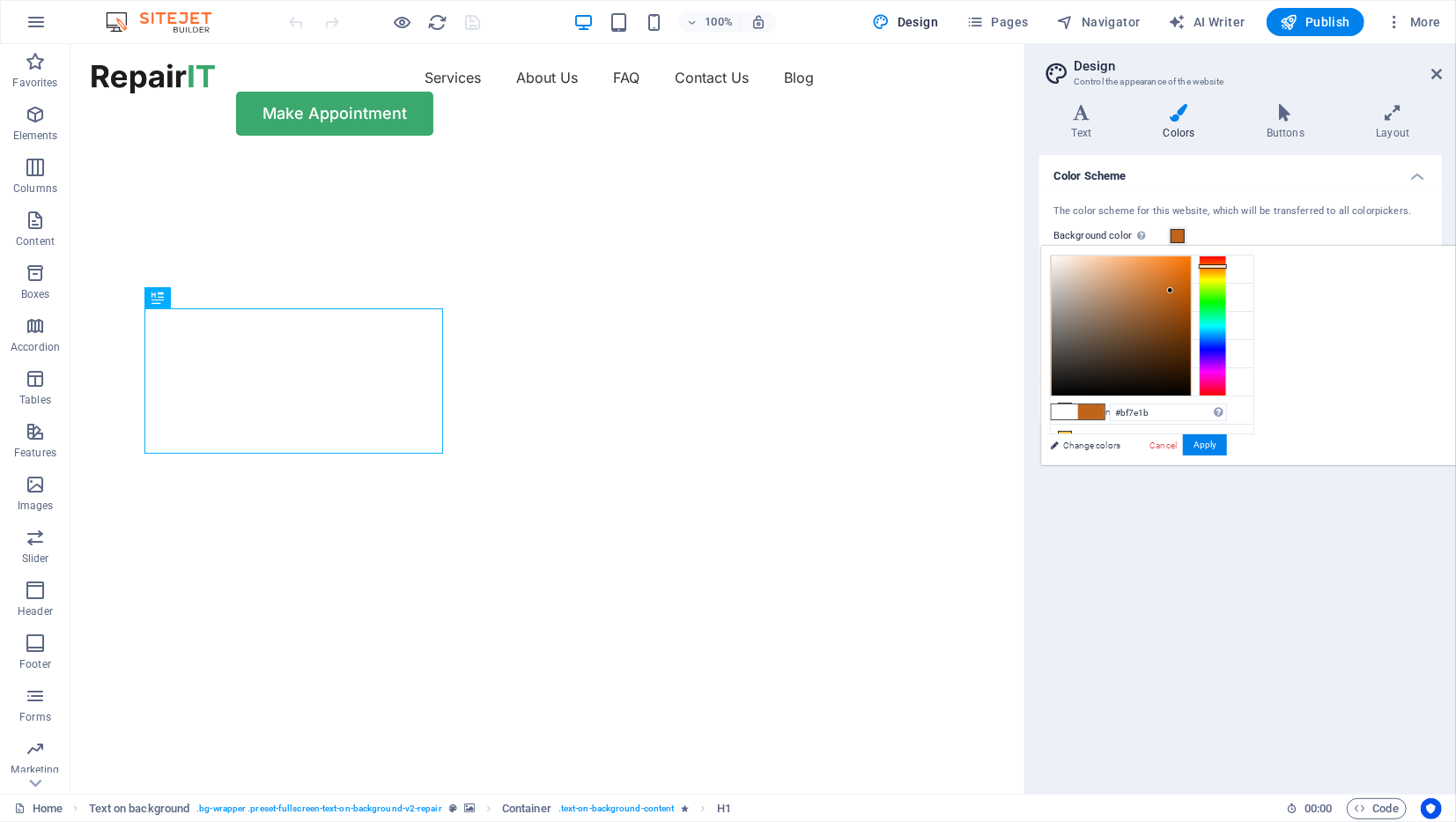
click at [1227, 268] on div at bounding box center [1212, 326] width 28 height 141
drag, startPoint x: 1391, startPoint y: 283, endPoint x: 1407, endPoint y: 266, distance: 23.3
click at [1190, 266] on div at bounding box center [1121, 326] width 139 height 139
click at [1227, 449] on button "Apply" at bounding box center [1204, 444] width 44 height 21
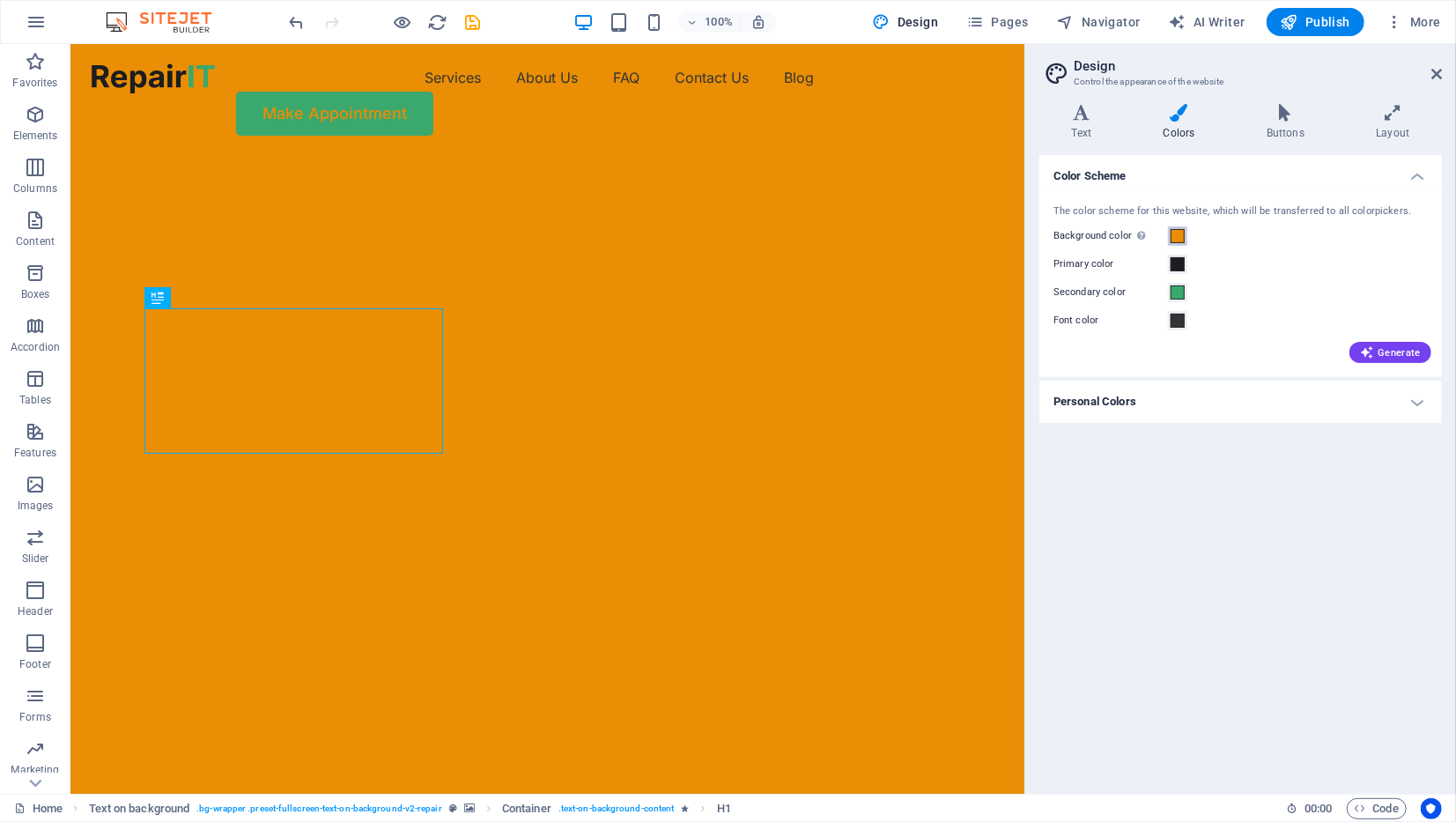
click at [1180, 235] on span at bounding box center [1178, 236] width 14 height 14
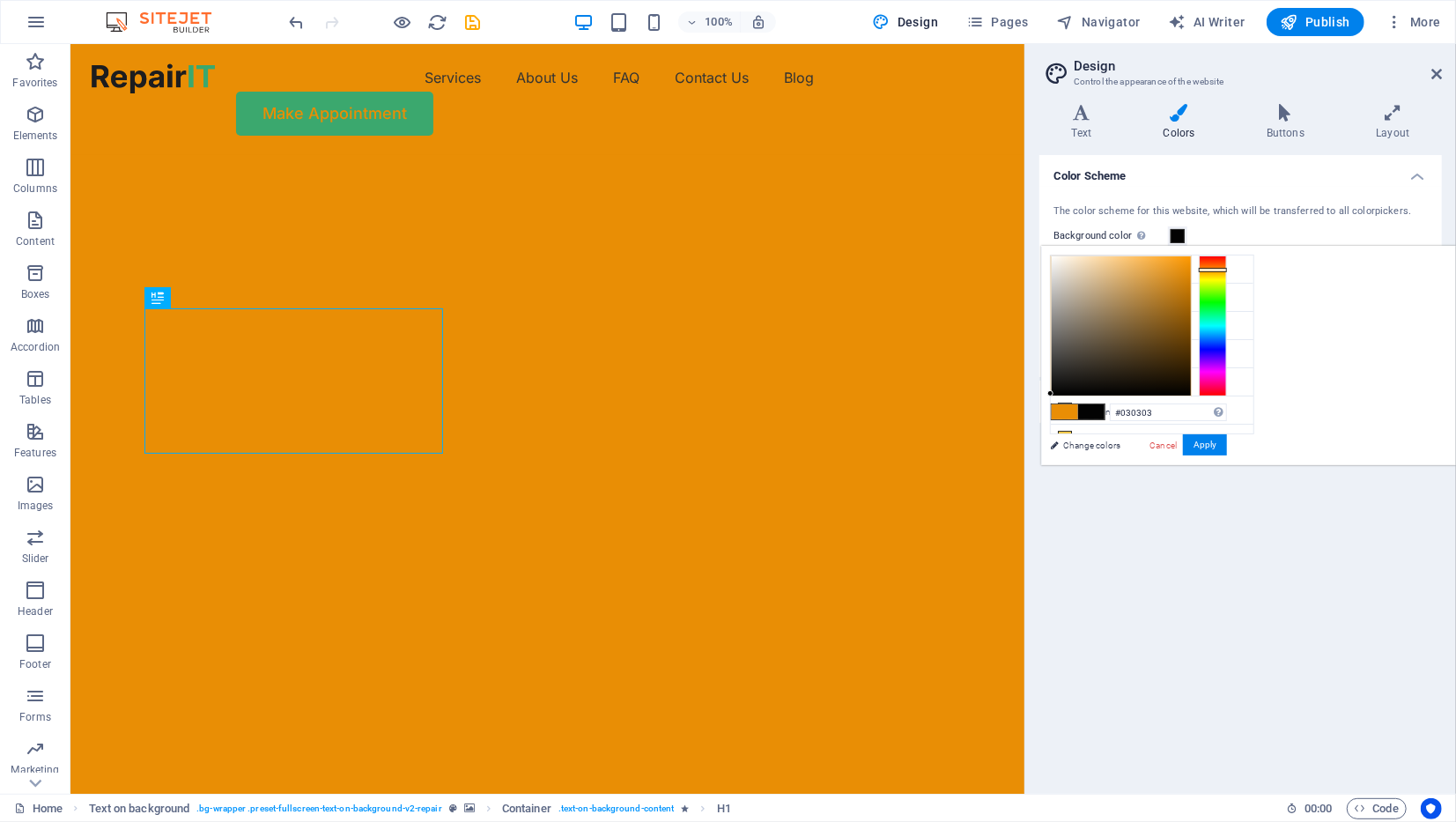
drag, startPoint x: 1292, startPoint y: 387, endPoint x: 1269, endPoint y: 393, distance: 23.8
click at [1190, 393] on div at bounding box center [1121, 326] width 139 height 139
click at [1227, 441] on button "Apply" at bounding box center [1204, 444] width 44 height 21
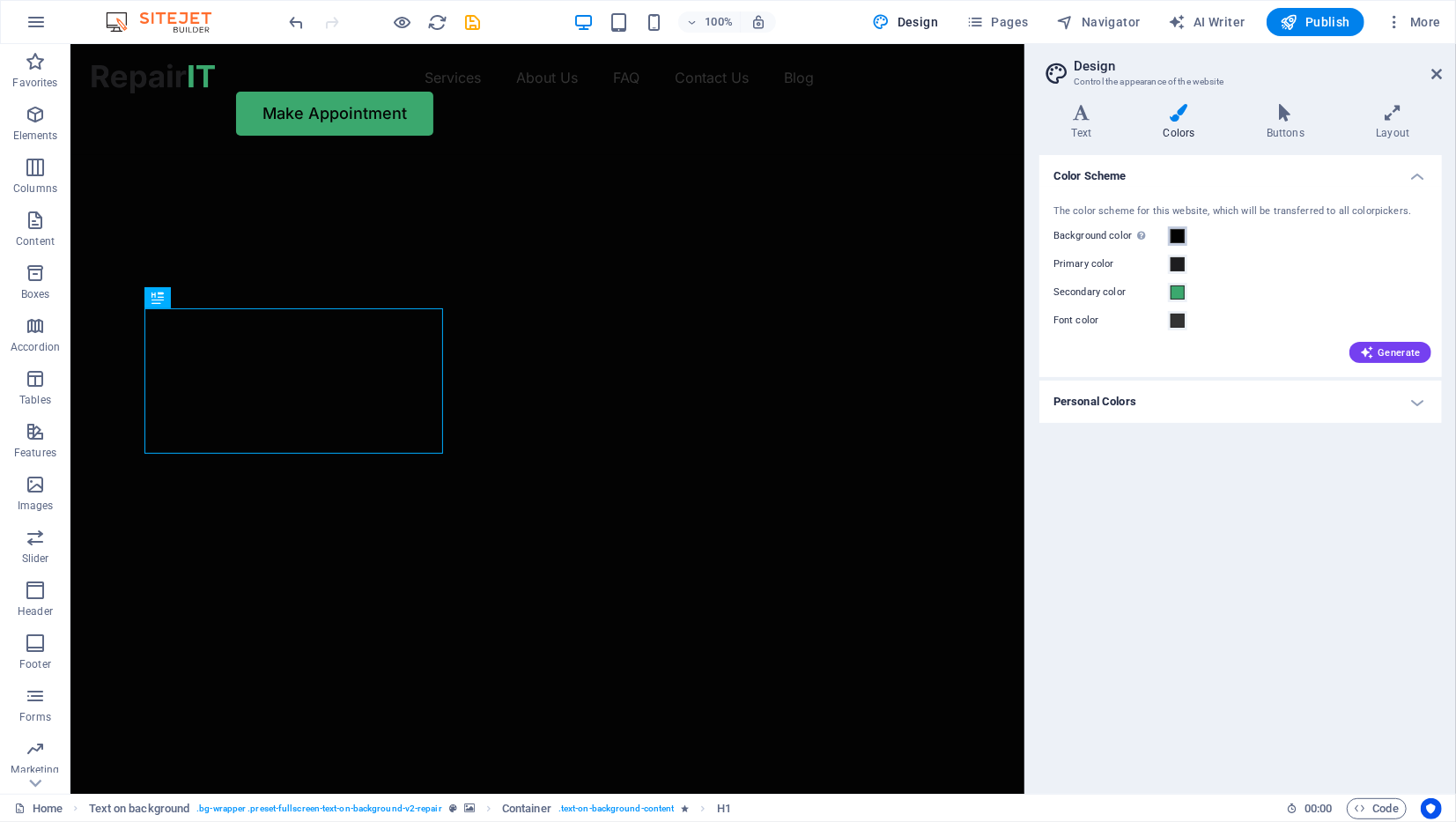
click at [1180, 233] on span at bounding box center [1178, 236] width 14 height 14
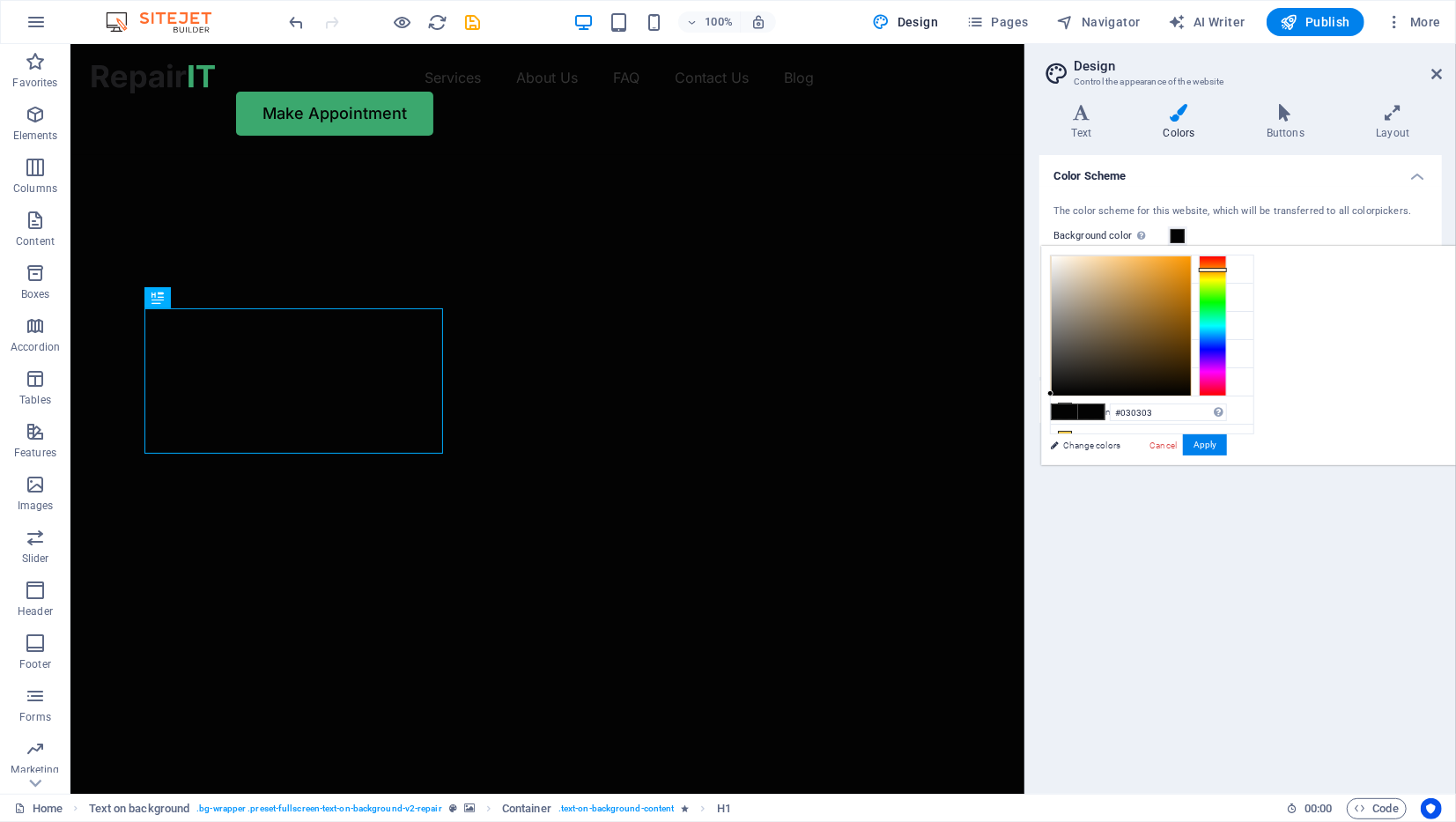
click at [1227, 274] on div at bounding box center [1212, 326] width 28 height 141
click at [1227, 270] on div at bounding box center [1212, 326] width 28 height 141
drag, startPoint x: 1386, startPoint y: 275, endPoint x: 1392, endPoint y: 259, distance: 17.1
click at [1190, 259] on div at bounding box center [1121, 326] width 139 height 139
click at [1227, 448] on button "Apply" at bounding box center [1204, 444] width 44 height 21
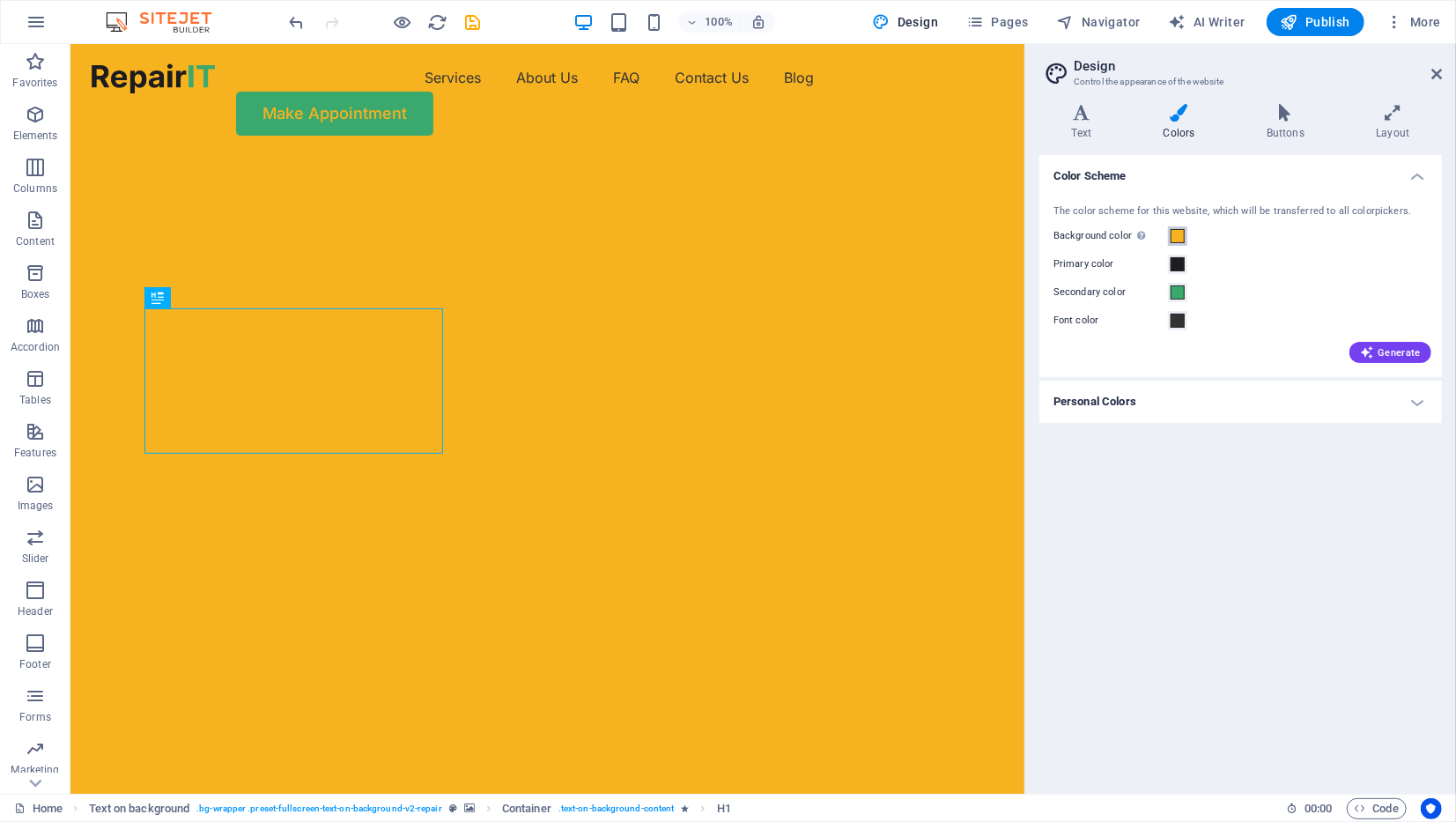
click at [1182, 232] on span at bounding box center [1178, 236] width 14 height 14
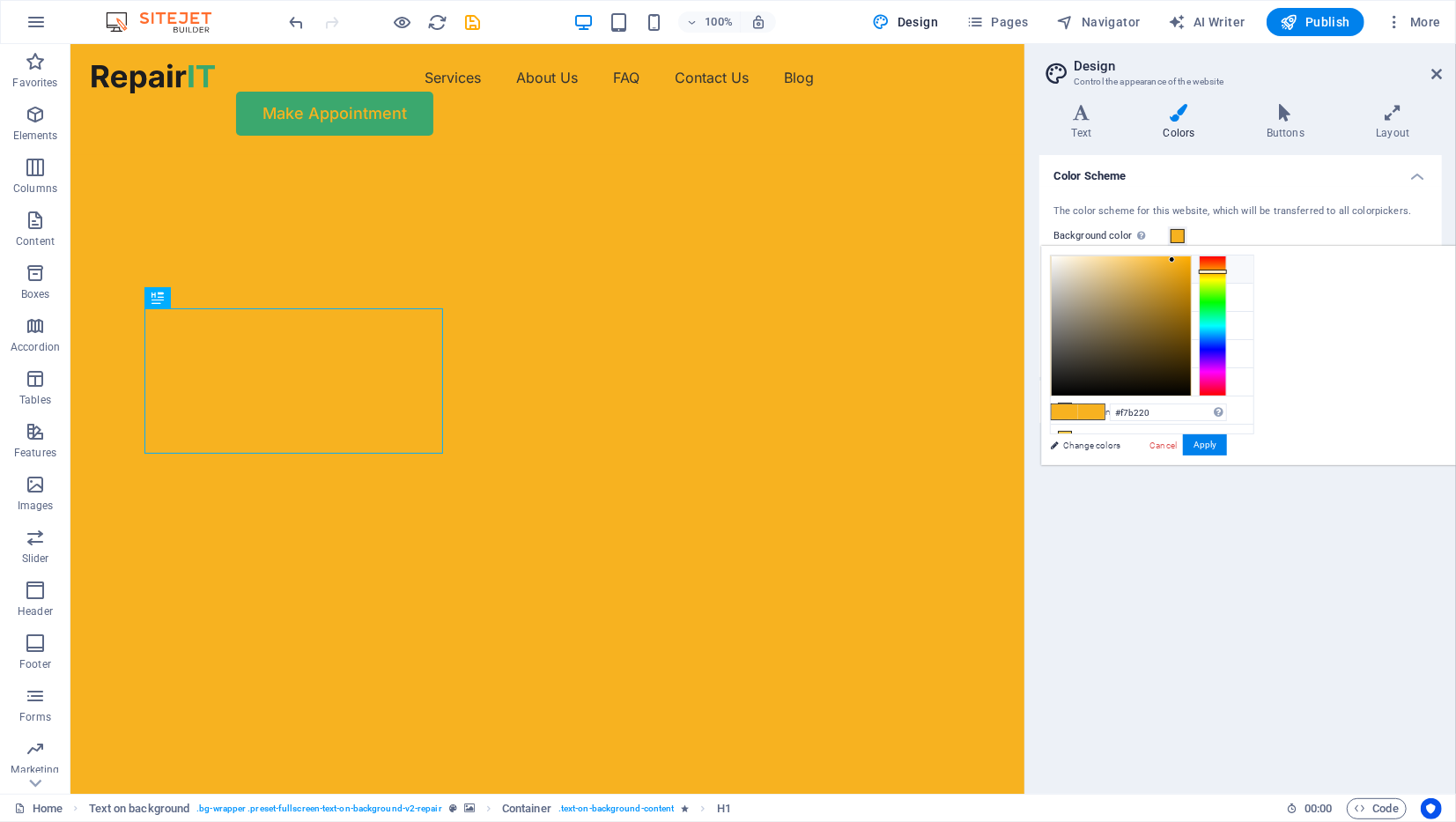
click at [1136, 266] on li "Background color #f7b220" at bounding box center [1152, 269] width 202 height 28
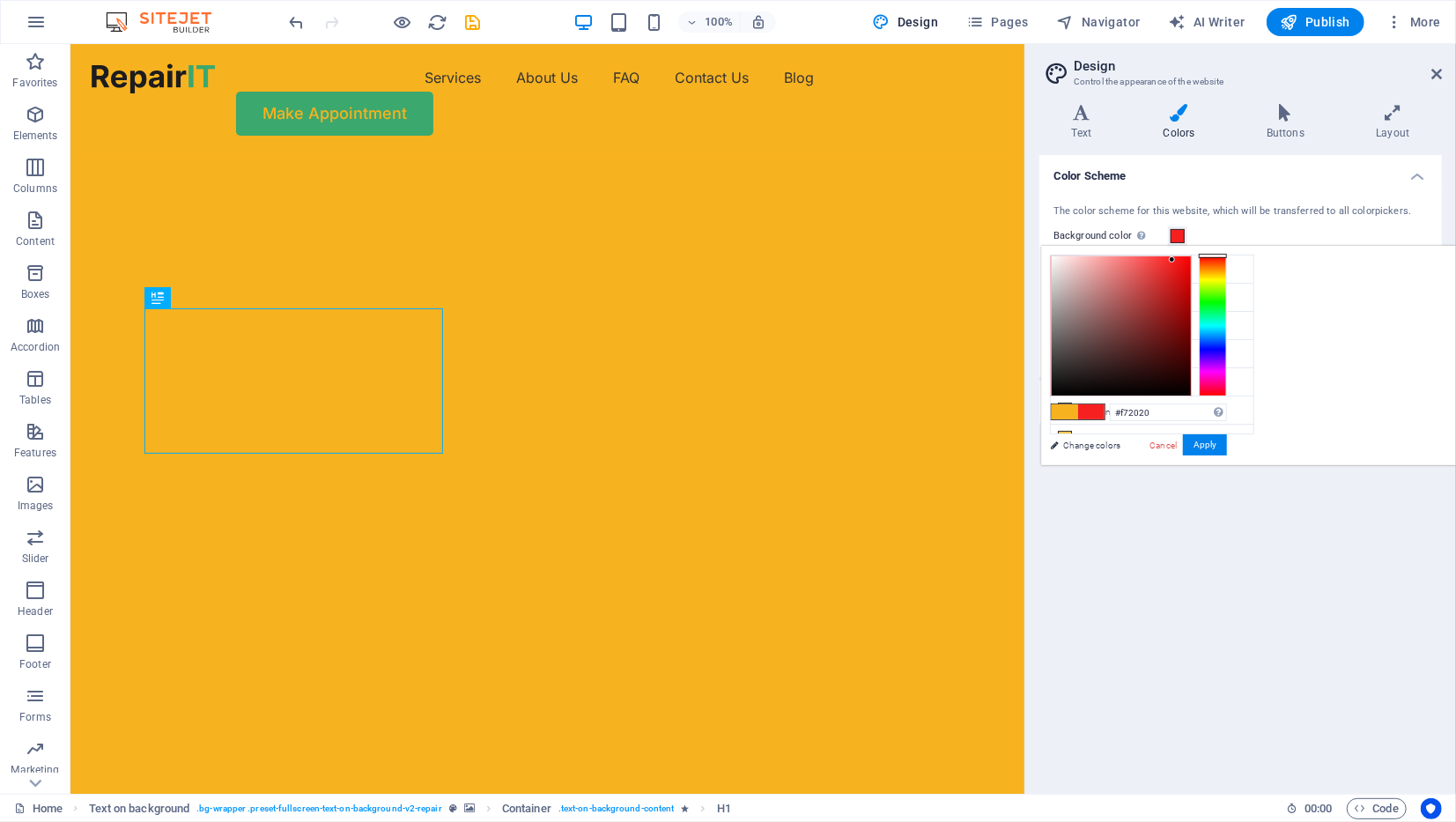
drag, startPoint x: 1431, startPoint y: 263, endPoint x: 1424, endPoint y: 235, distance: 28.9
click at [1424, 235] on body "[DOMAIN_NAME] Home Favorites Elements Columns Content Boxes Accordion Tables Fe…" at bounding box center [728, 411] width 1456 height 822
drag, startPoint x: 1276, startPoint y: 258, endPoint x: 1275, endPoint y: 274, distance: 16.0
click at [1236, 255] on div "#ffffff Supported formats #0852ed rgb(8, 82, 237) rgba(8, 82, 237, 90%) hsv(221…" at bounding box center [1137, 483] width 194 height 474
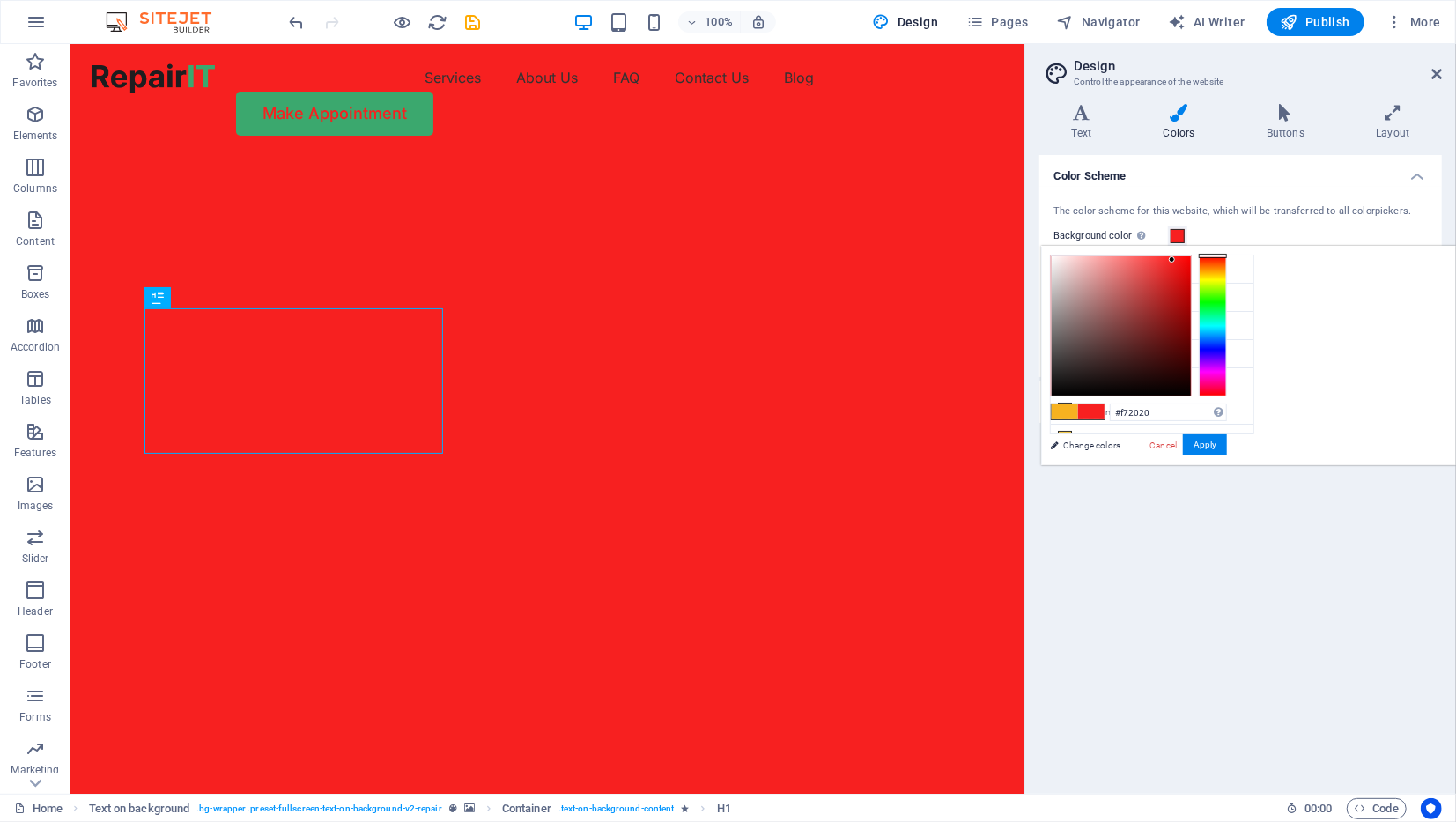
type input "#ffffff"
click at [1227, 444] on button "Apply" at bounding box center [1204, 444] width 44 height 21
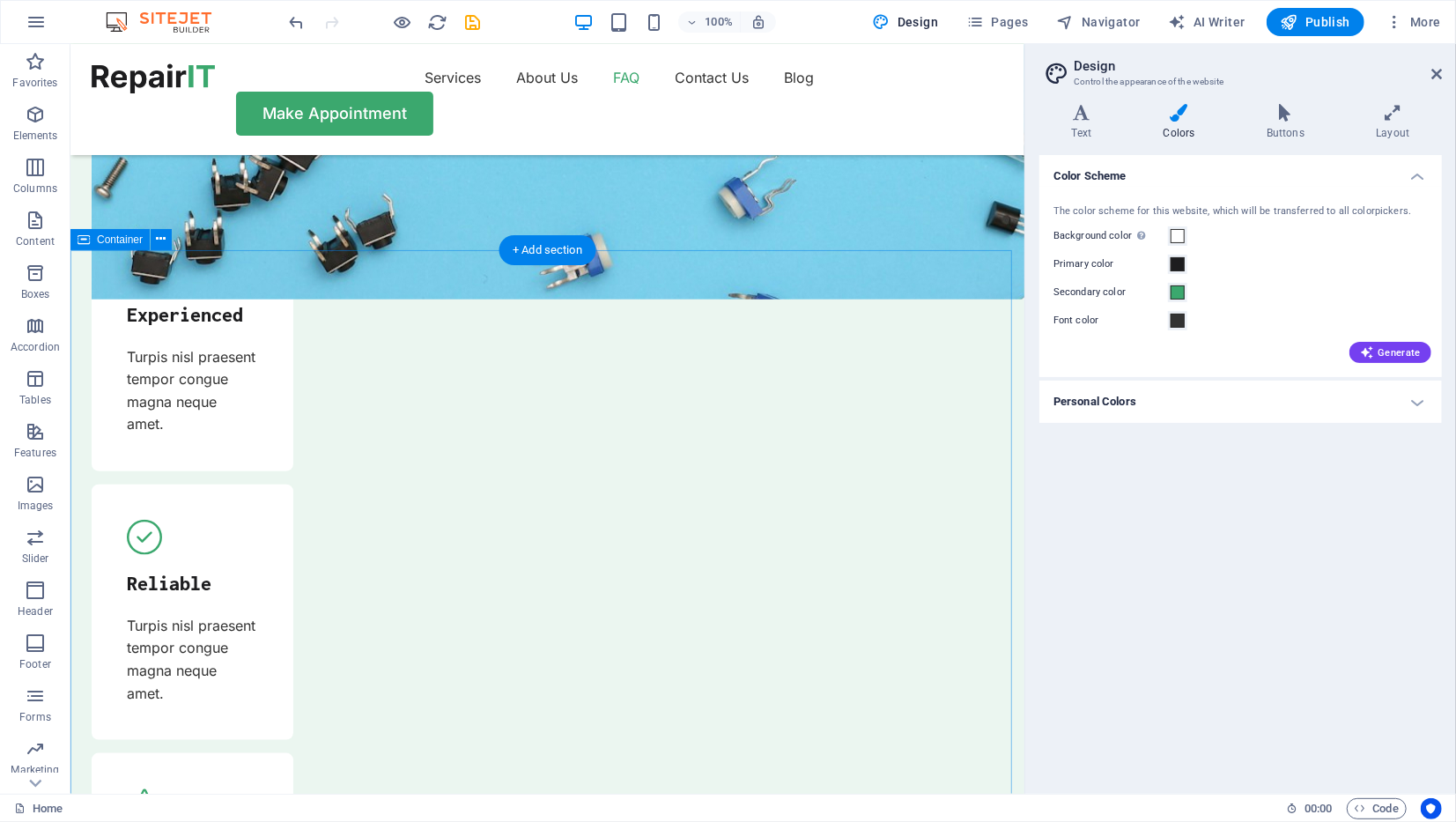
scroll to position [5480, 0]
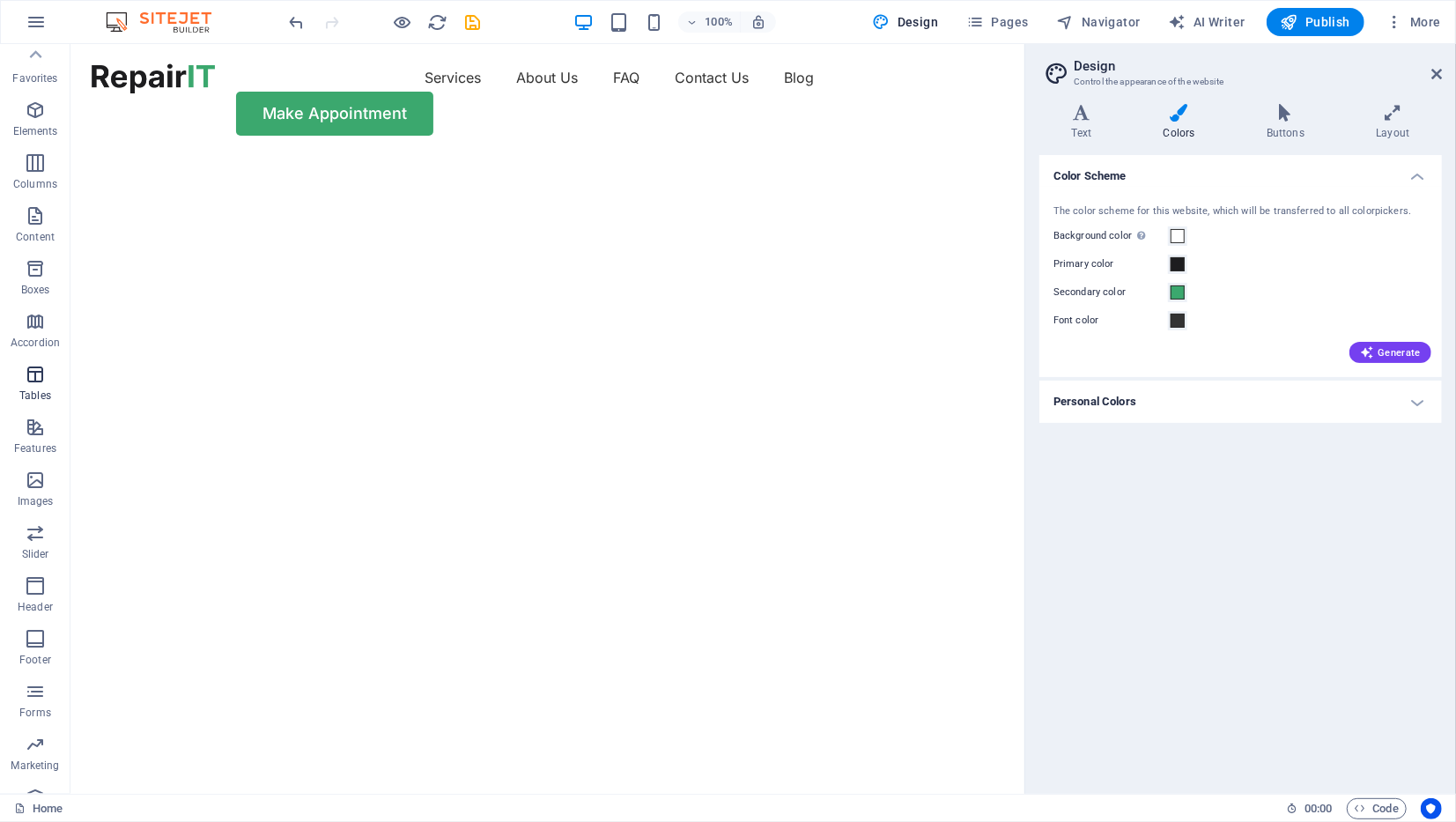
scroll to position [0, 0]
click at [1218, 20] on span "AI Writer" at bounding box center [1207, 22] width 77 height 17
select select "English"
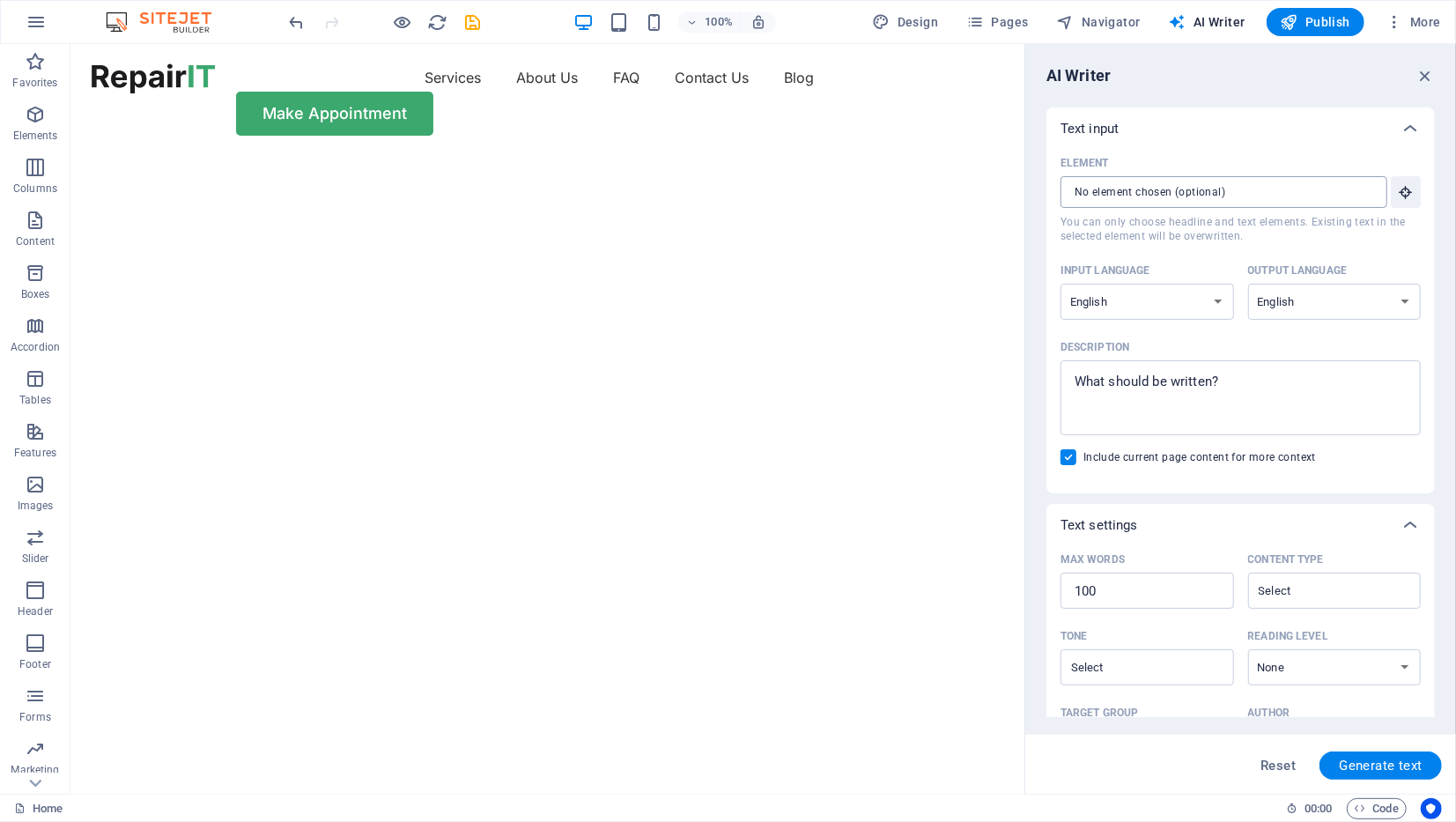
click at [1131, 201] on input "Element ​ You can only choose headline and text elements. Existing text in the …" at bounding box center [1218, 191] width 314 height 32
click at [1407, 200] on button "Element ​ You can only choose headline and text elements. Existing text in the …" at bounding box center [1405, 191] width 30 height 32
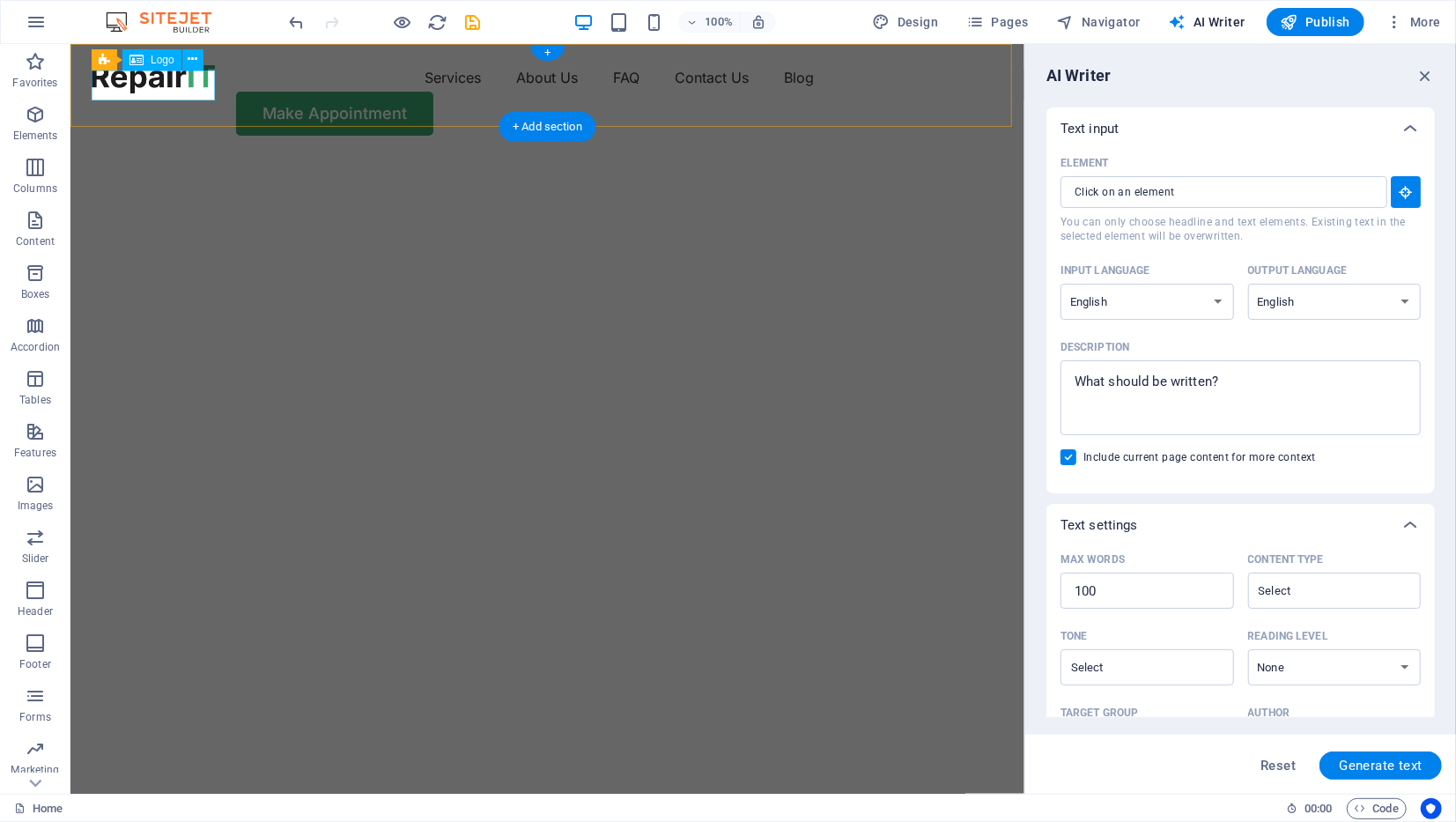
click at [160, 90] on div at bounding box center [152, 77] width 123 height 30
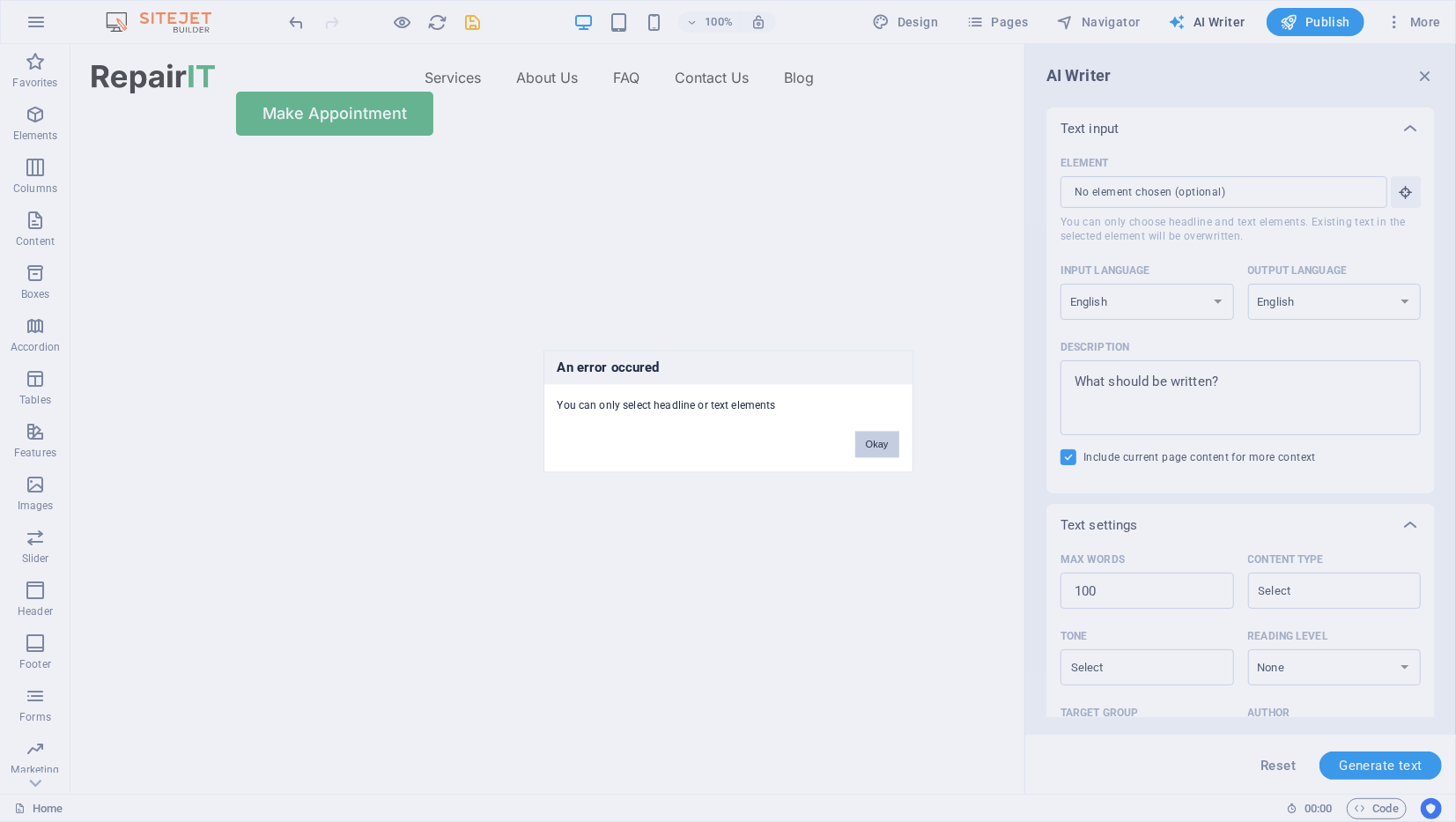
click at [873, 449] on button "Okay" at bounding box center [877, 444] width 44 height 26
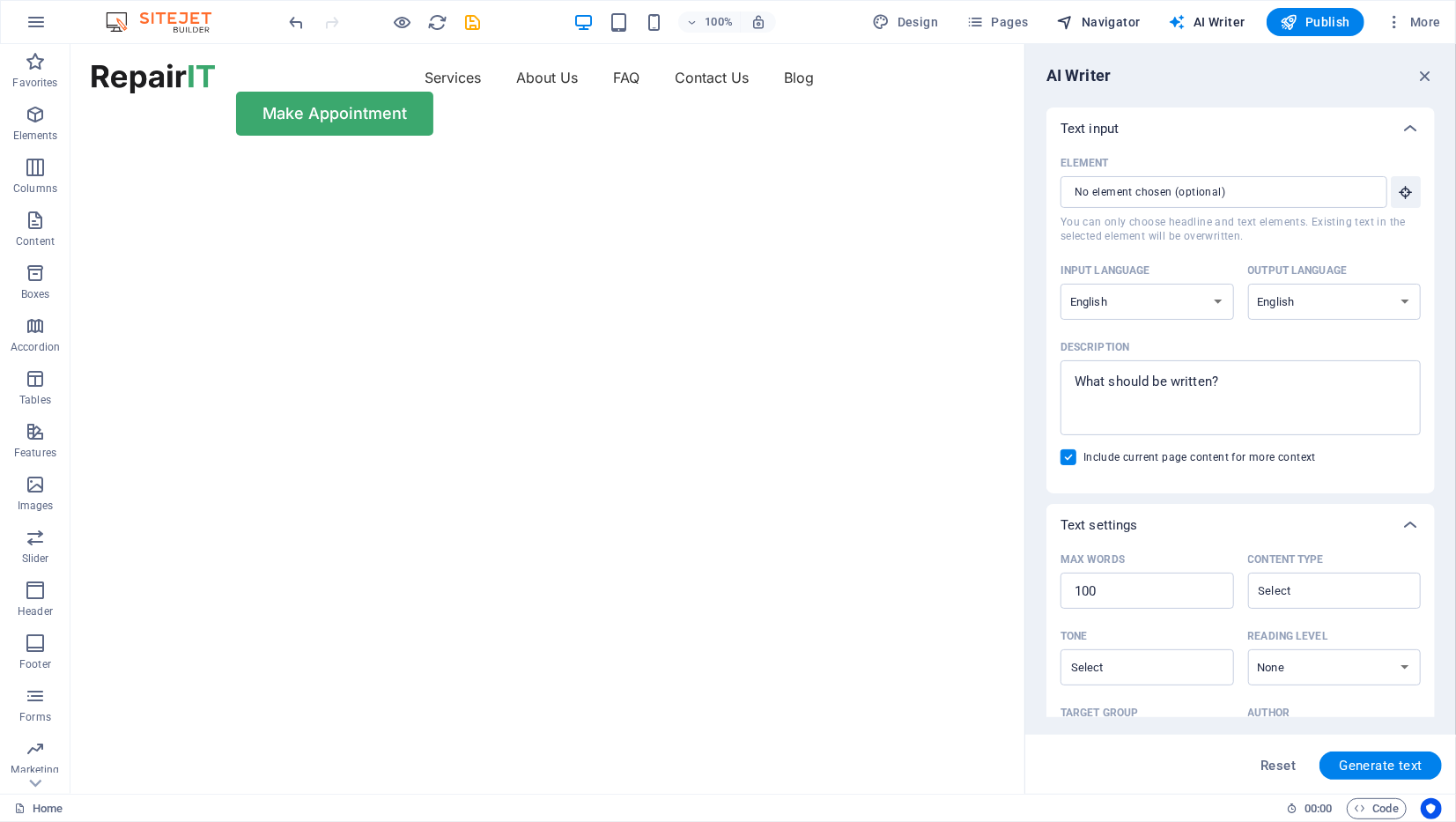
click at [1100, 17] on span "Navigator" at bounding box center [1098, 22] width 84 height 17
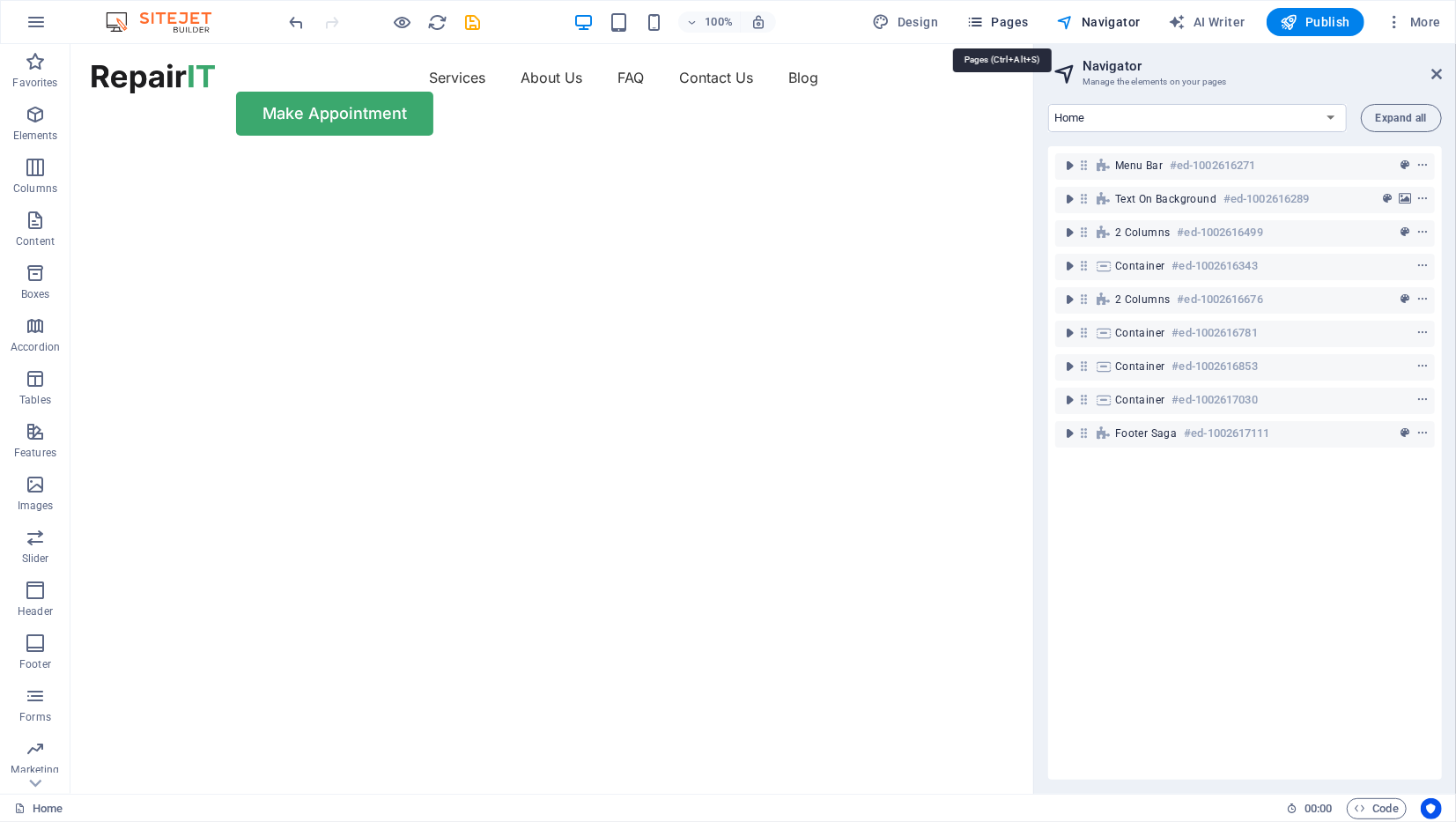
click at [998, 23] on span "Pages" at bounding box center [997, 22] width 61 height 17
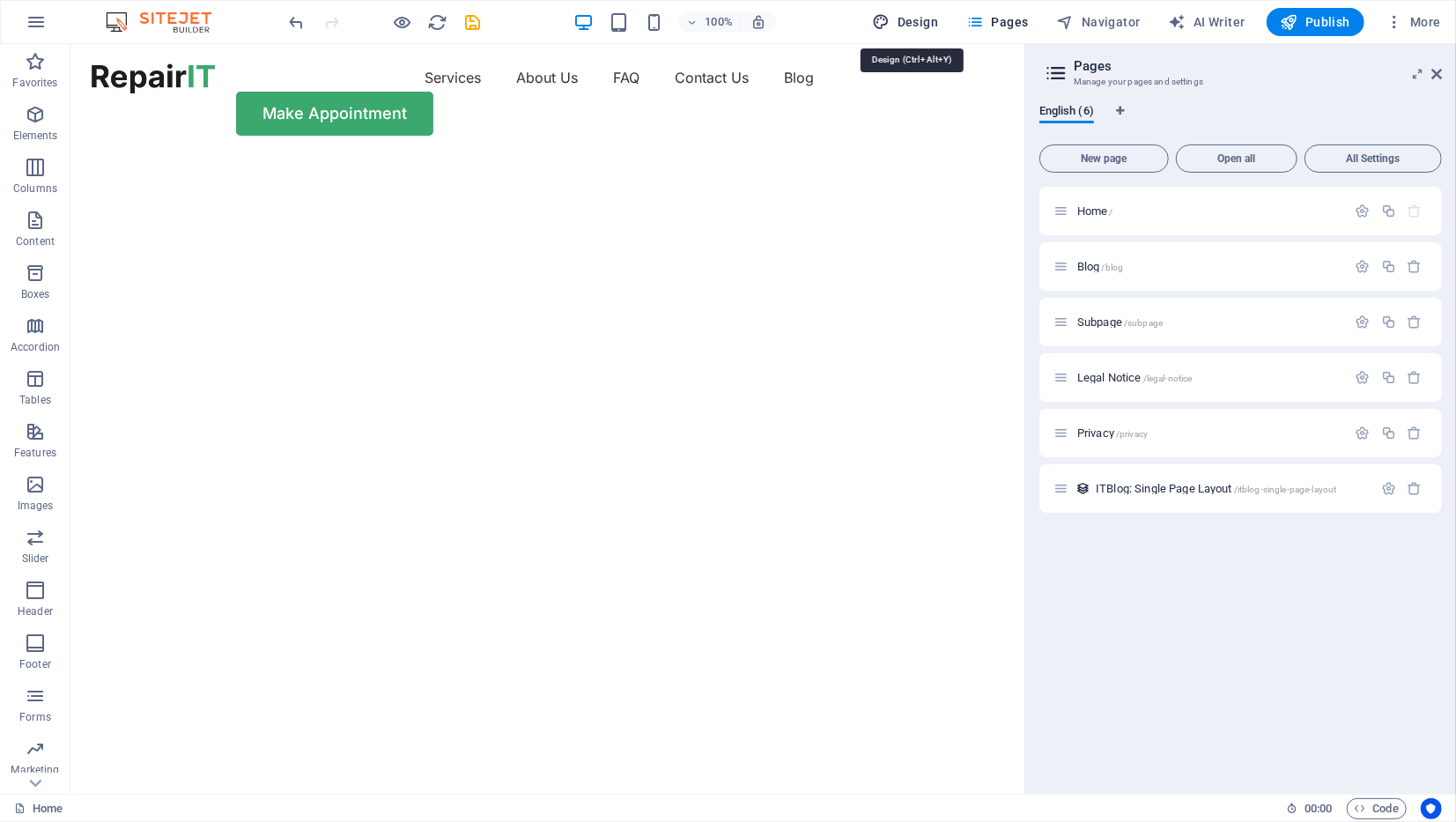
click at [919, 22] on span "Design" at bounding box center [905, 22] width 66 height 17
select select "px"
select select "400"
select select "px"
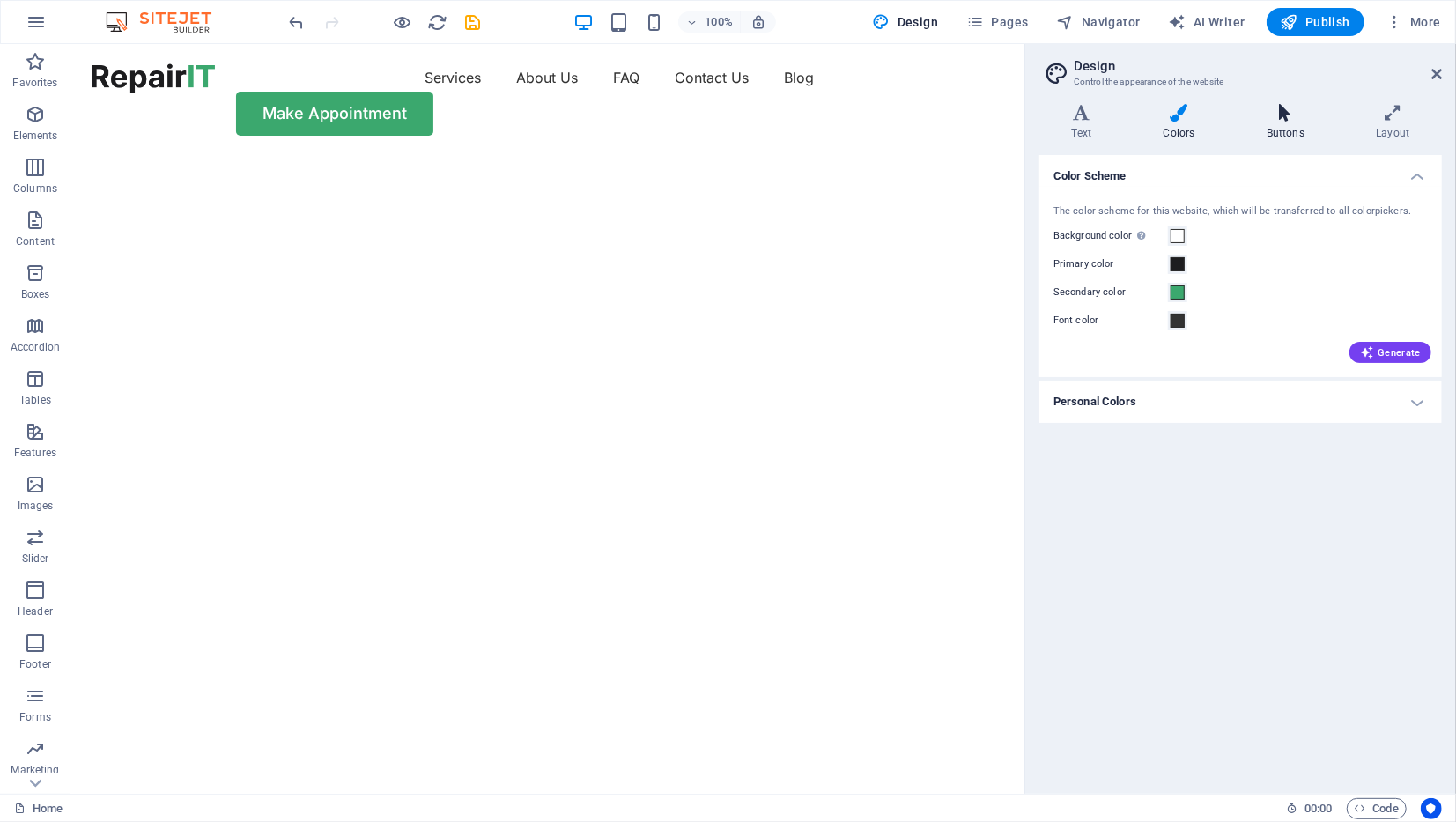
click at [1293, 108] on icon at bounding box center [1284, 112] width 102 height 17
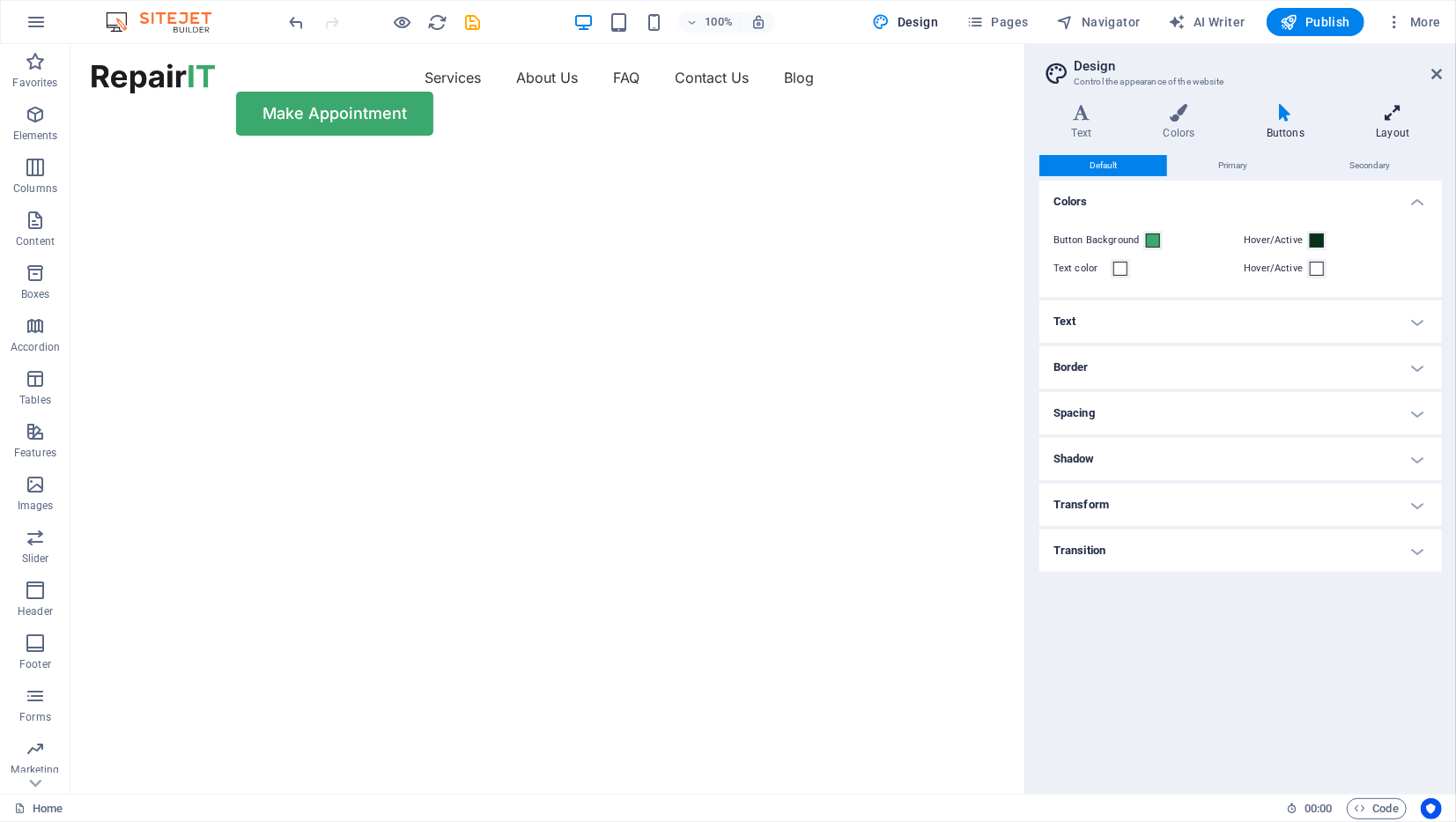
click at [1394, 124] on h4 "Layout" at bounding box center [1393, 122] width 98 height 37
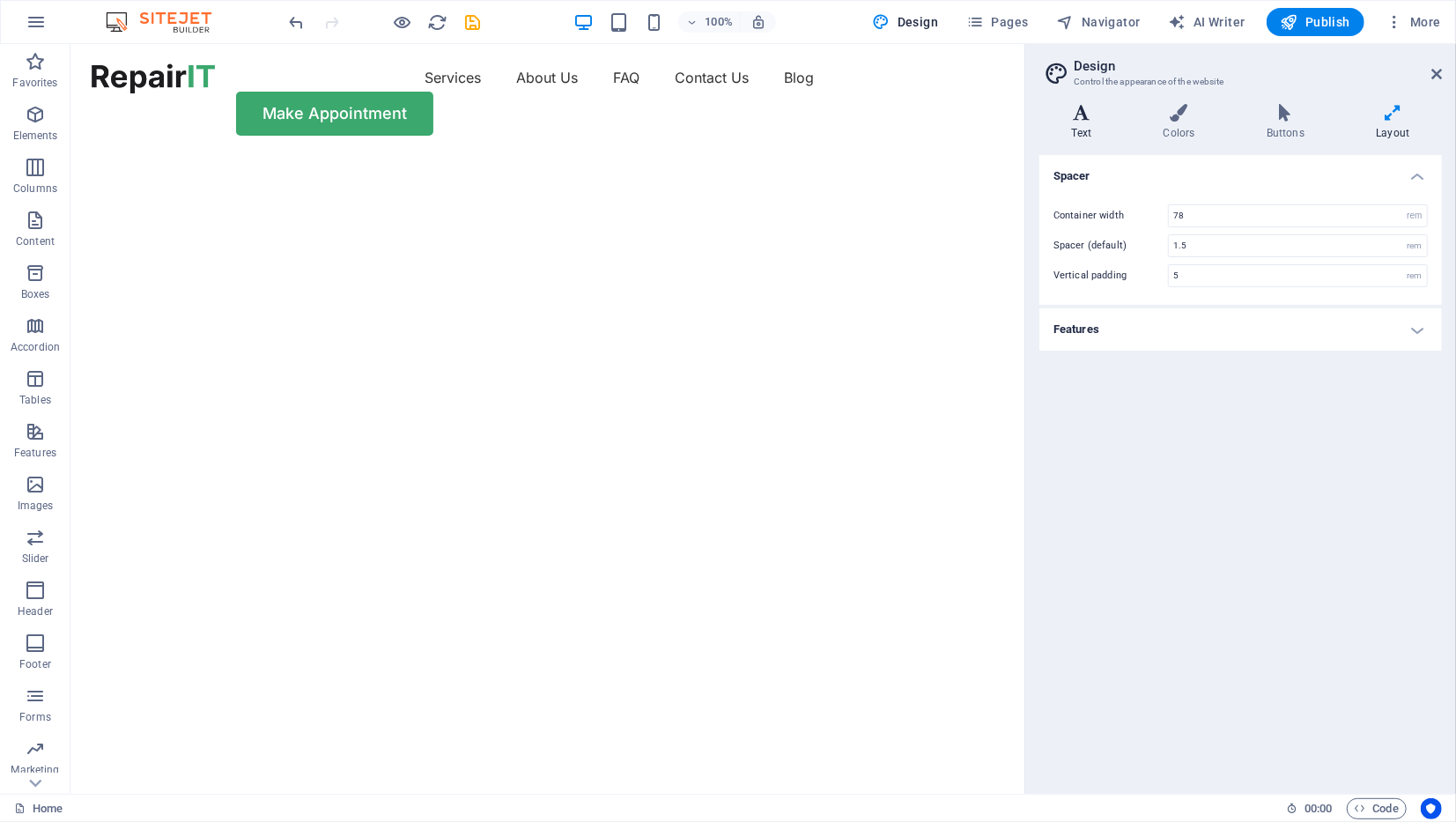
click at [1105, 121] on icon at bounding box center [1081, 112] width 85 height 17
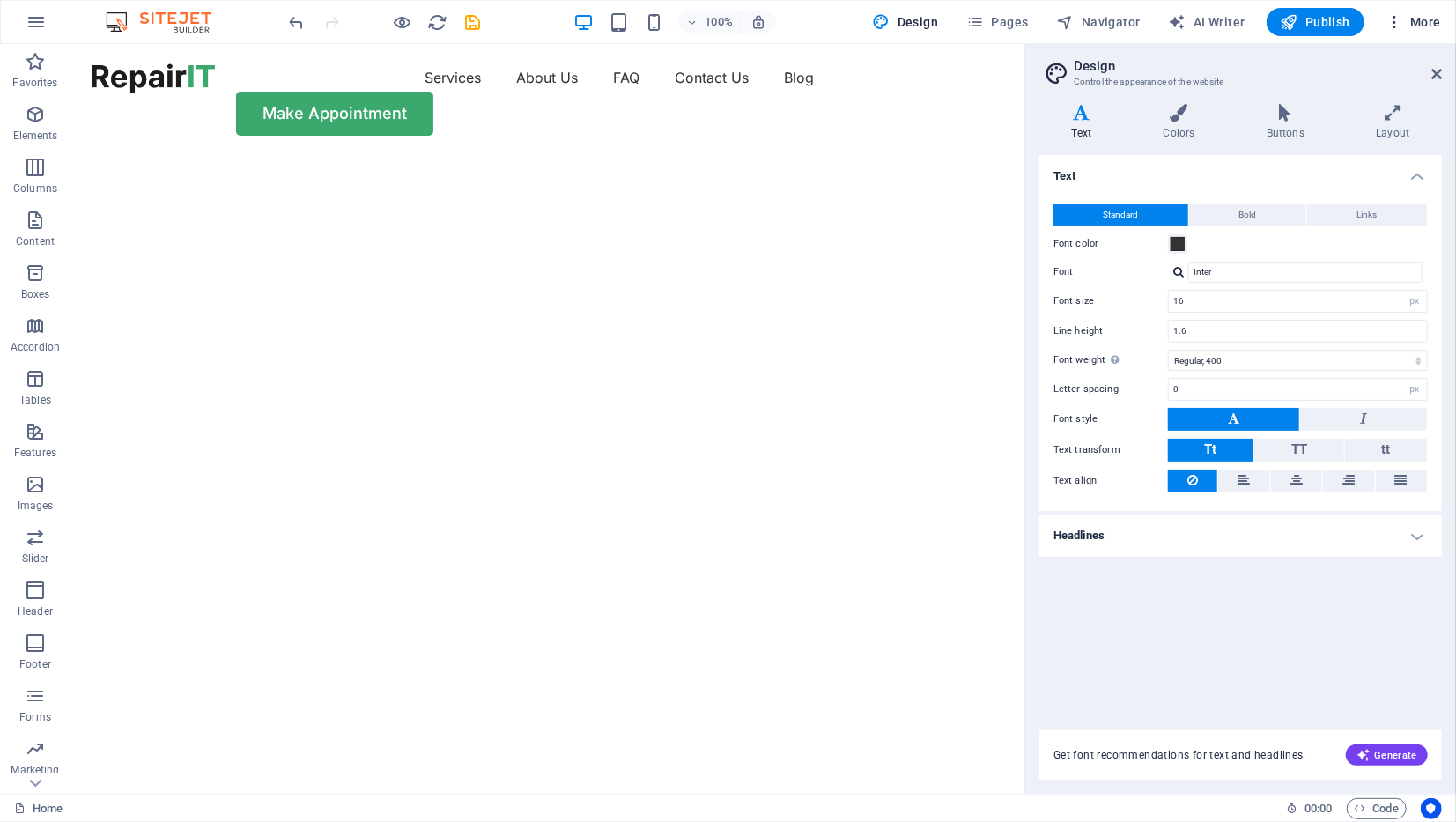
click at [1406, 25] on span "More" at bounding box center [1413, 22] width 55 height 17
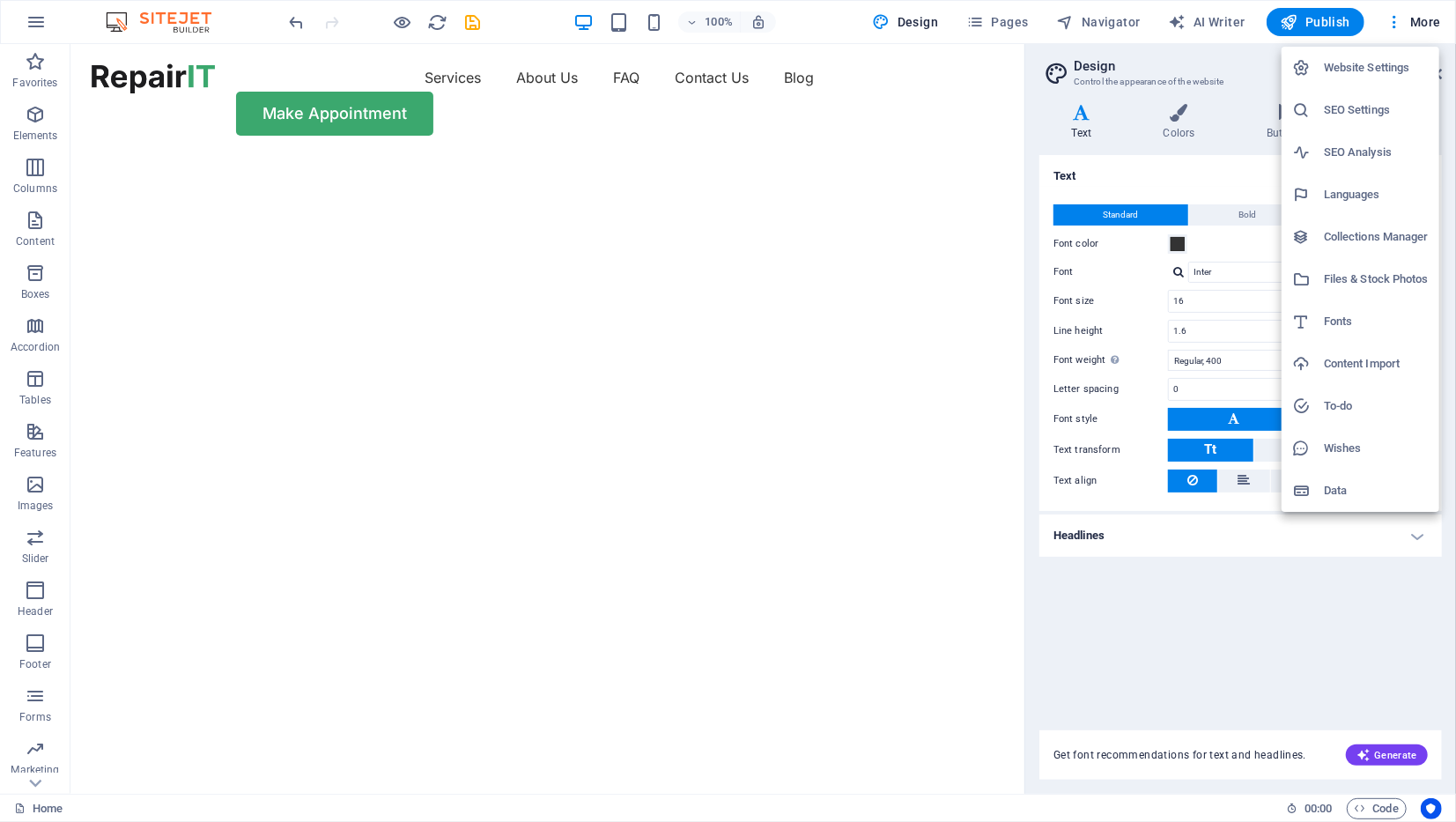
click at [1380, 278] on h6 "Files & Stock Photos" at bounding box center [1376, 278] width 105 height 21
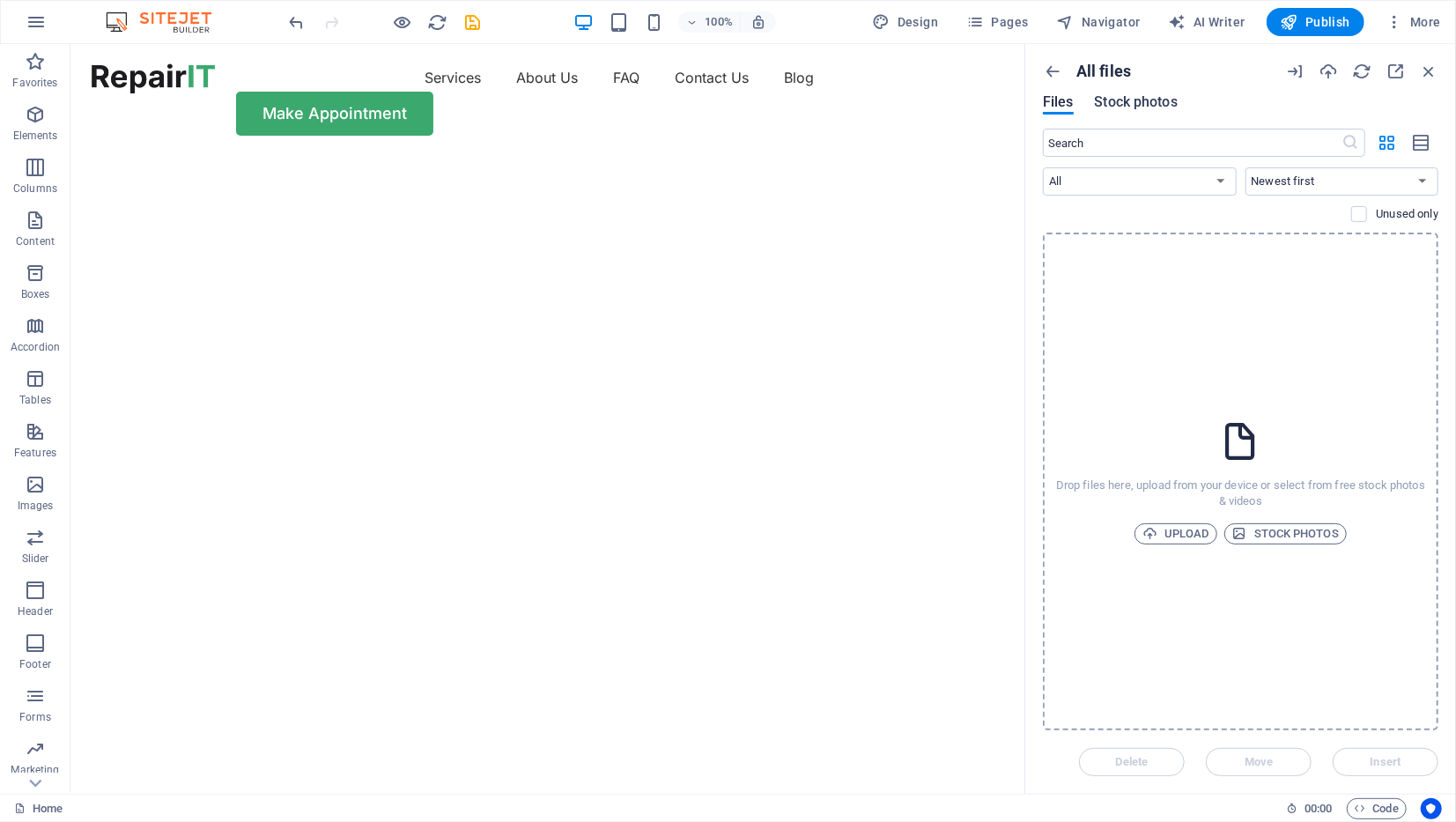
click at [1112, 105] on span "Stock photos" at bounding box center [1136, 101] width 83 height 21
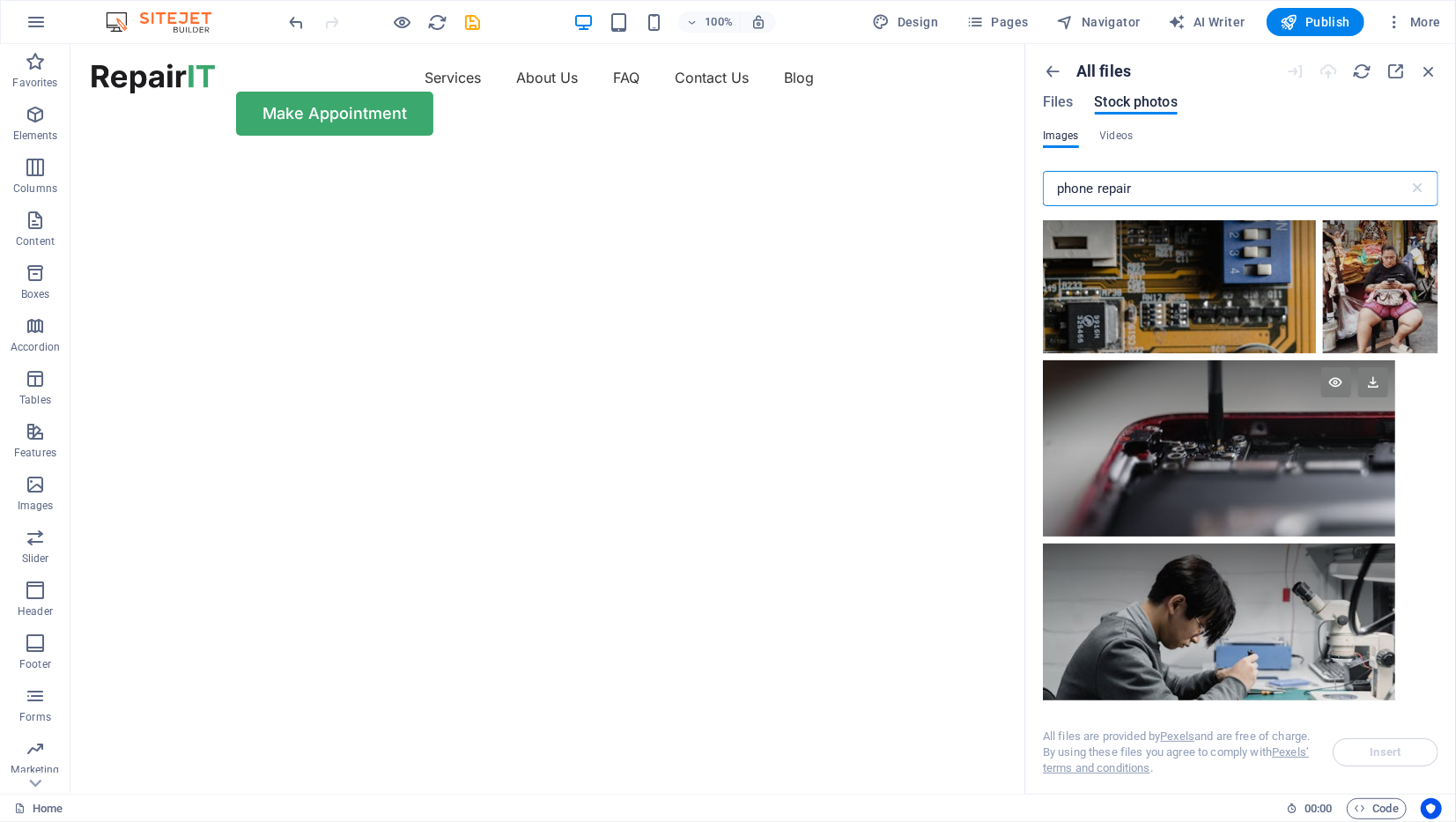
scroll to position [5548, 0]
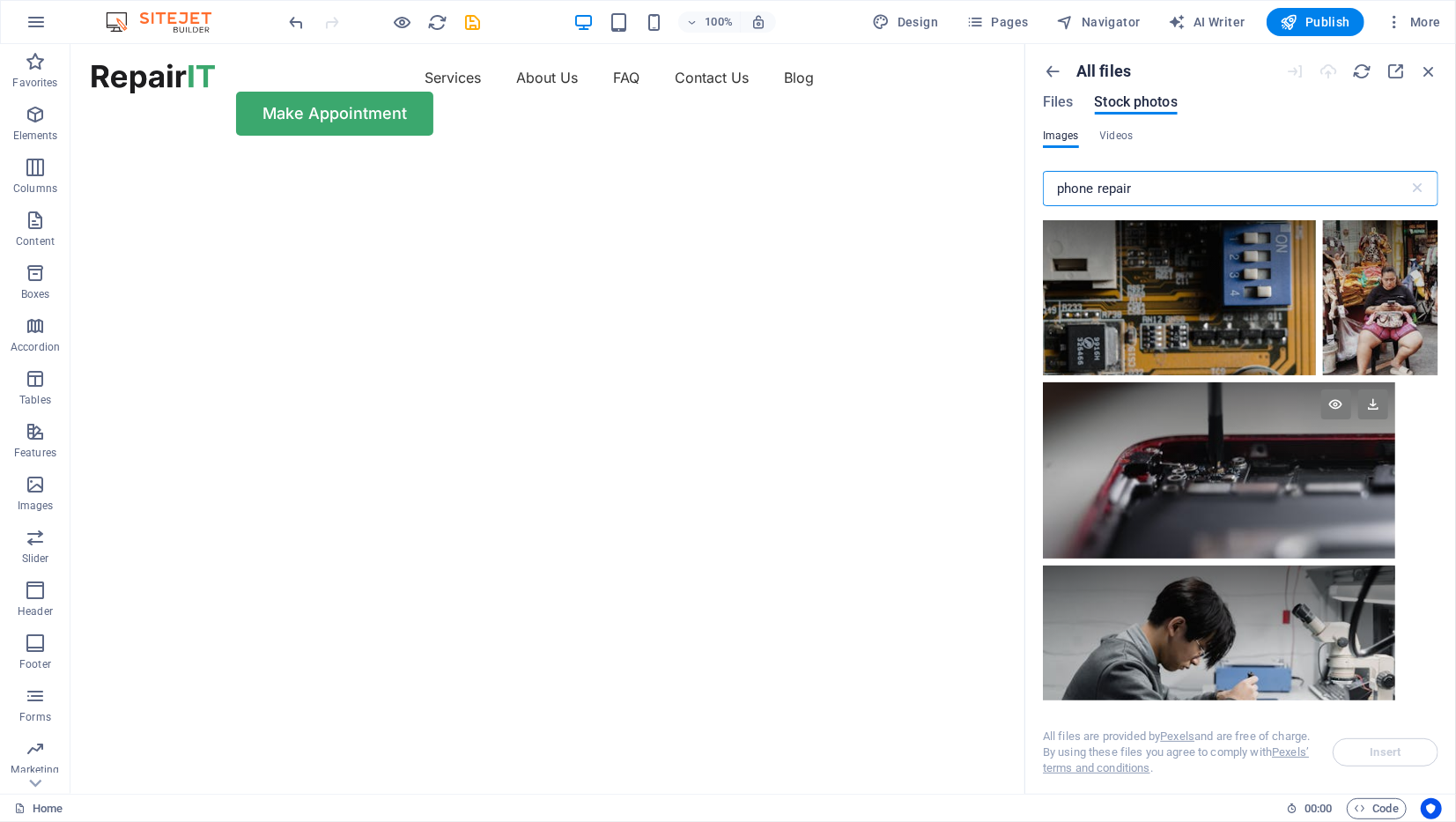
type input "phone repair"
click at [1225, 444] on div at bounding box center [1218, 425] width 352 height 88
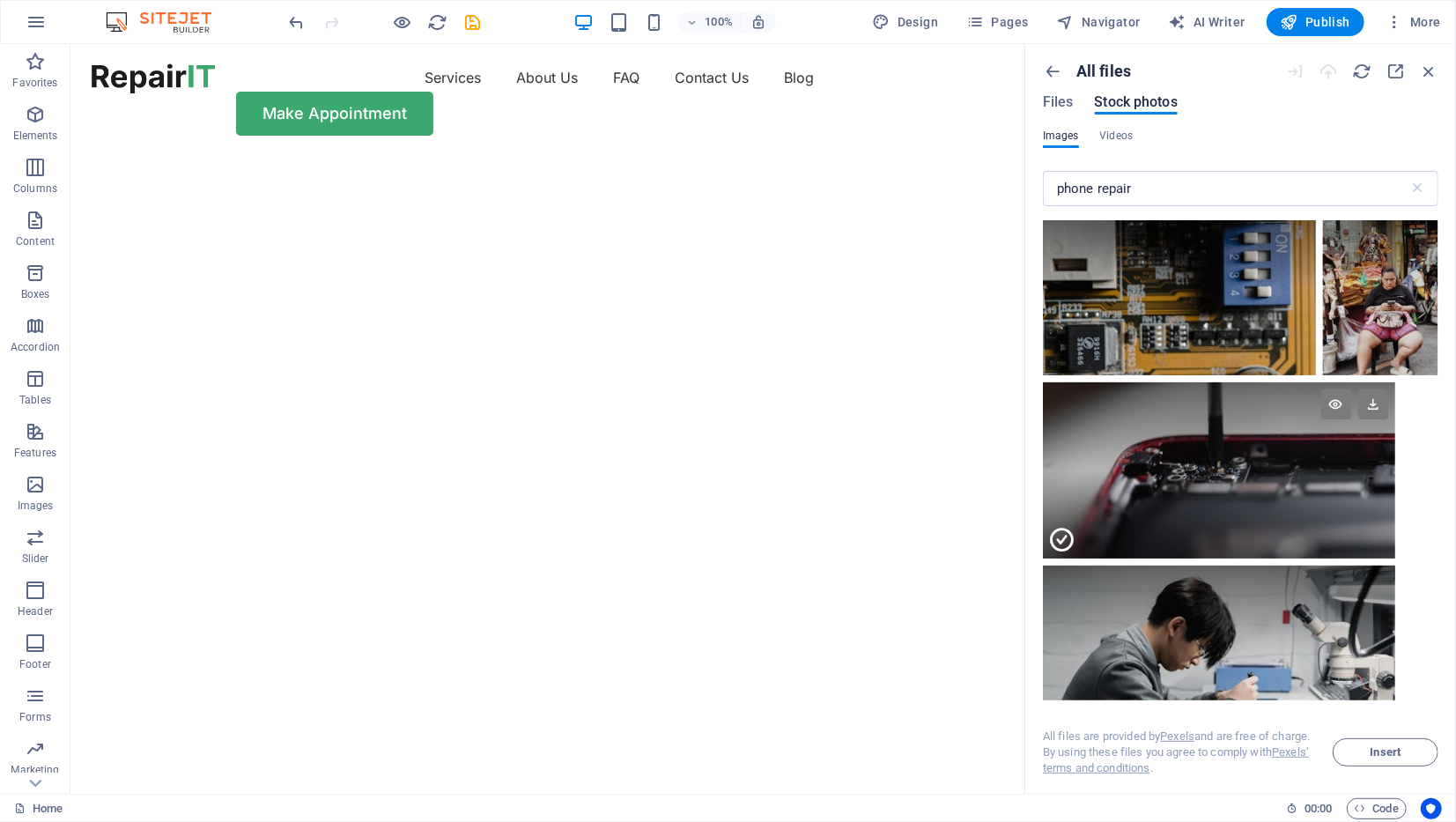
click at [1169, 501] on div at bounding box center [1218, 514] width 352 height 88
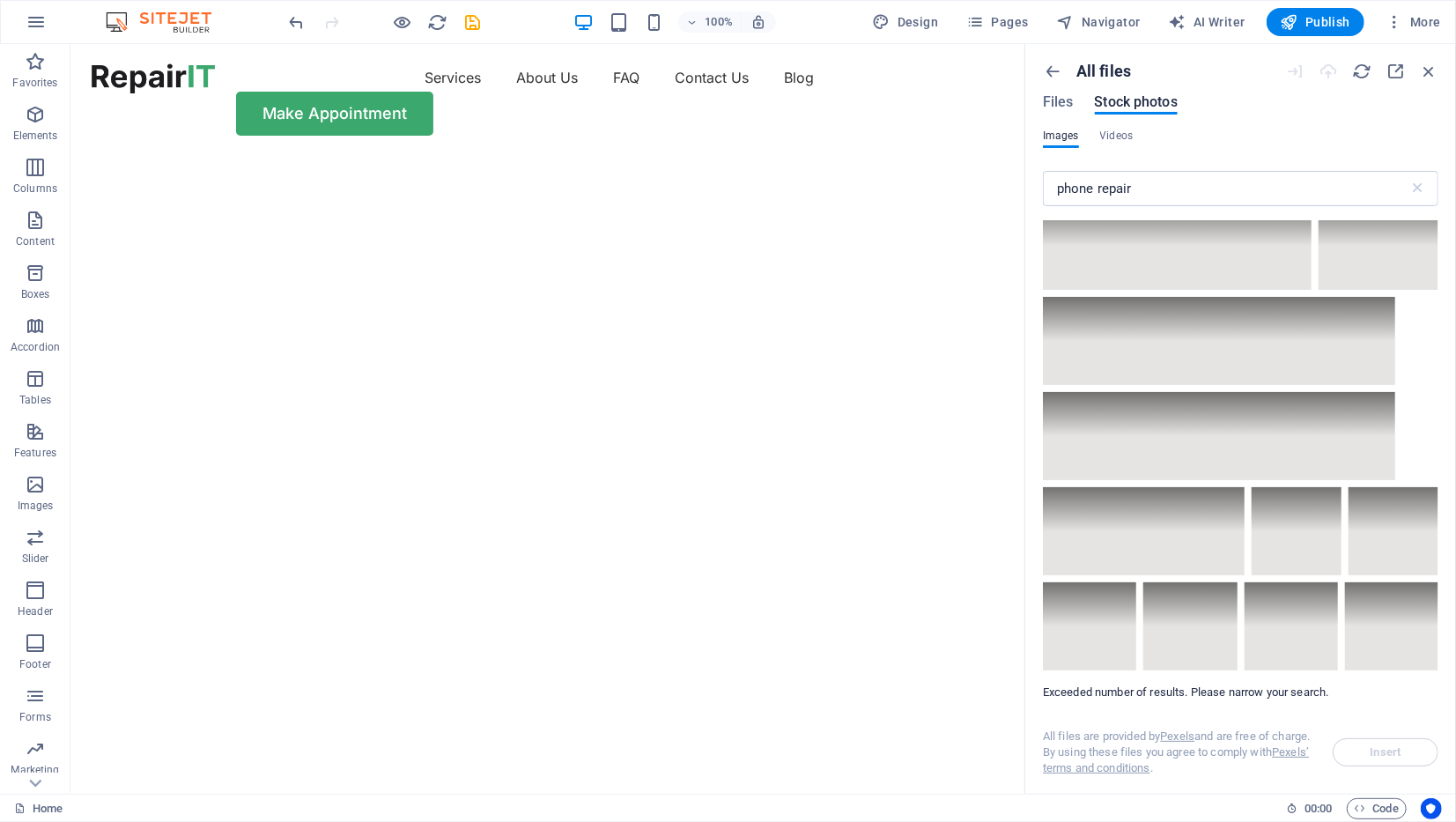
scroll to position [44594, 0]
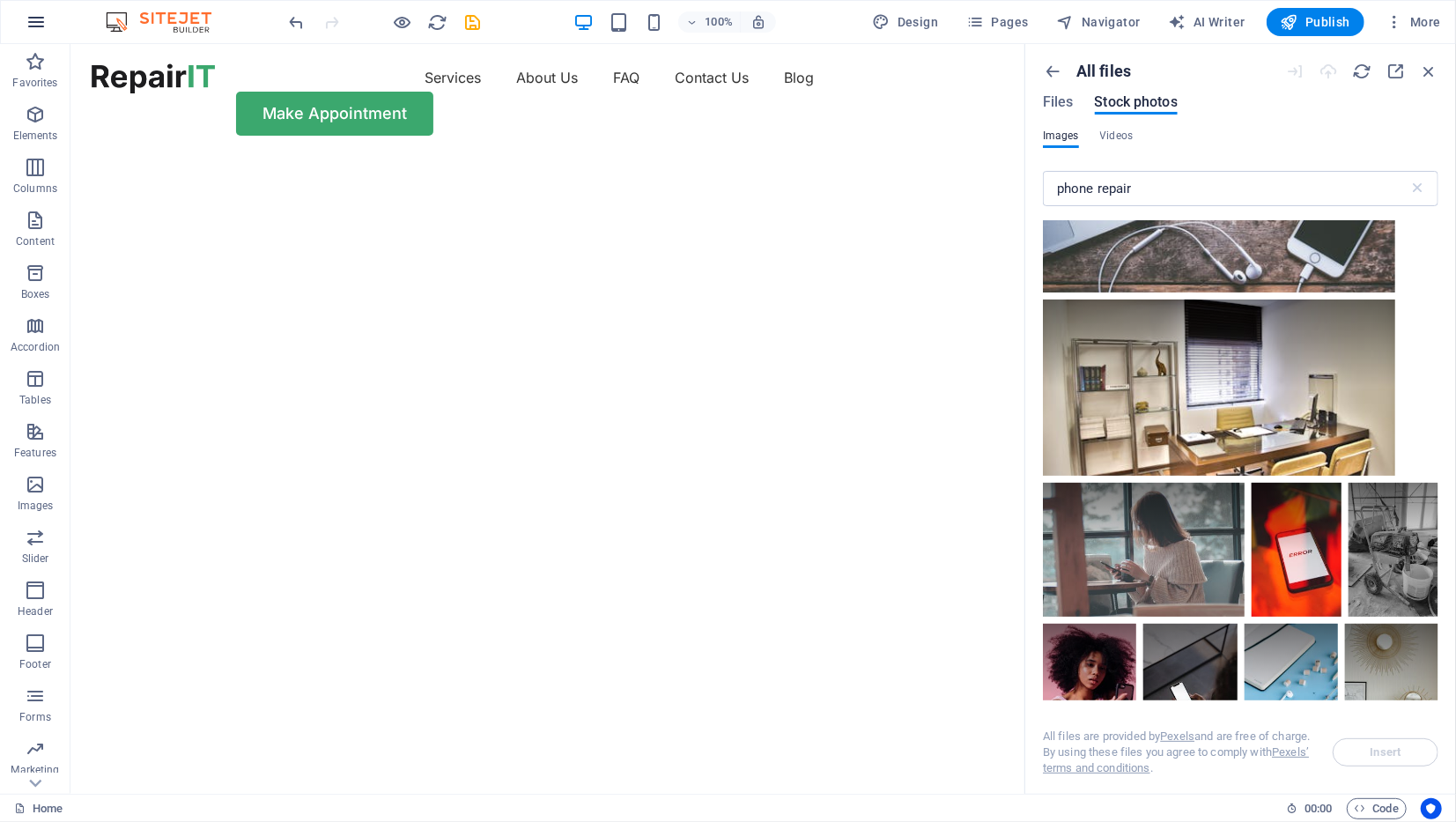
click at [35, 14] on icon "button" at bounding box center [35, 22] width 21 height 21
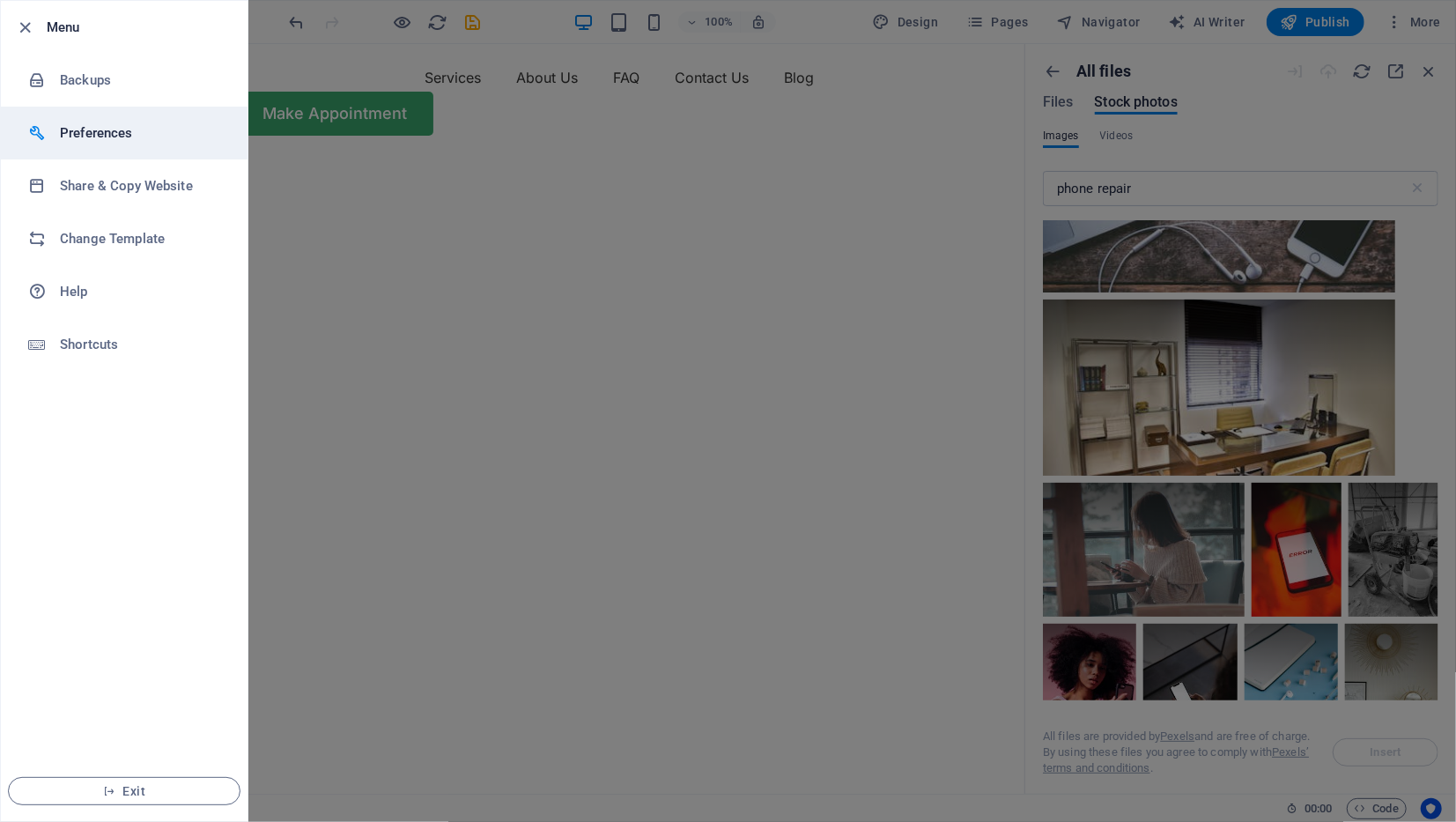
click at [117, 134] on h6 "Preferences" at bounding box center [141, 133] width 163 height 21
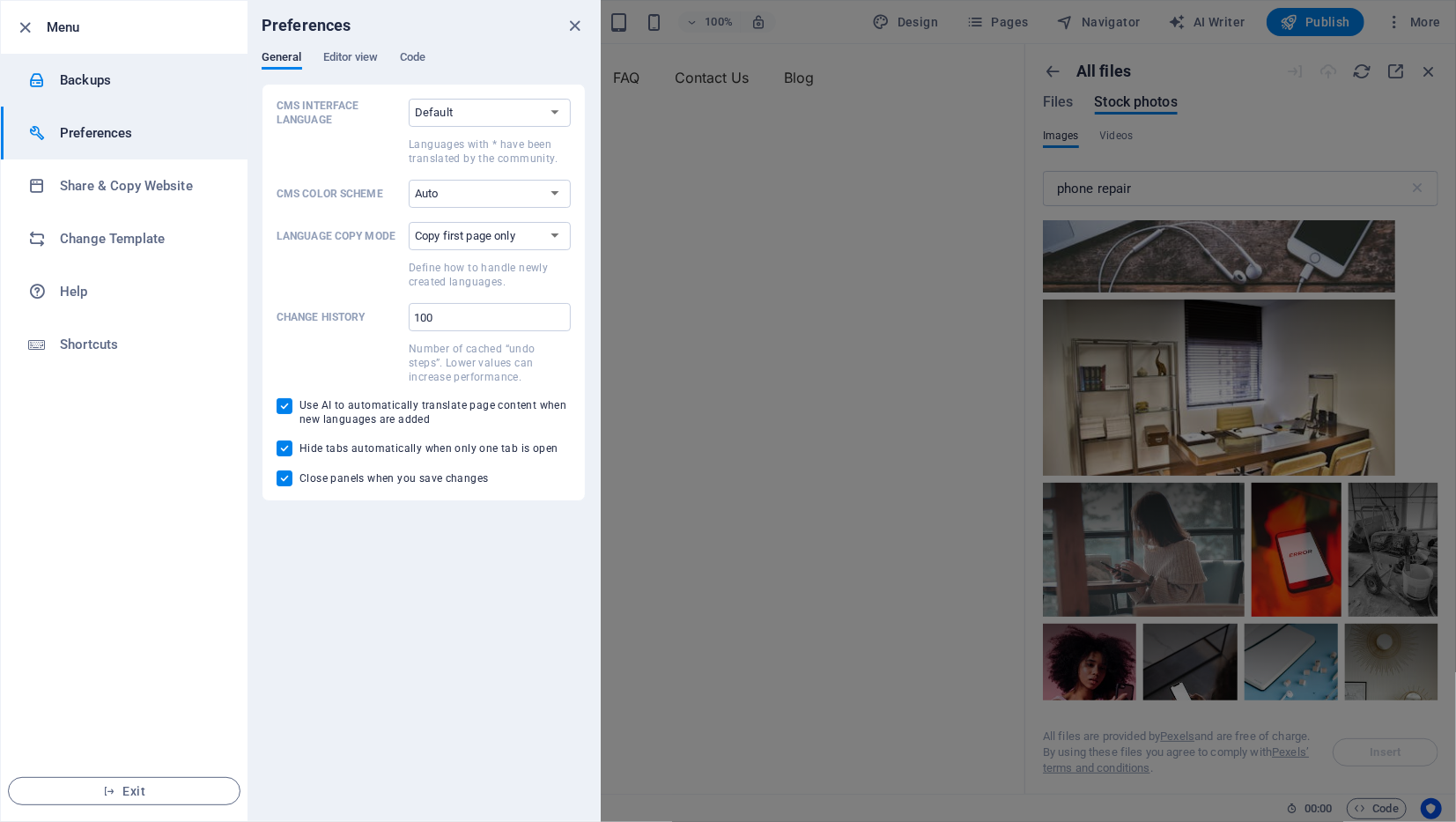
click at [53, 80] on div at bounding box center [43, 79] width 32 height 17
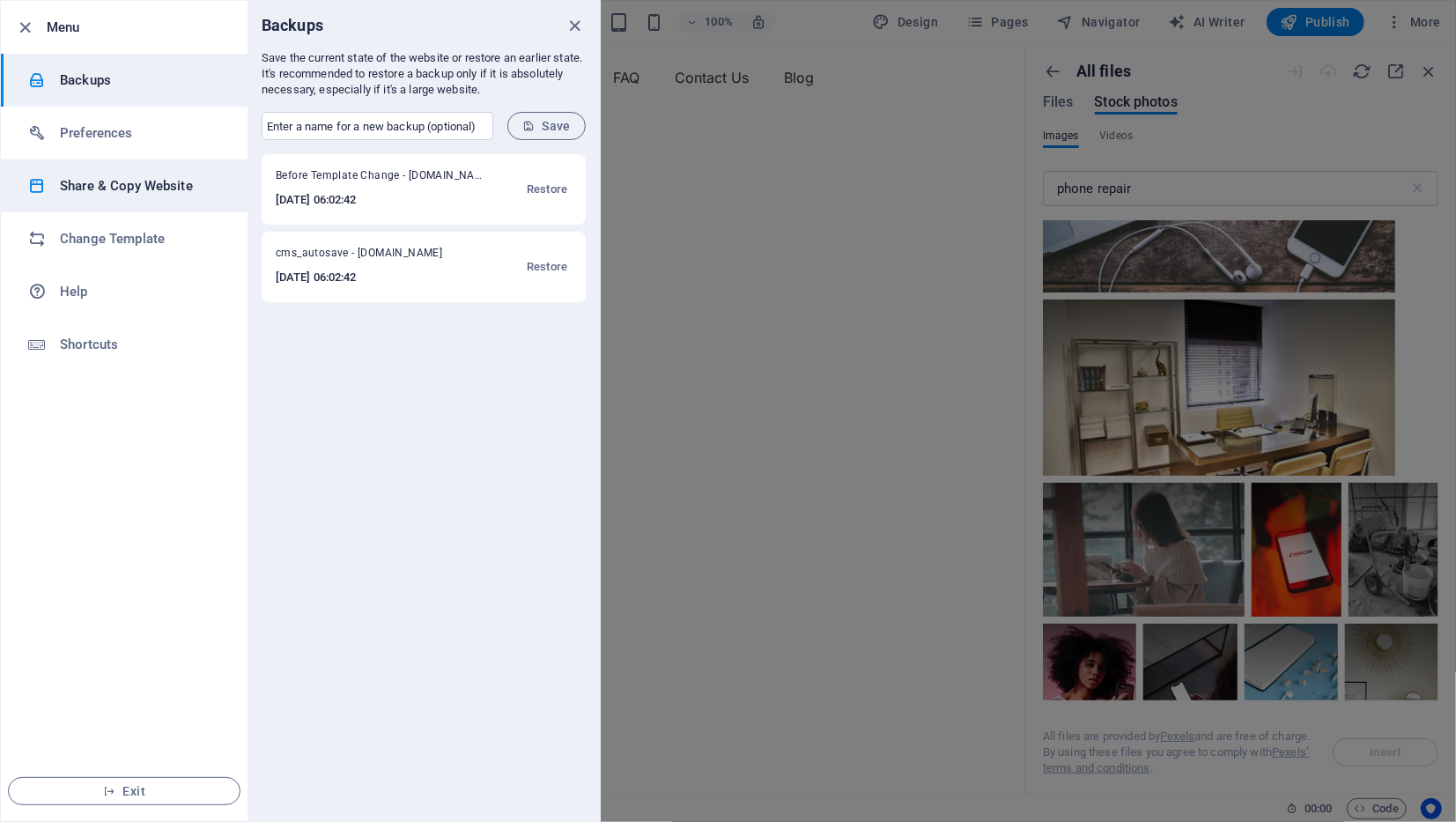
click at [92, 196] on li "Share & Copy Website" at bounding box center [124, 185] width 247 height 52
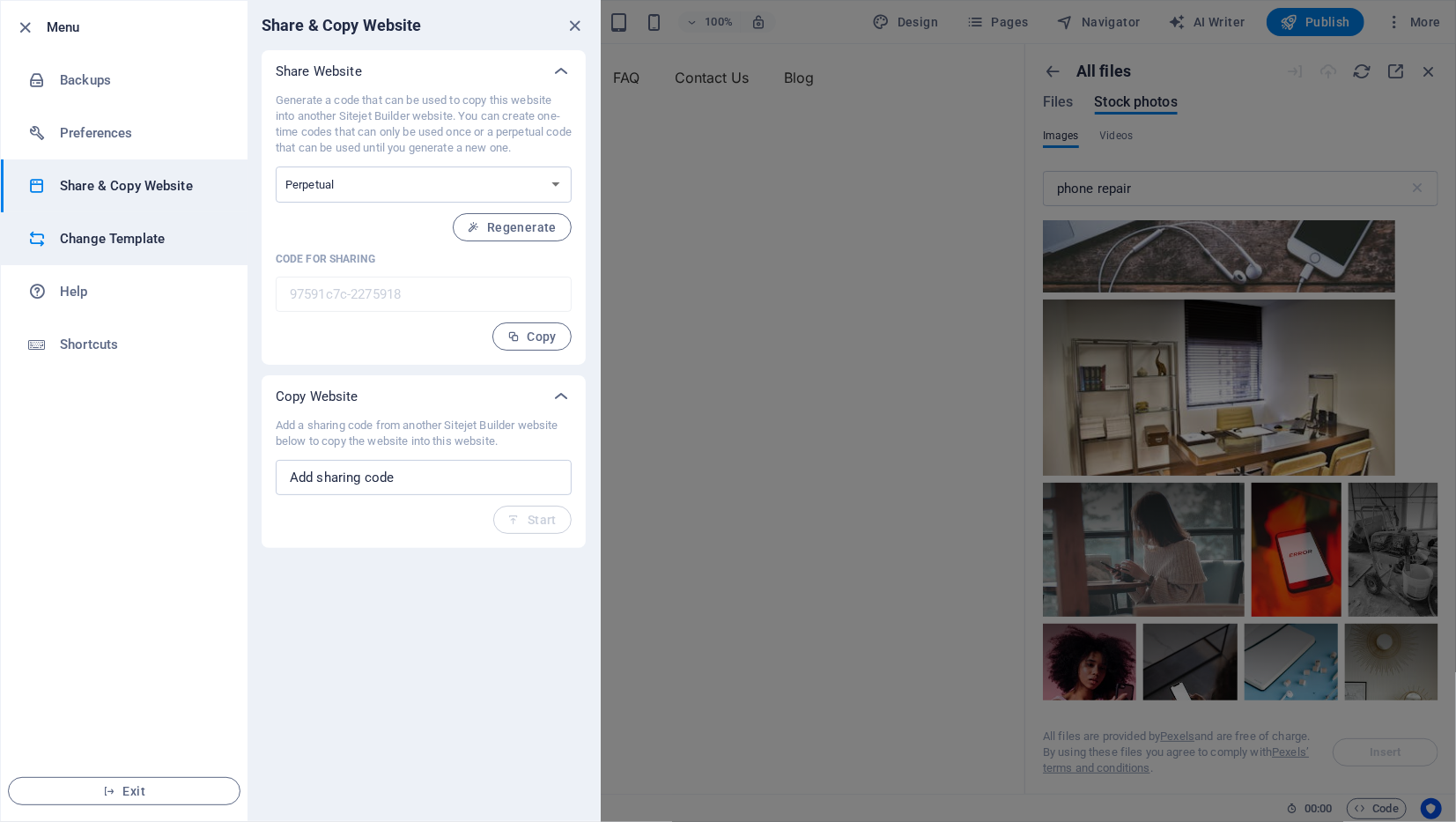
click at [118, 248] on h6 "Change Template" at bounding box center [141, 238] width 163 height 21
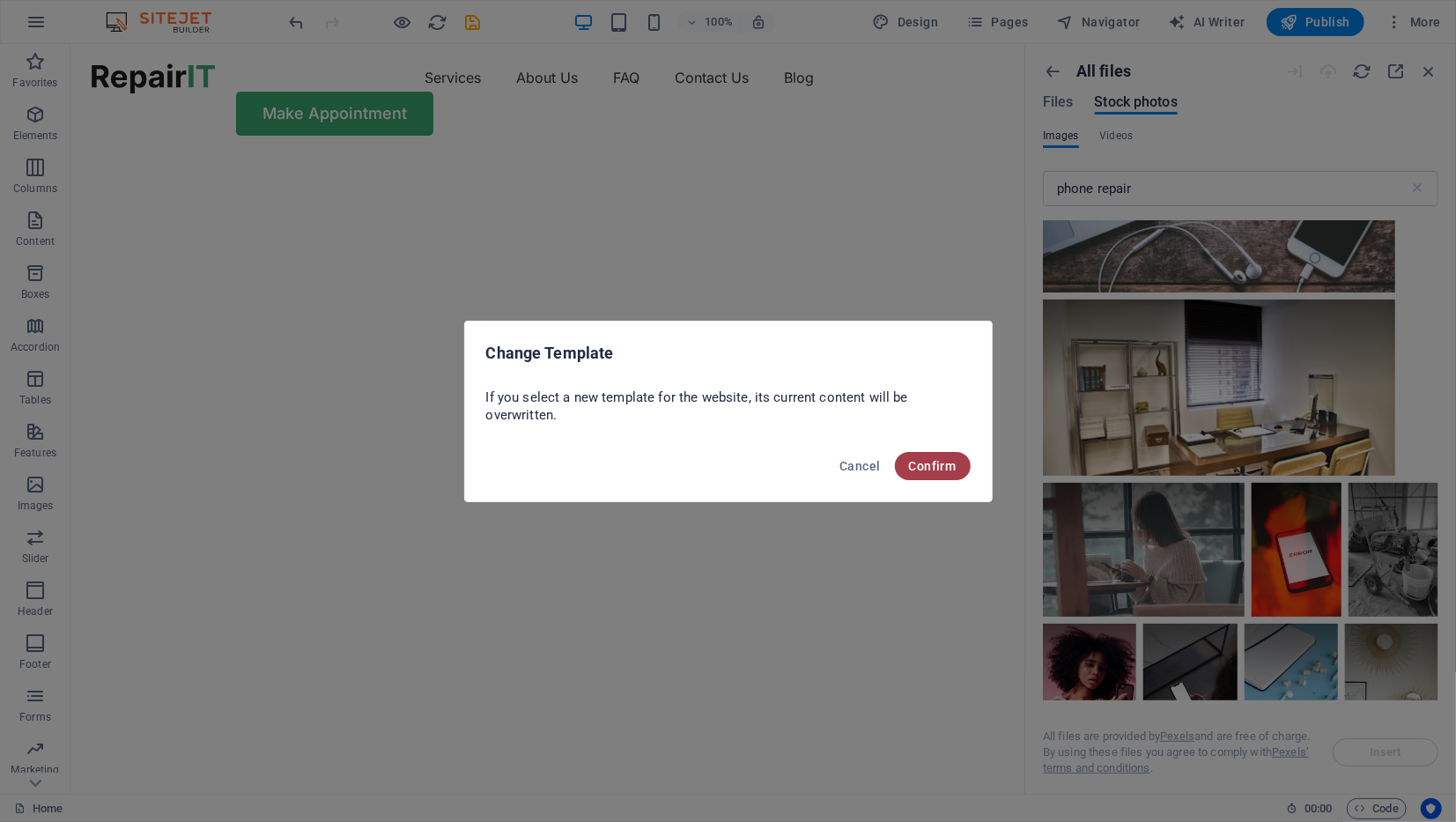
click at [934, 456] on button "Confirm" at bounding box center [933, 465] width 76 height 28
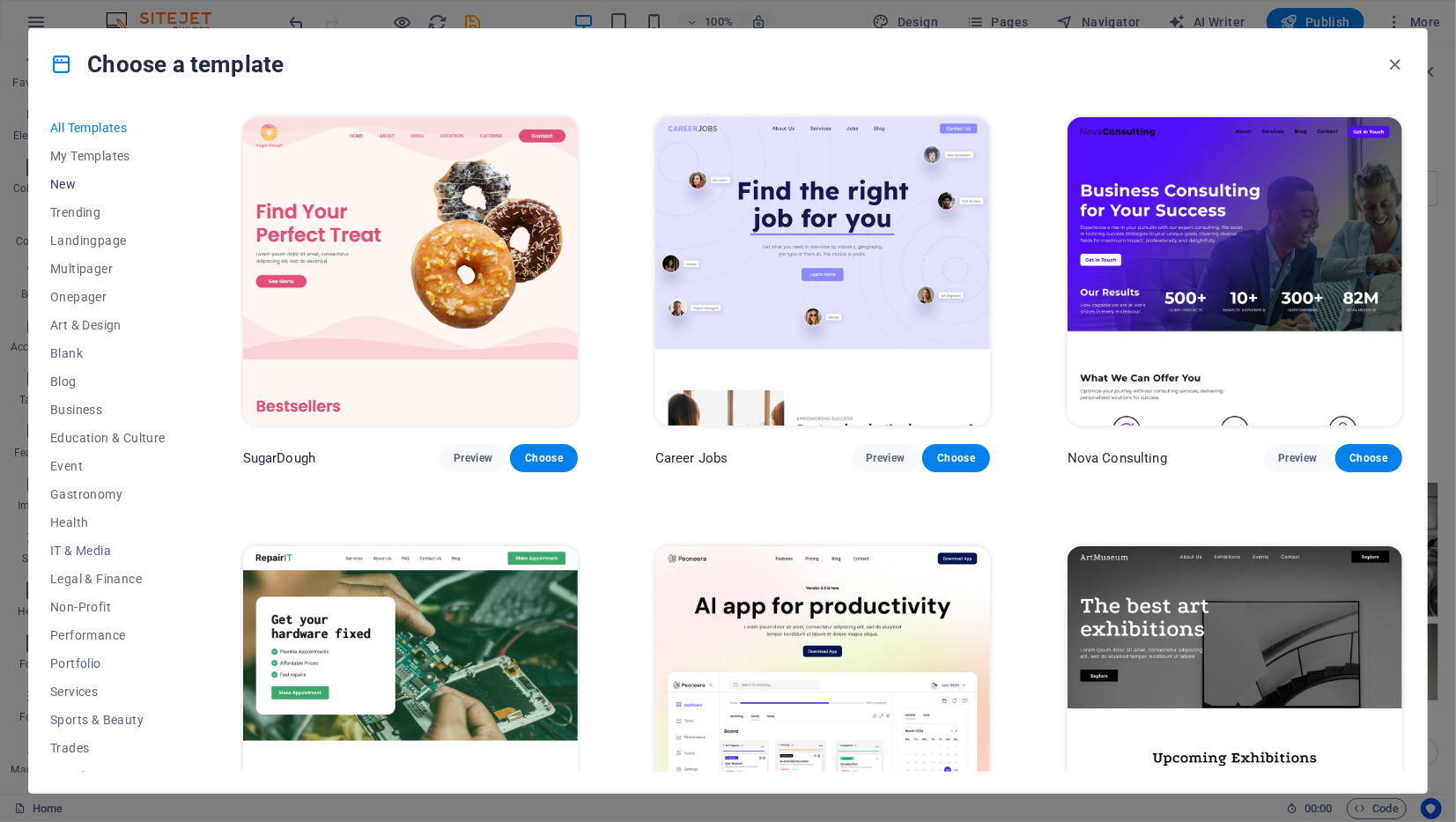
click at [54, 190] on span "New" at bounding box center [108, 184] width 116 height 14
click at [84, 153] on span "My Templates" at bounding box center [108, 156] width 116 height 14
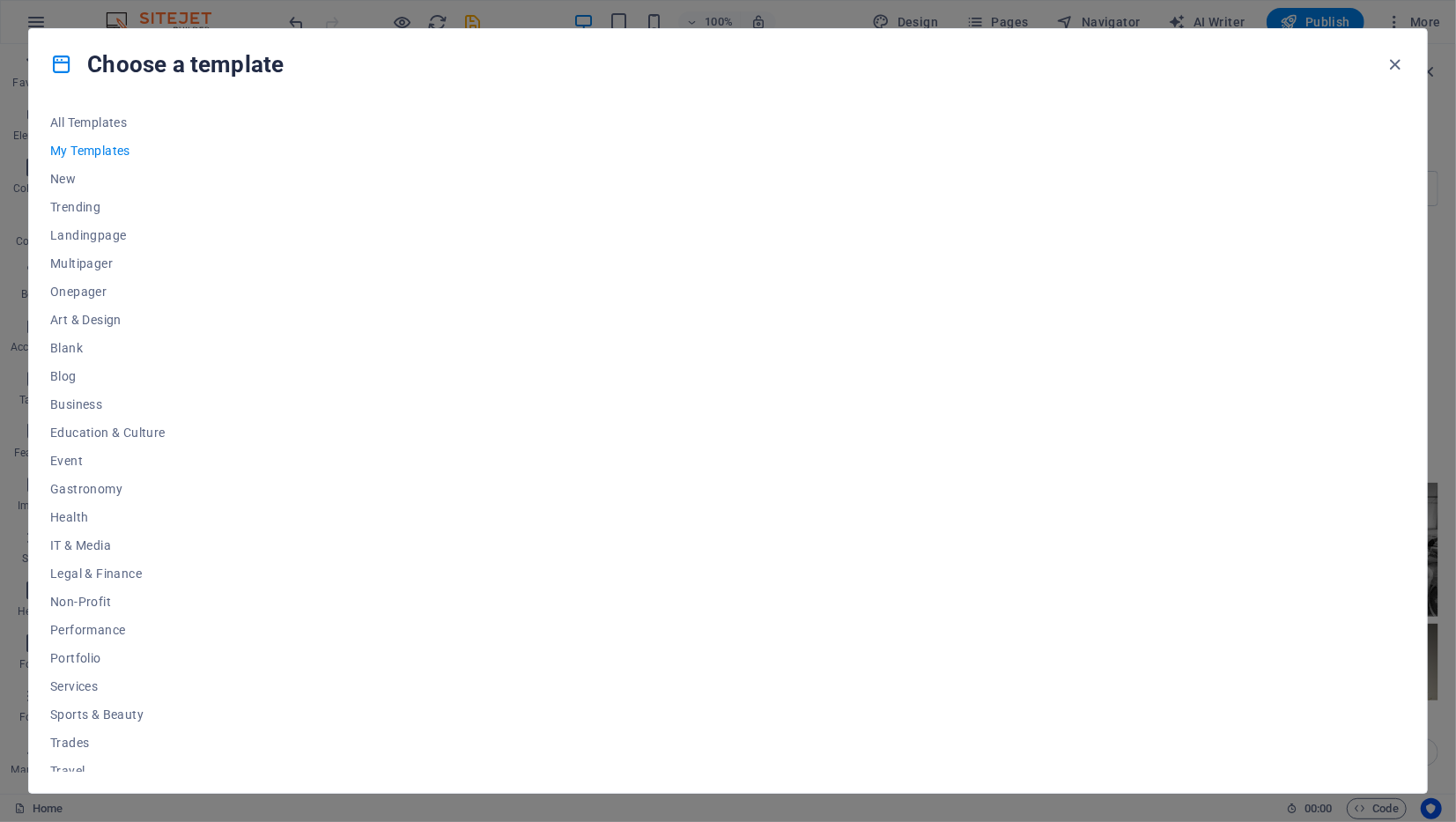
scroll to position [0, 0]
click at [59, 174] on button "New" at bounding box center [108, 183] width 116 height 28
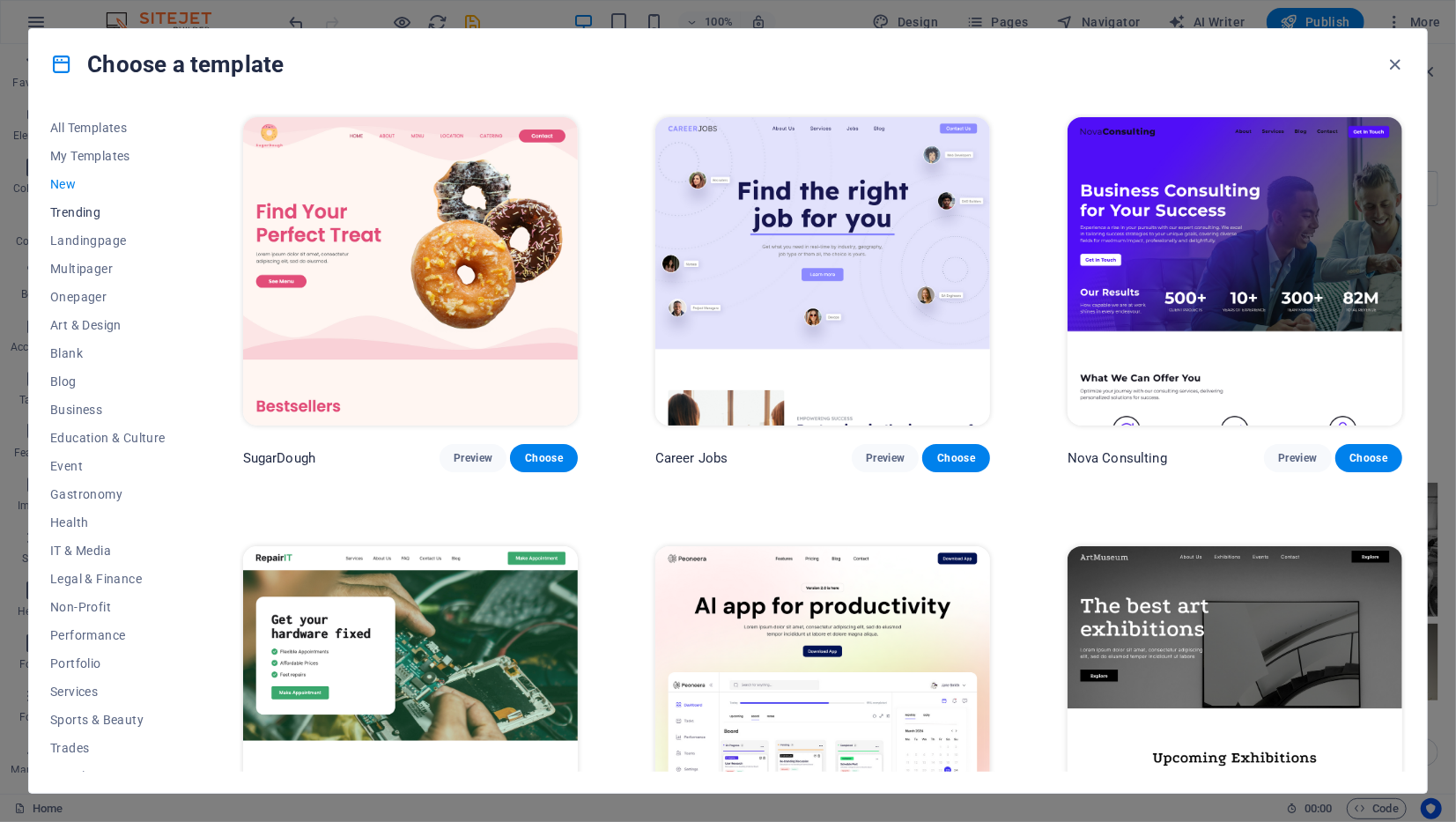
click at [82, 214] on span "Trending" at bounding box center [108, 212] width 116 height 14
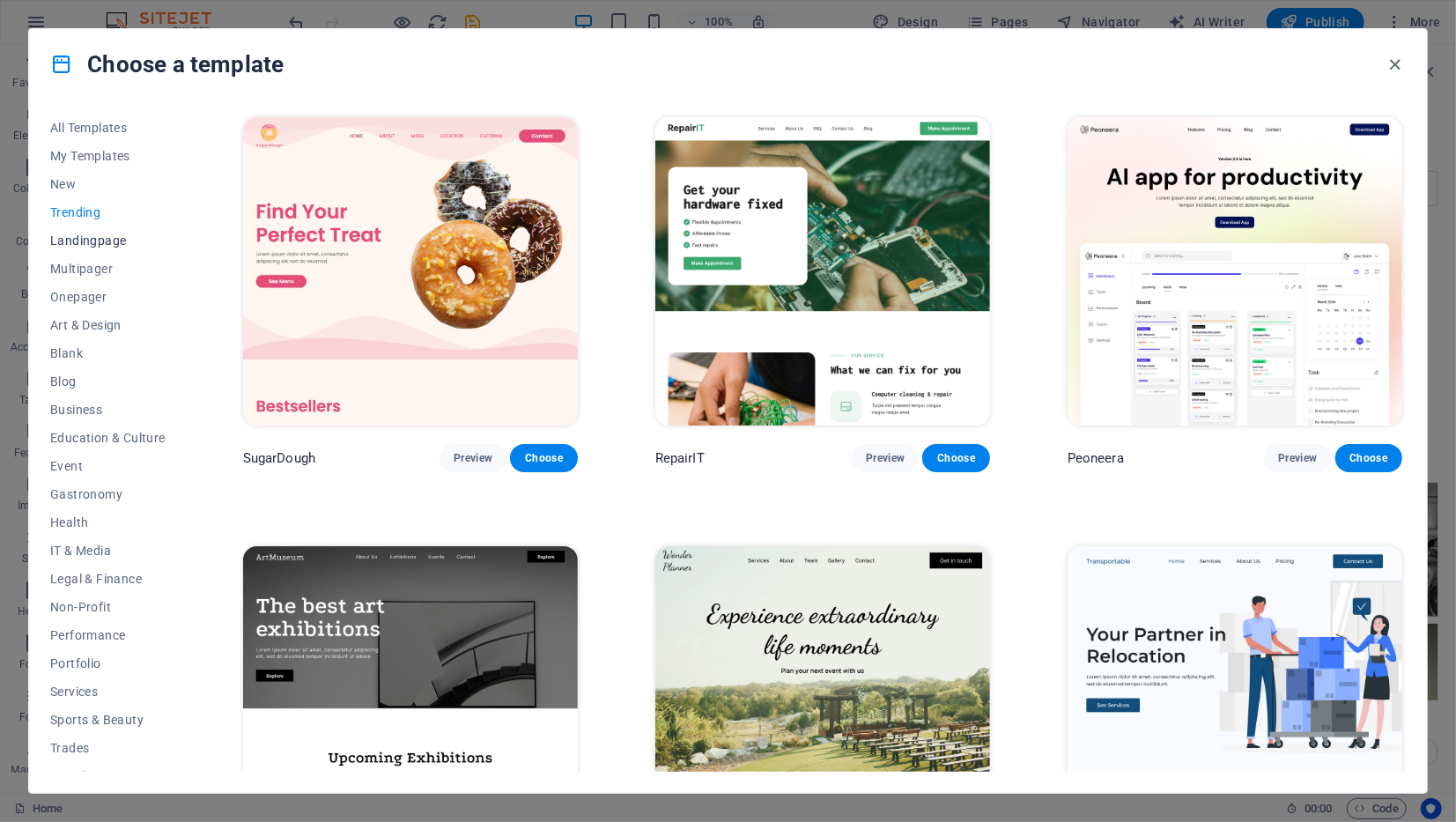
click at [81, 235] on span "Landingpage" at bounding box center [108, 240] width 116 height 14
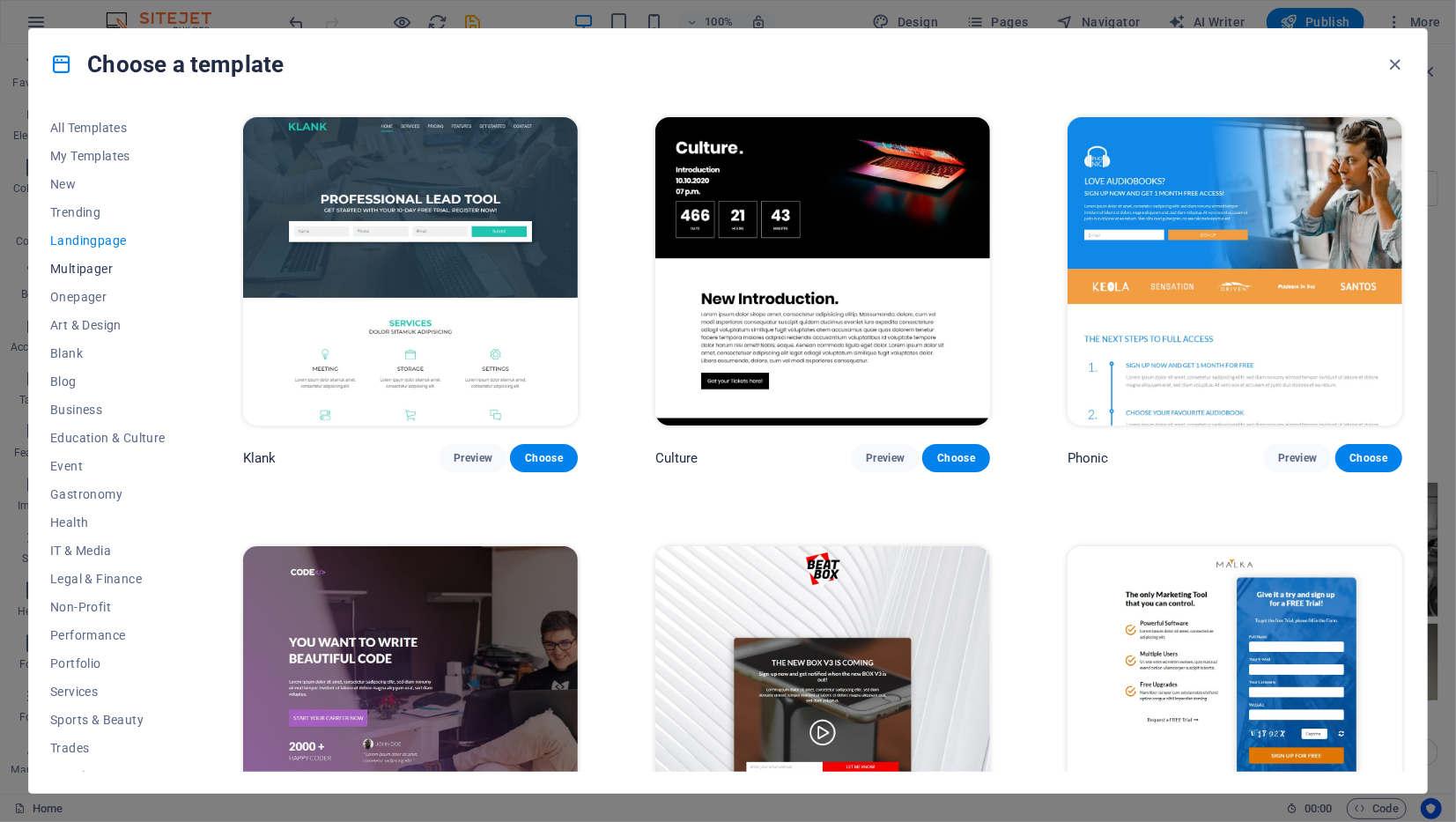
click at [75, 263] on span "Multipager" at bounding box center [108, 269] width 116 height 14
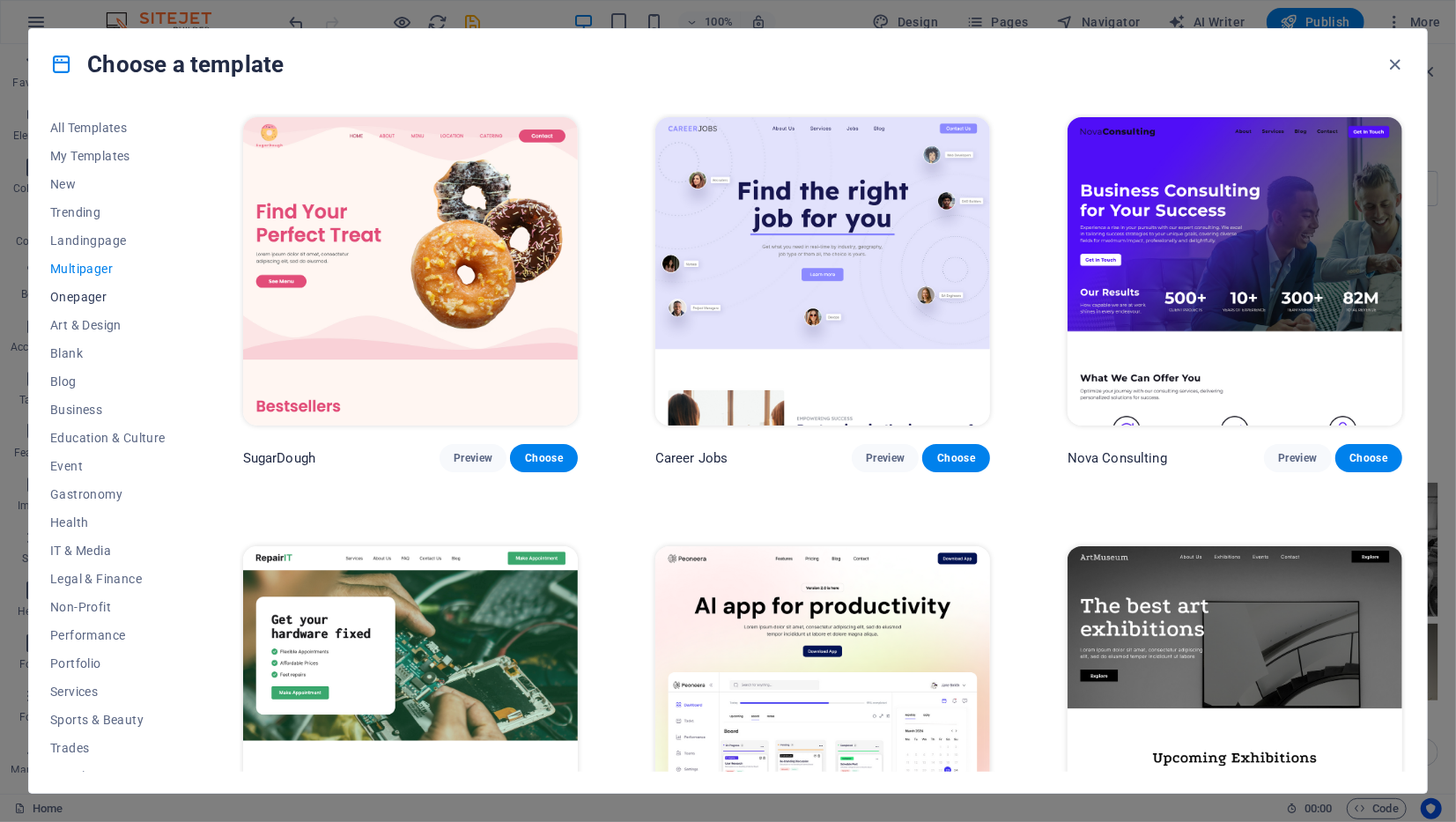
click at [68, 297] on span "Onepager" at bounding box center [108, 297] width 116 height 14
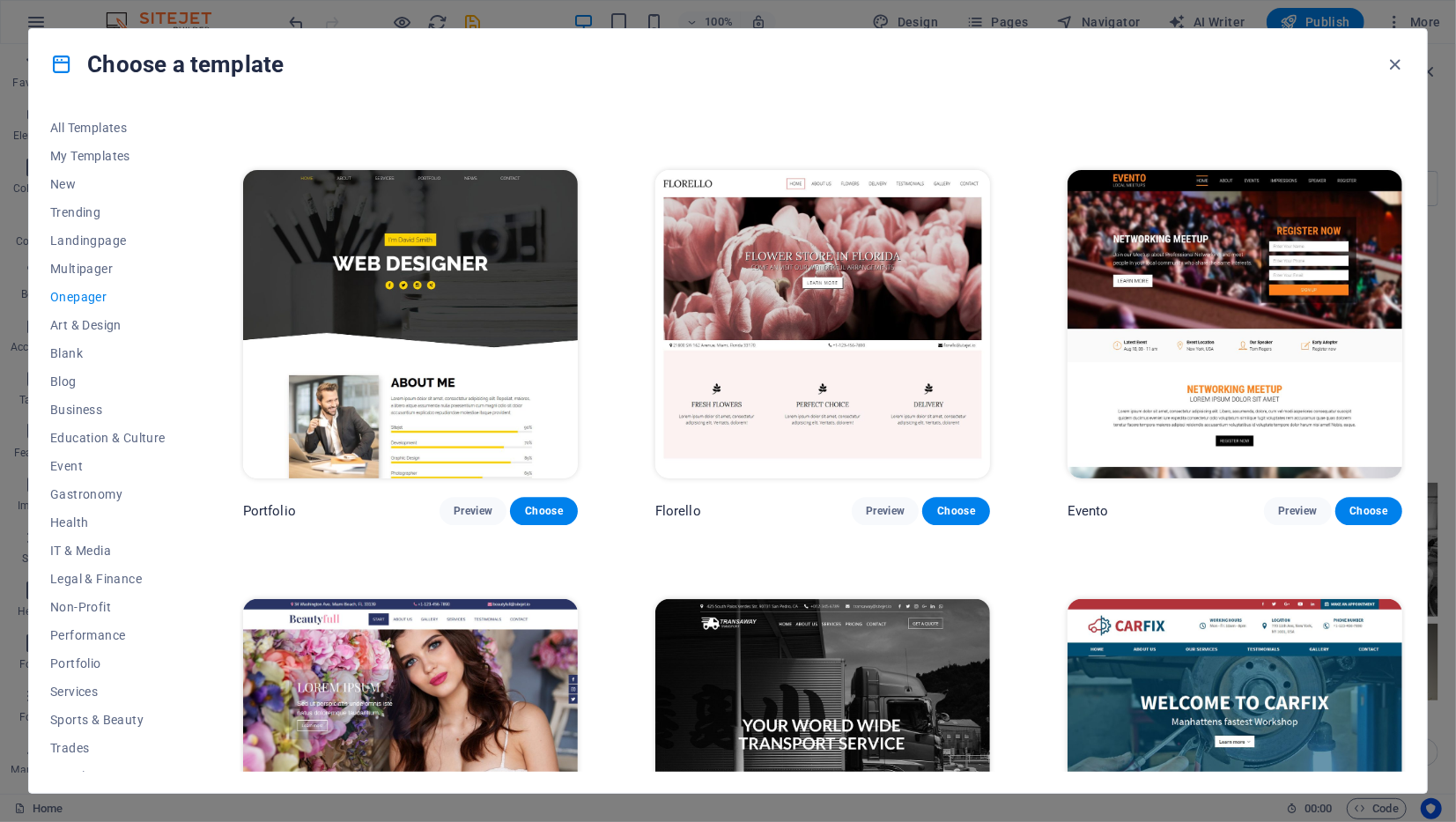
scroll to position [7662, 0]
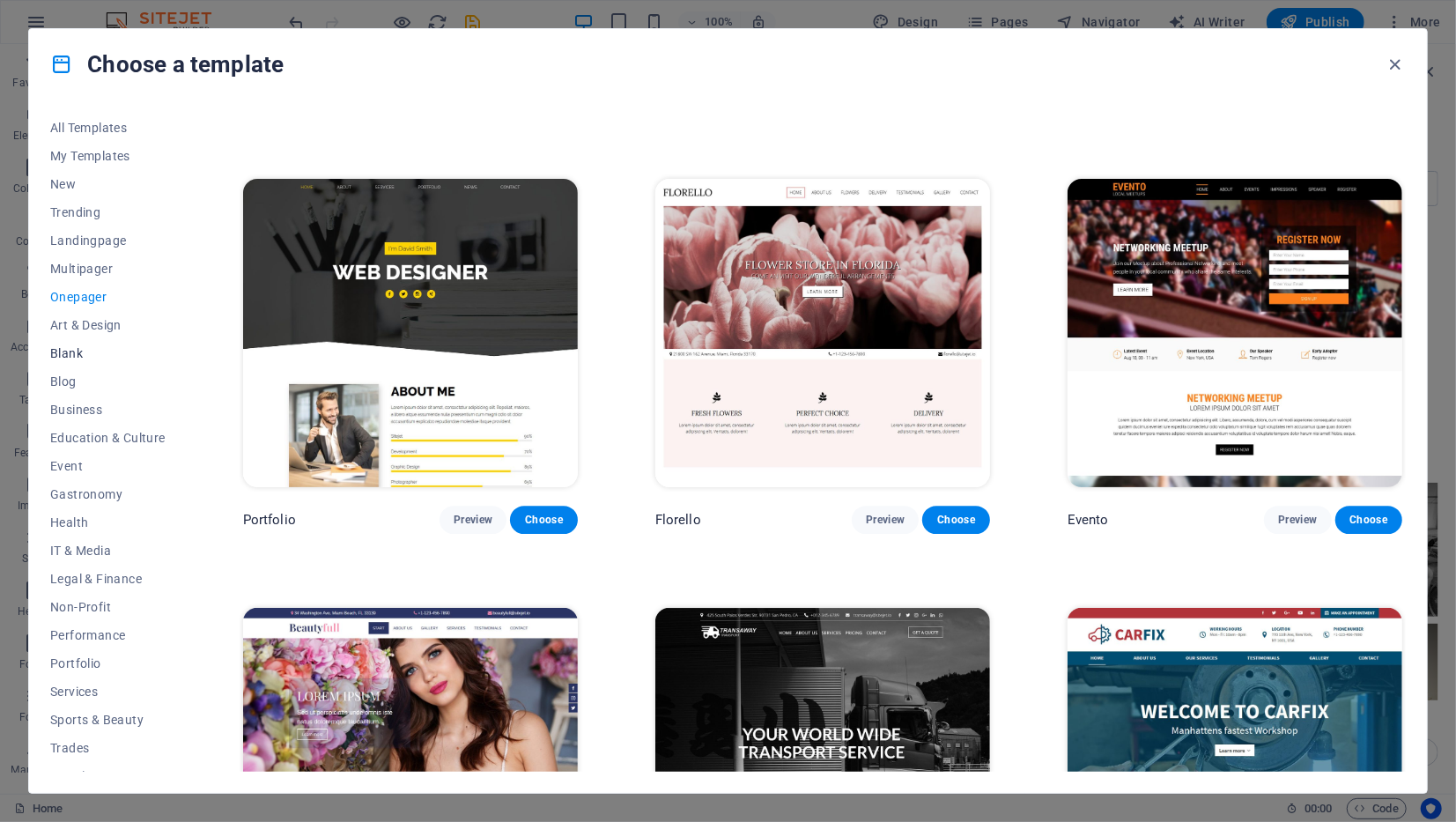
click at [75, 348] on span "Blank" at bounding box center [108, 353] width 116 height 14
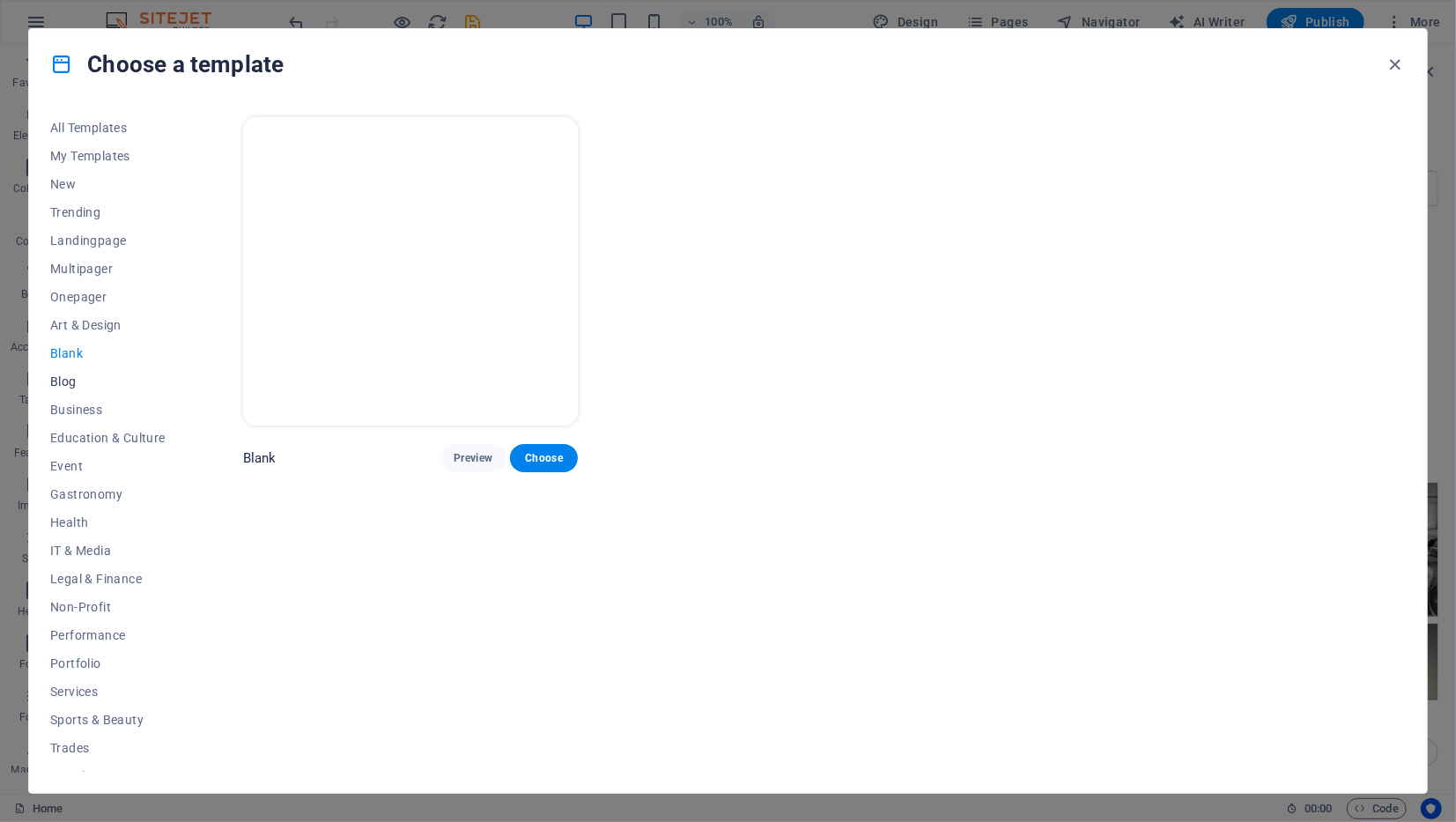
click at [74, 383] on span "Blog" at bounding box center [108, 381] width 116 height 14
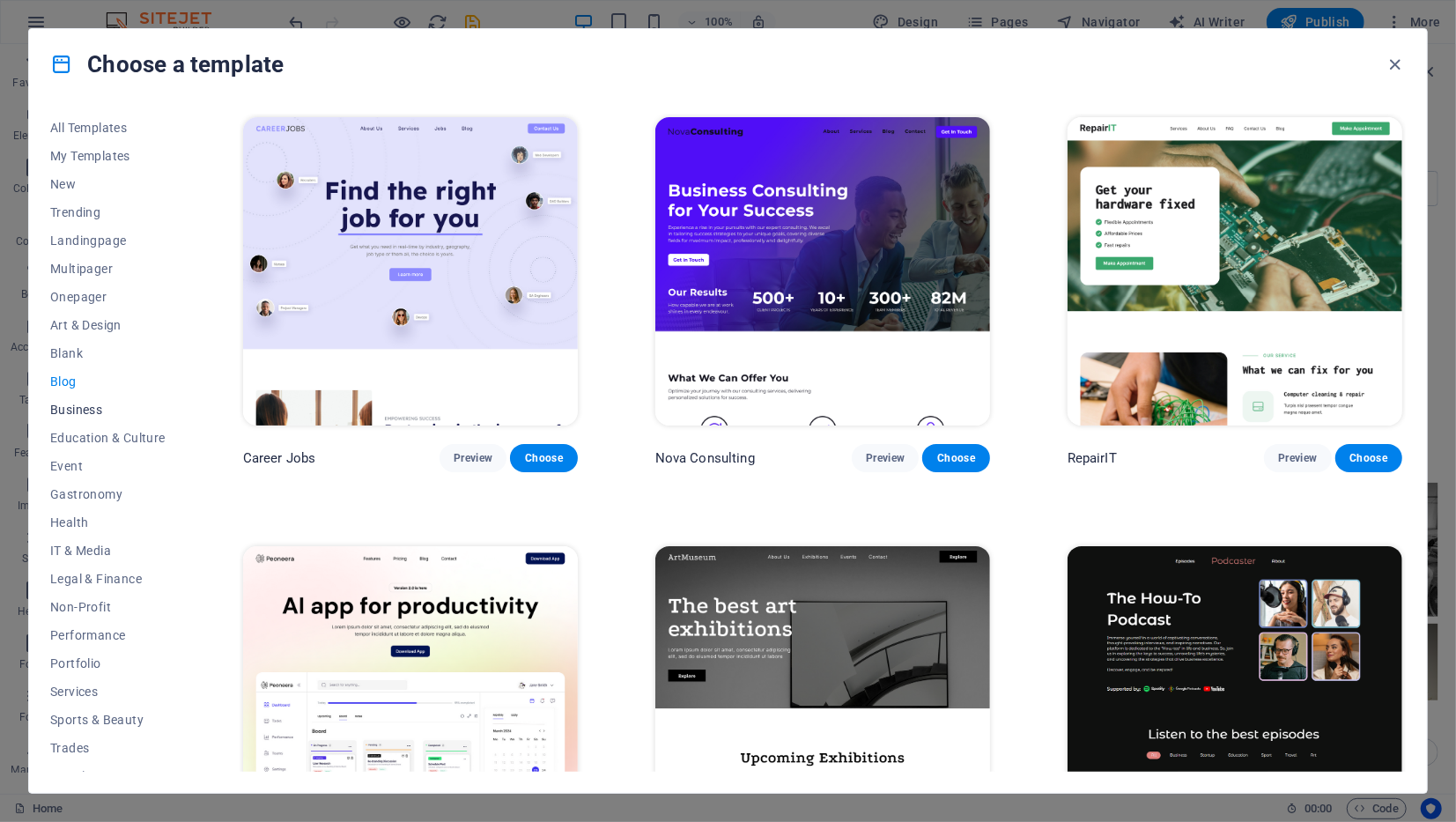
click at [82, 414] on span "Business" at bounding box center [108, 410] width 116 height 14
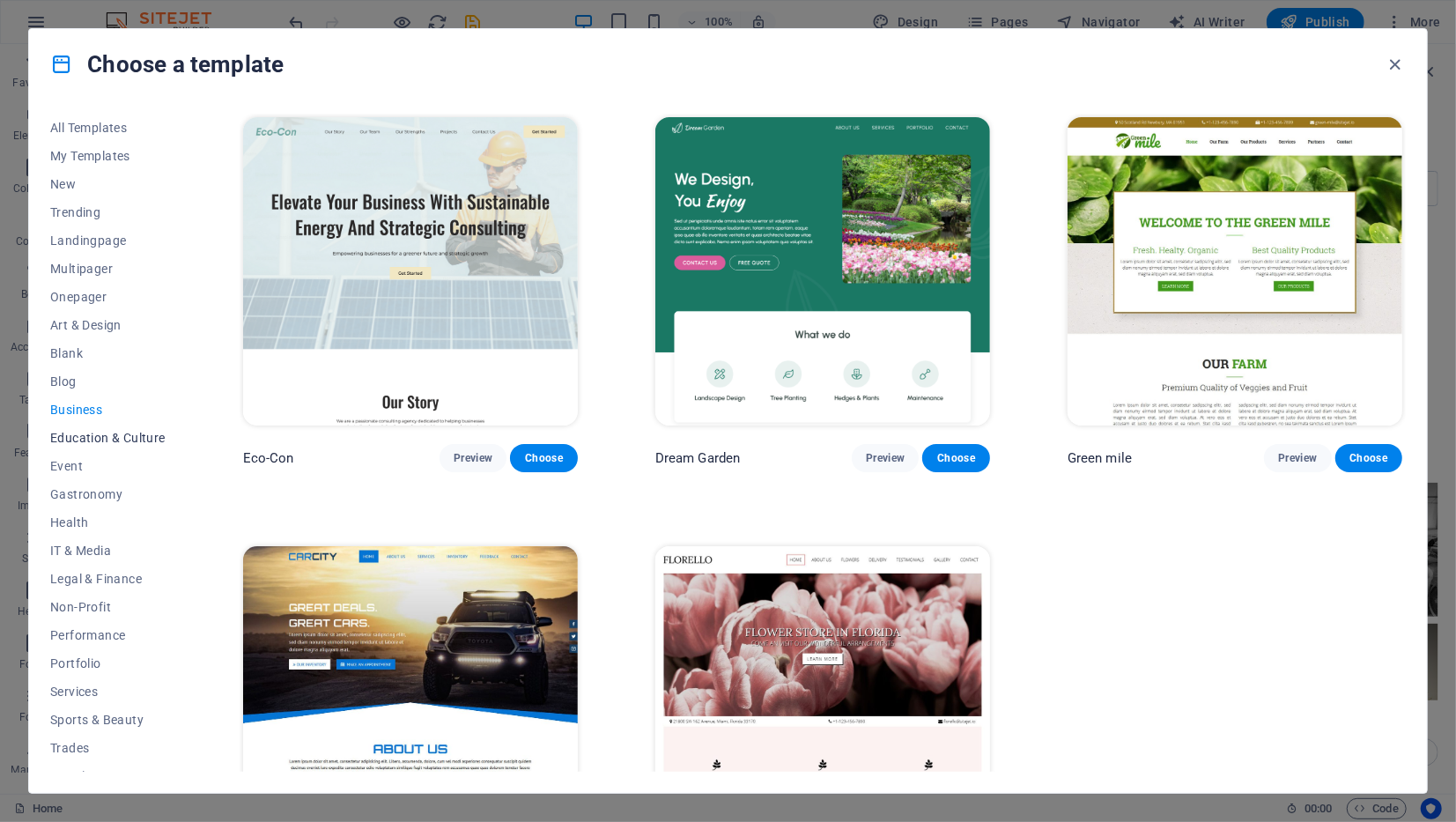
click at [92, 433] on span "Education & Culture" at bounding box center [108, 438] width 116 height 14
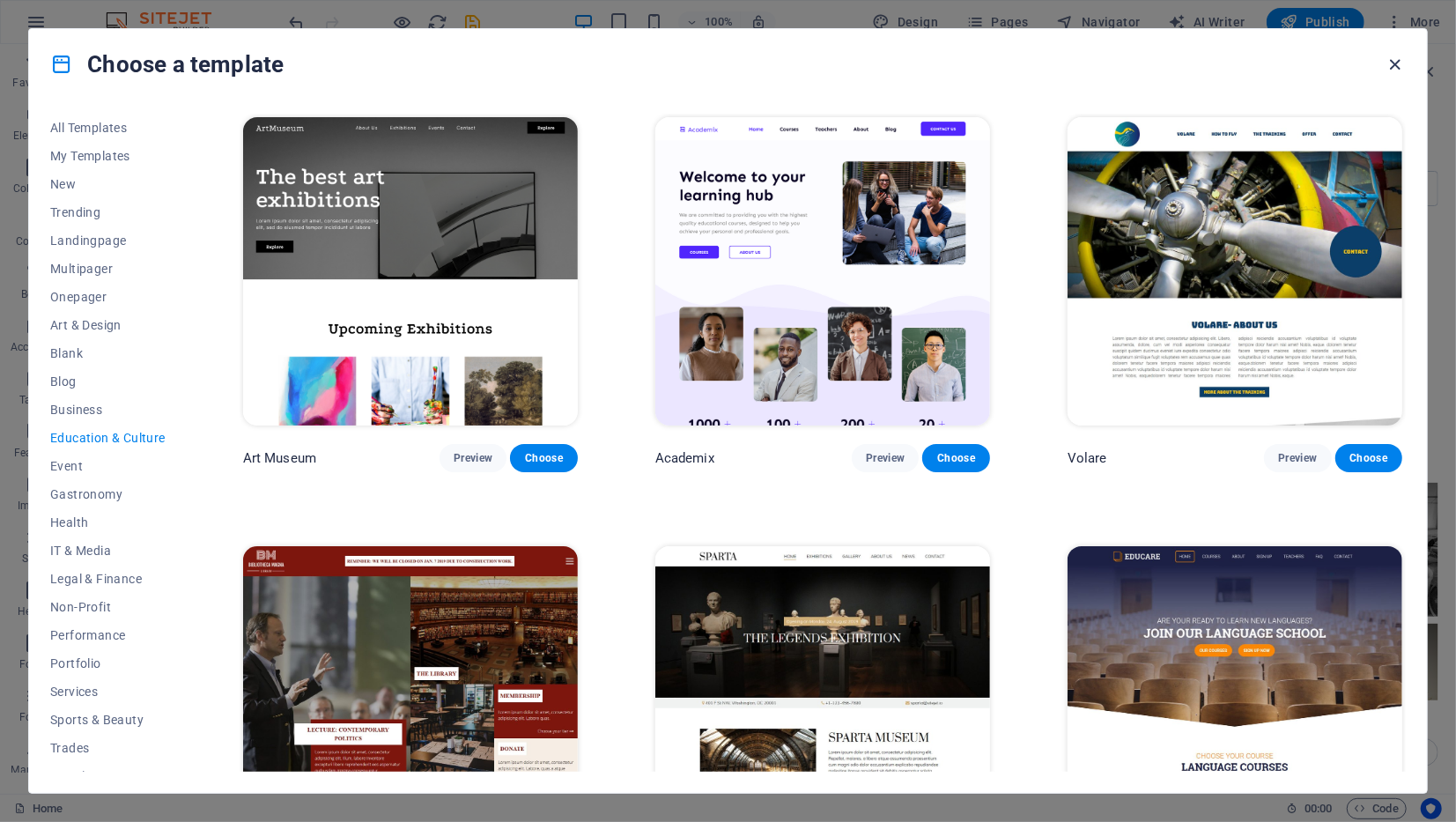
click at [1391, 66] on icon "button" at bounding box center [1395, 64] width 20 height 20
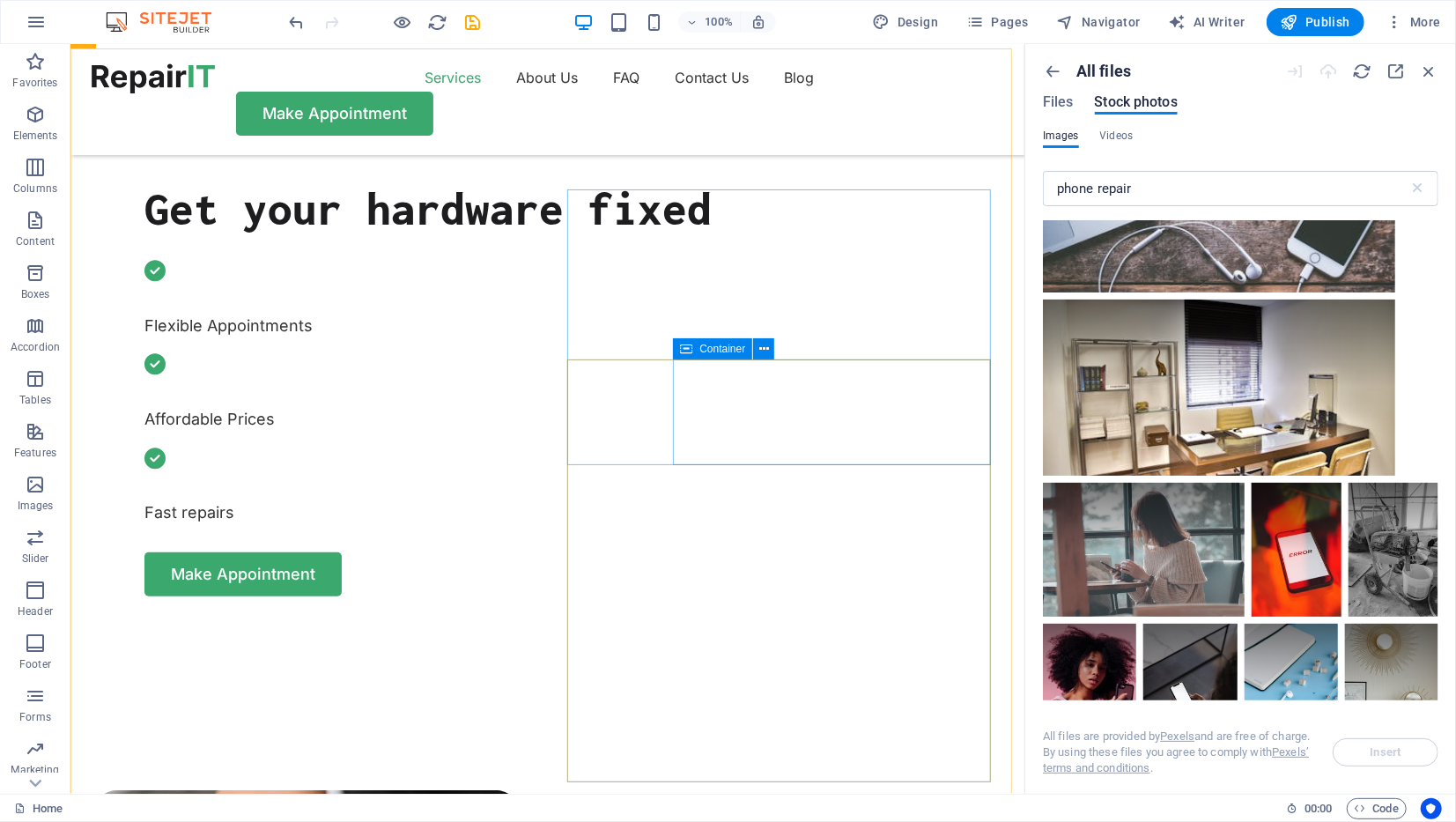
scroll to position [176, 0]
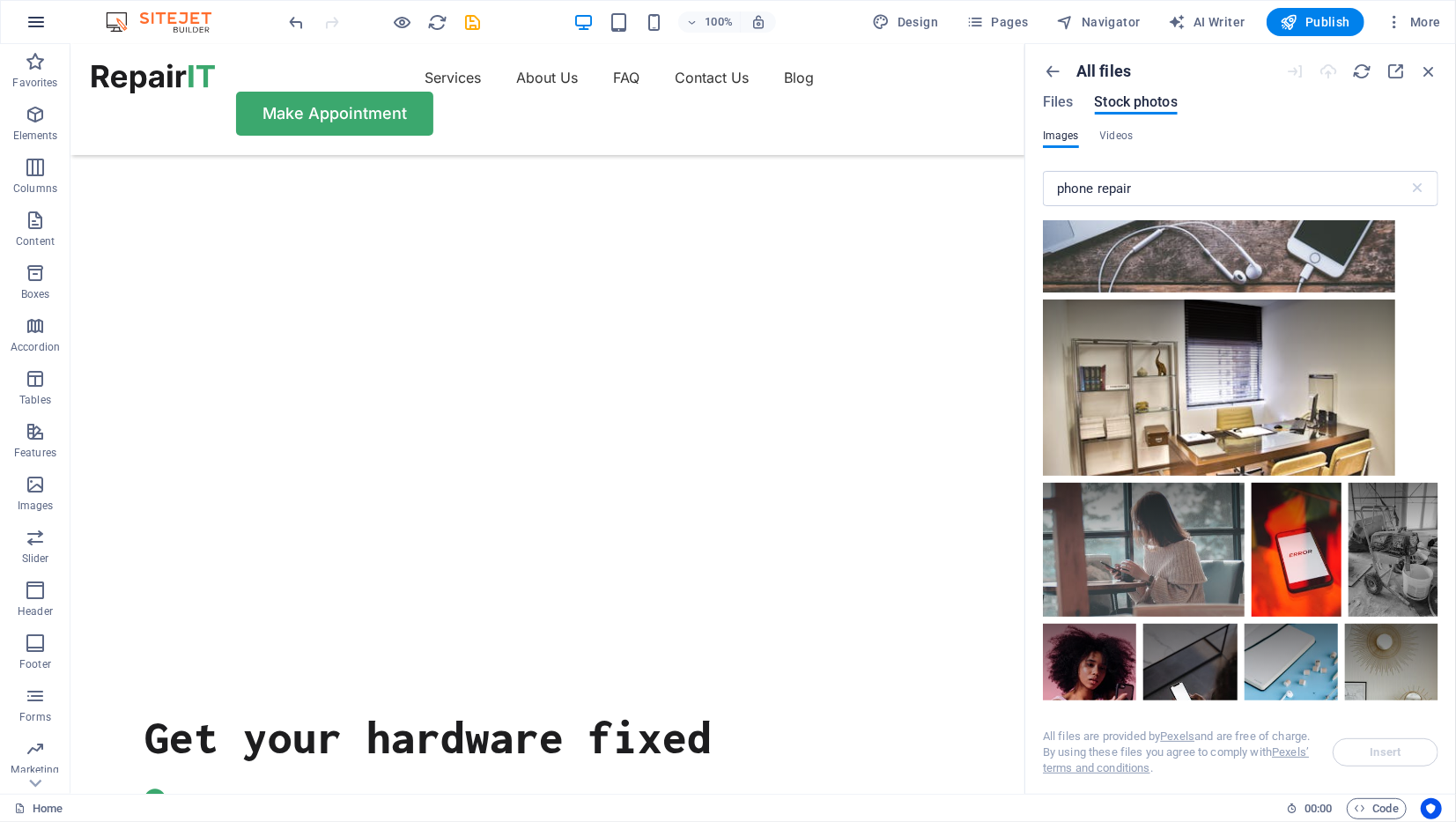
click at [43, 5] on button "button" at bounding box center [36, 22] width 42 height 42
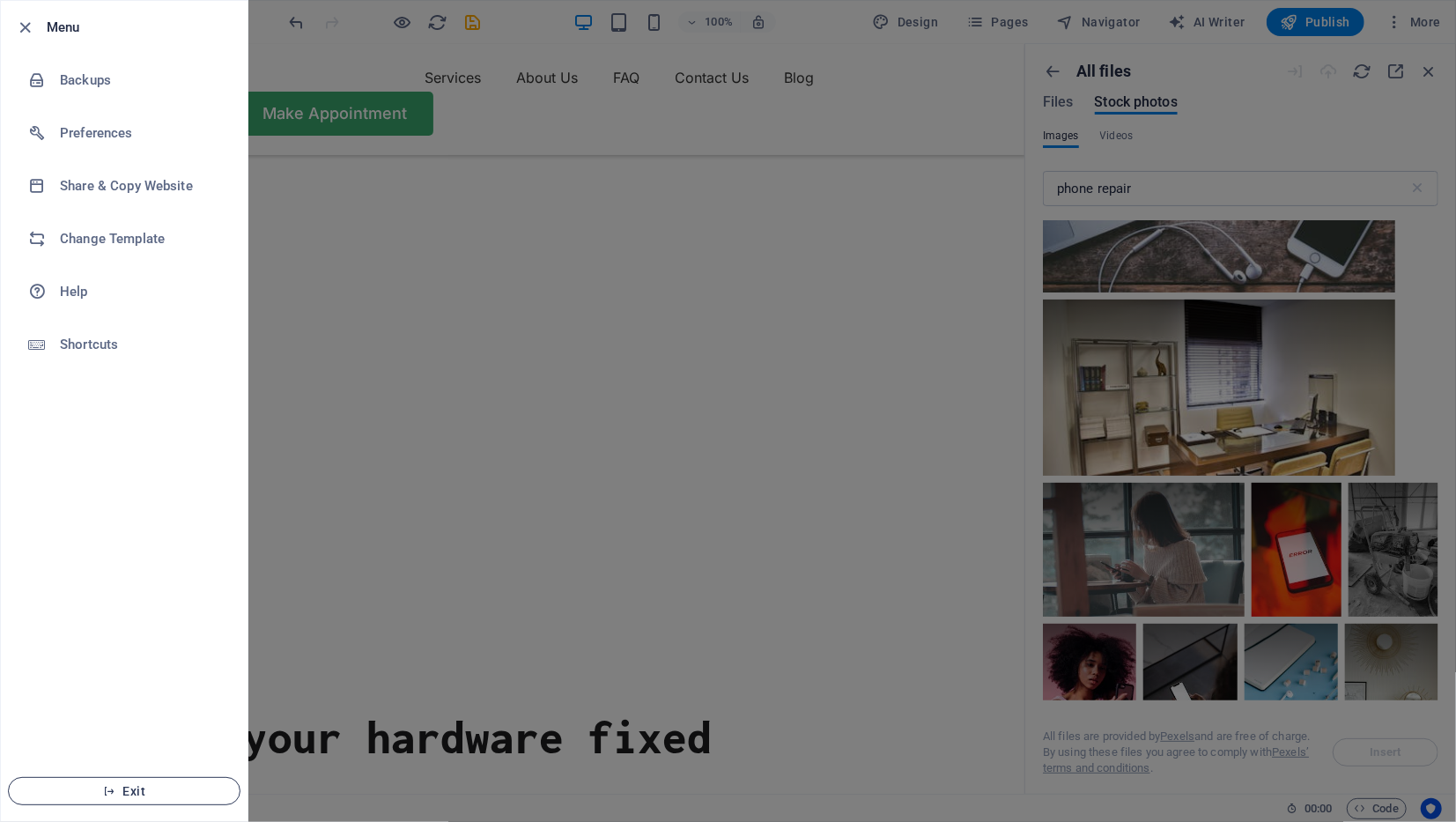
click at [184, 780] on button "Exit" at bounding box center [124, 790] width 232 height 28
